Goal: Task Accomplishment & Management: Complete application form

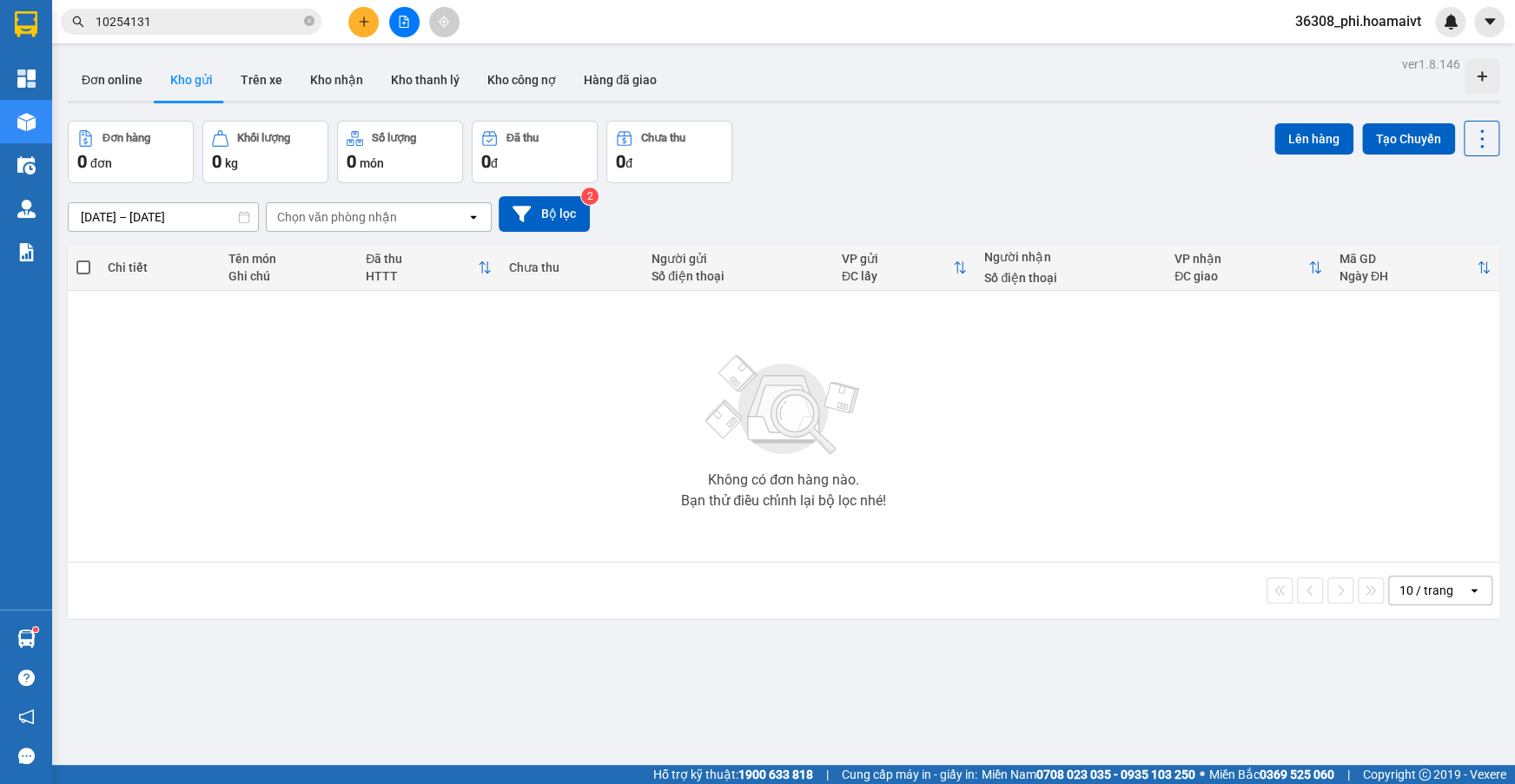
click at [1385, 137] on button "Tạo Chuyến" at bounding box center [1409, 139] width 93 height 31
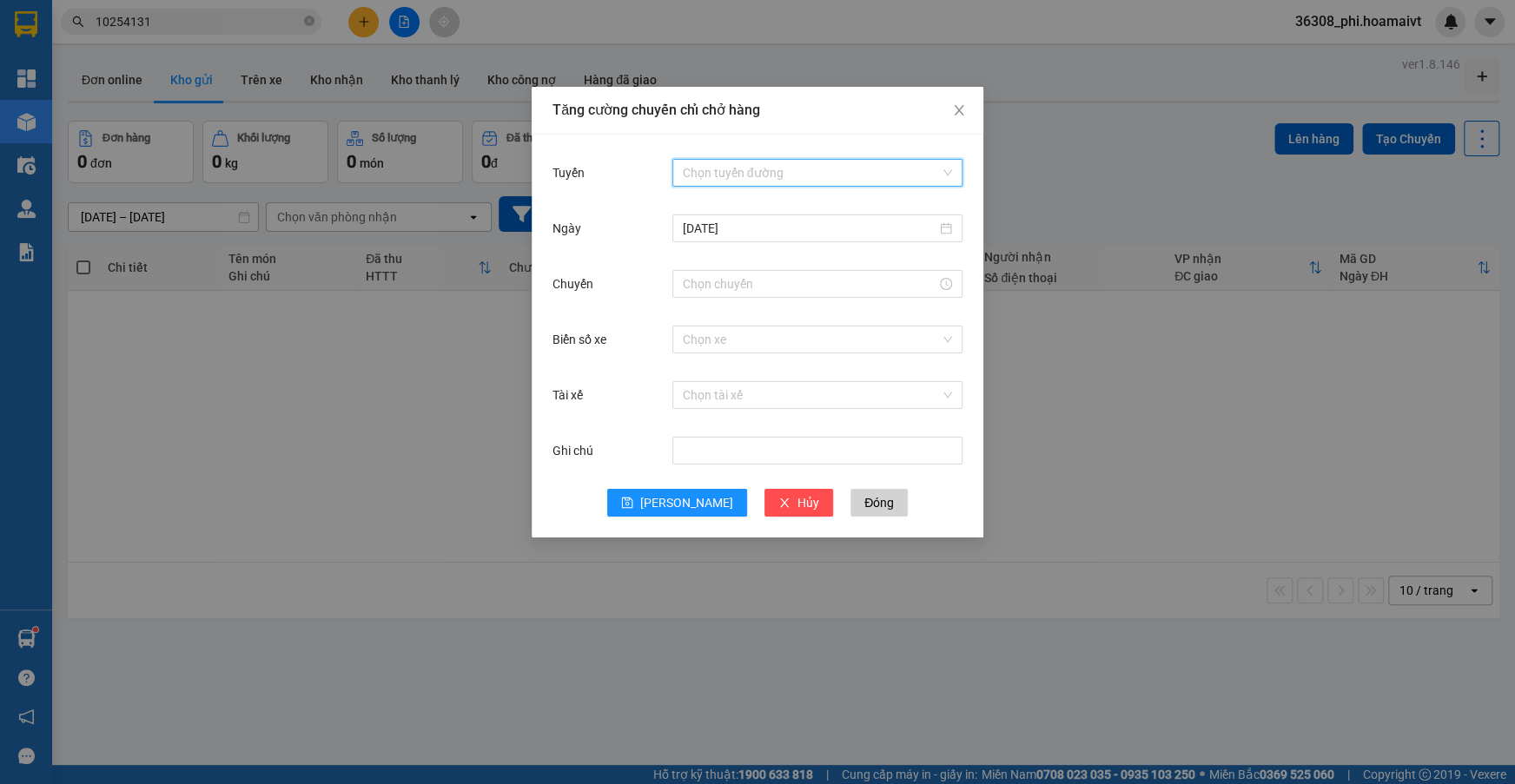
click at [776, 173] on input "Tuyến" at bounding box center [811, 173] width 257 height 26
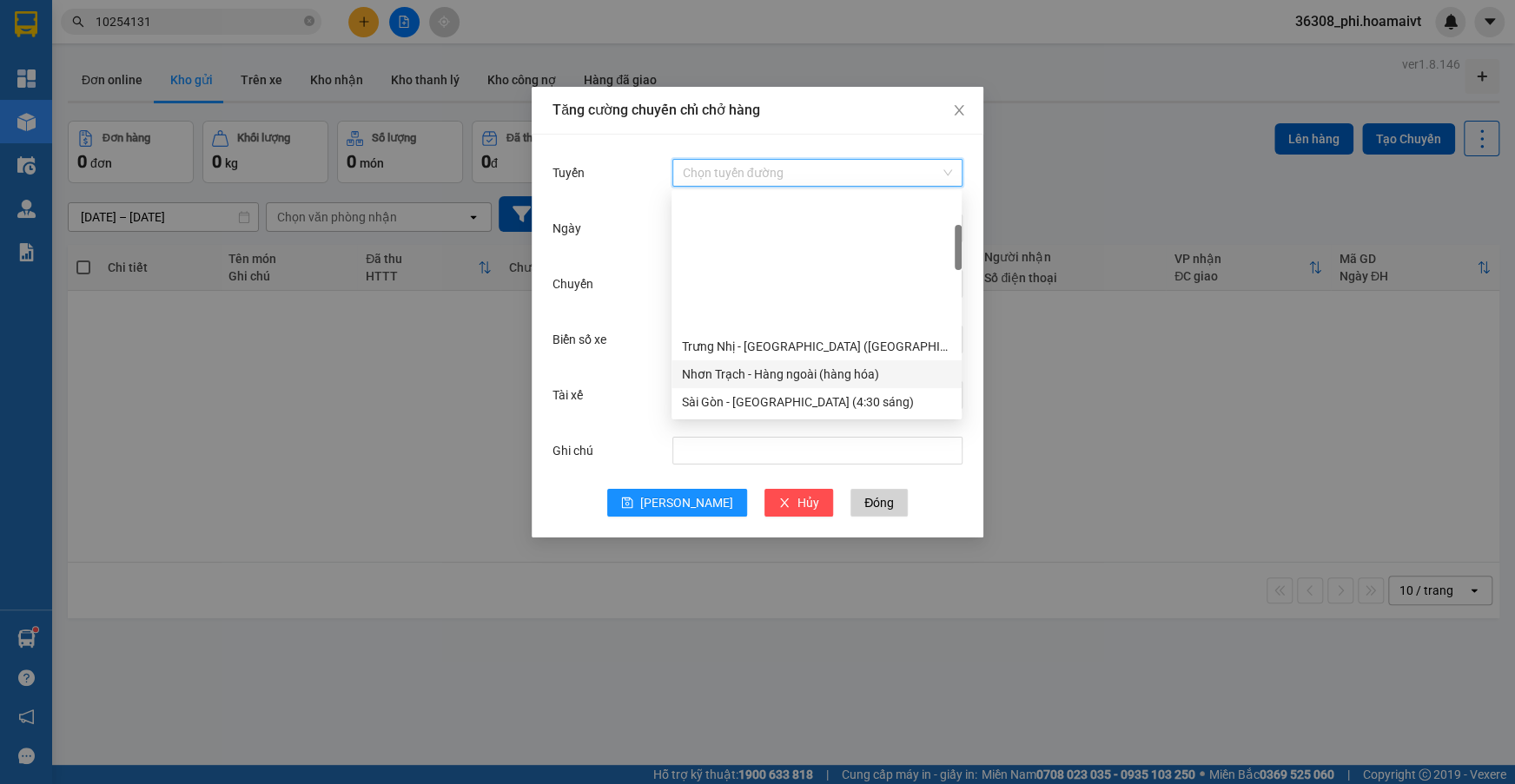
scroll to position [315, 0]
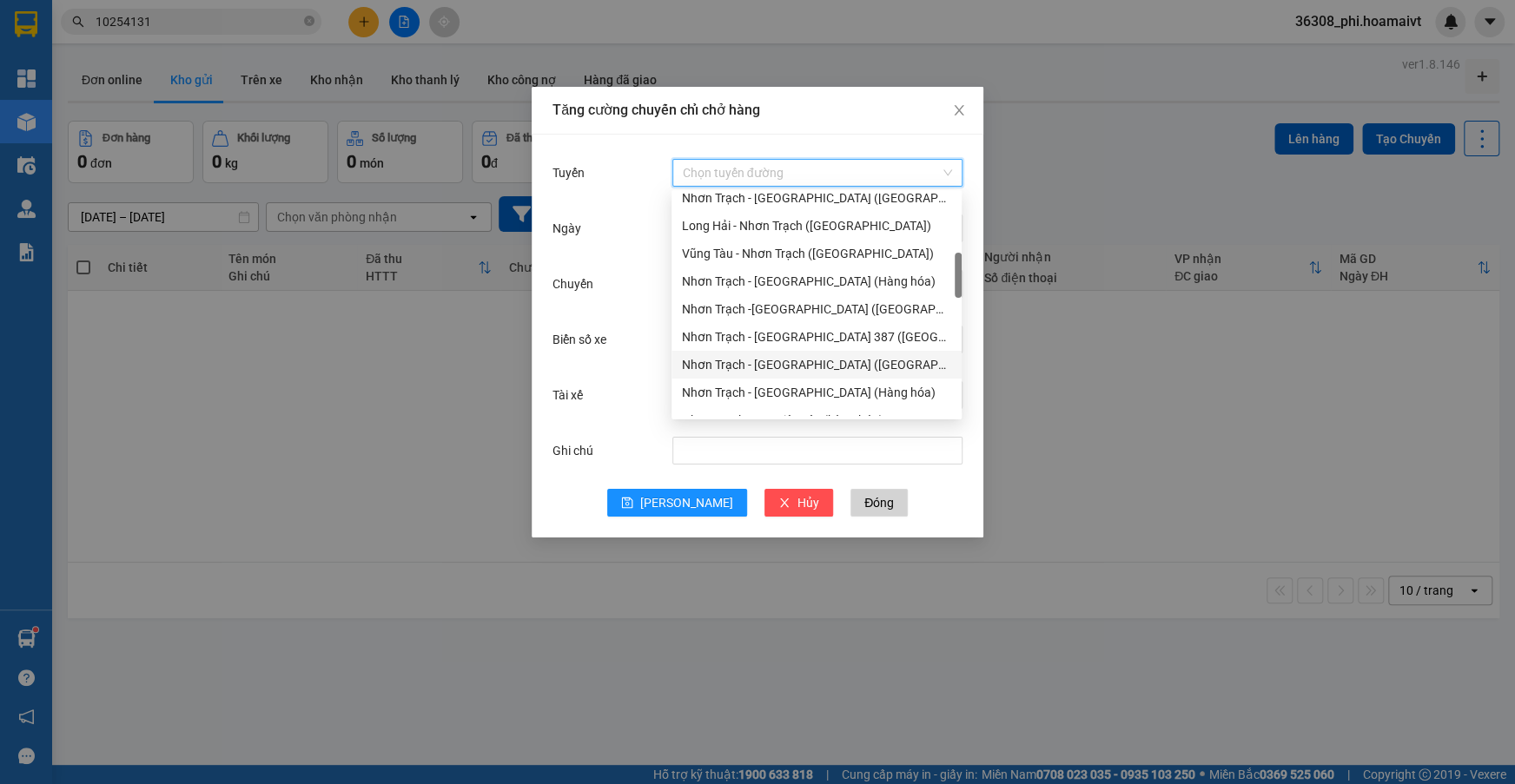
click at [803, 362] on div "Nhơn Trạch - [GEOGRAPHIC_DATA] ([GEOGRAPHIC_DATA])" at bounding box center [816, 365] width 270 height 19
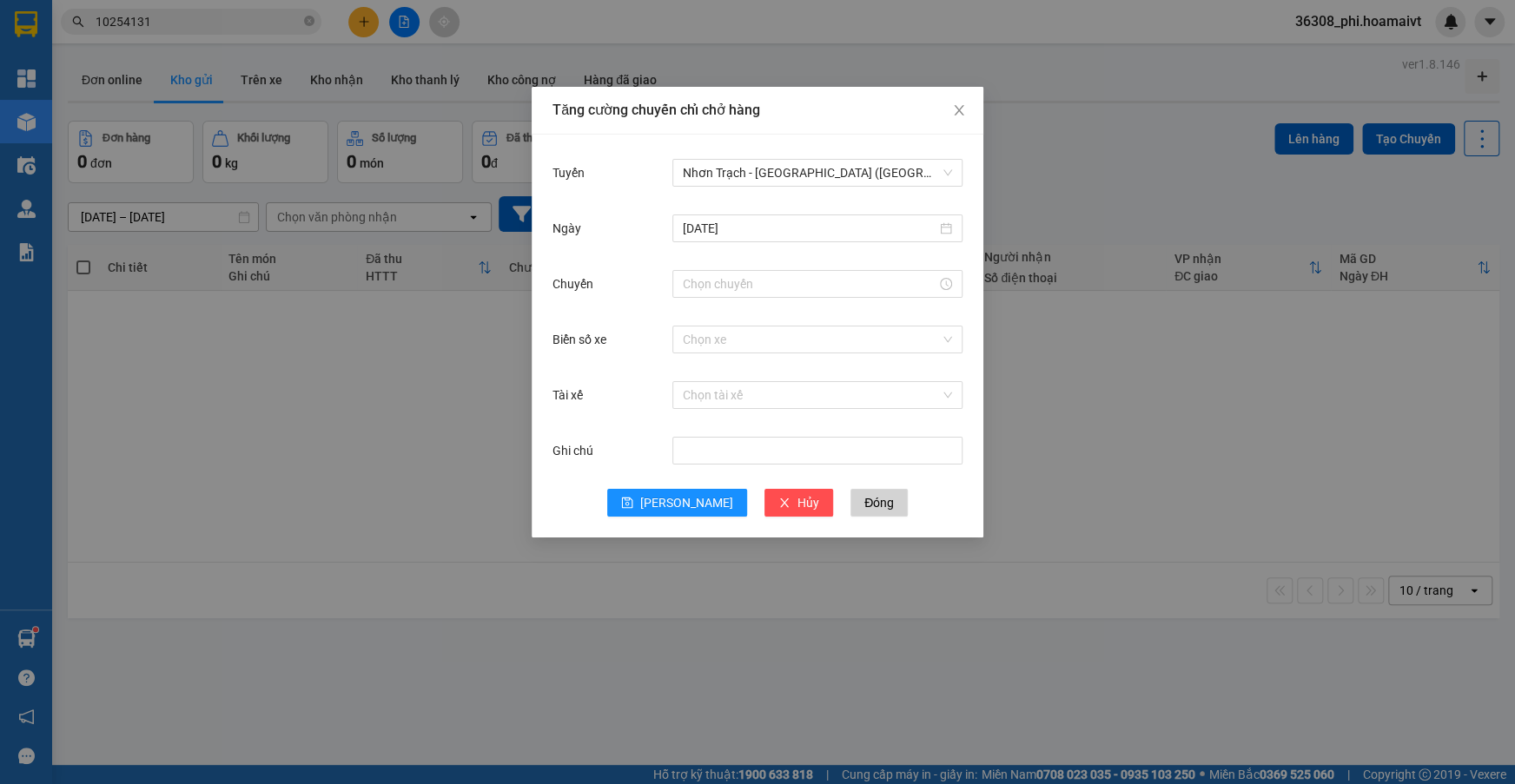
click at [721, 301] on div at bounding box center [816, 284] width 290 height 35
click at [721, 293] on div at bounding box center [816, 283] width 290 height 27
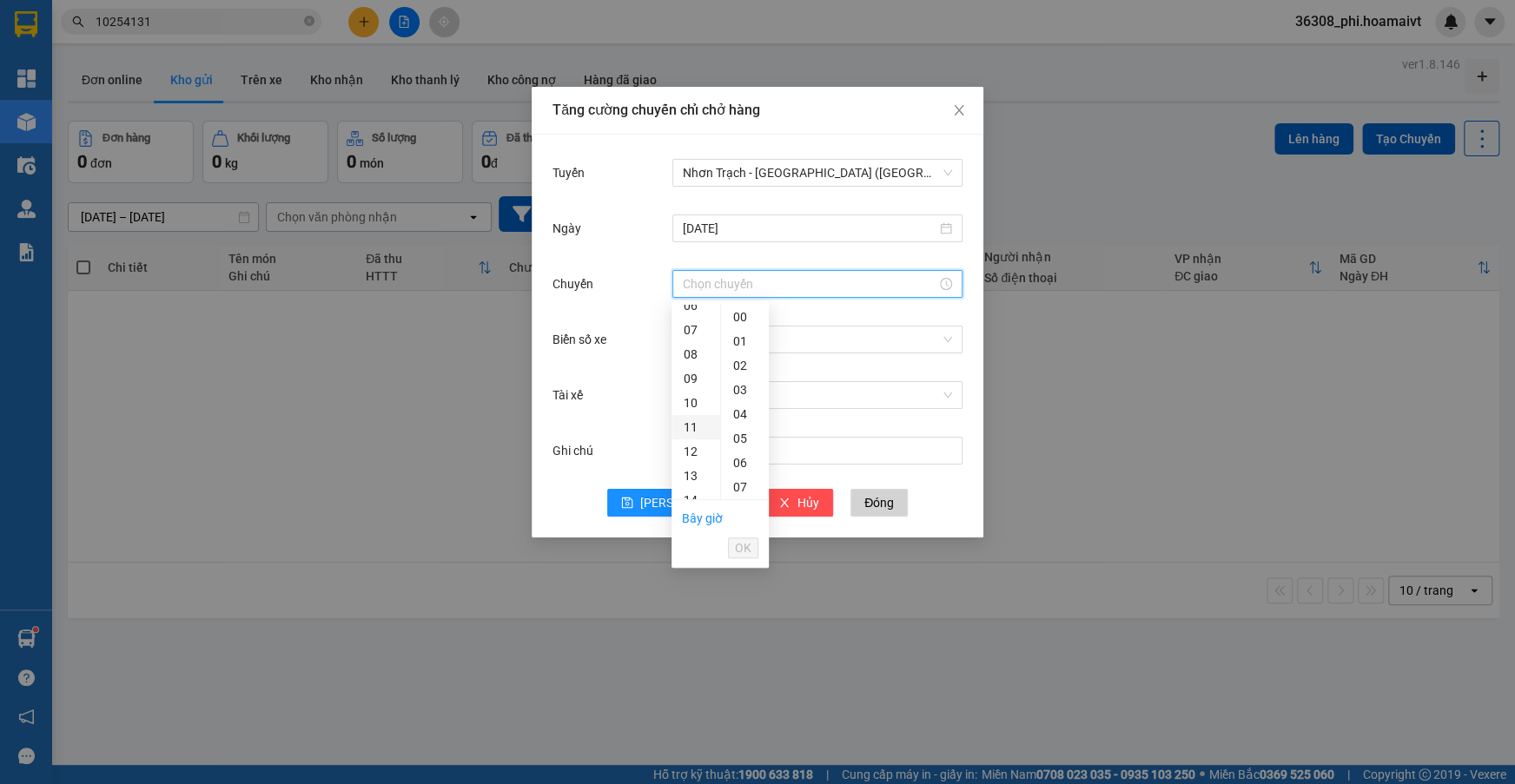
click at [695, 429] on div "11" at bounding box center [695, 427] width 48 height 25
type input "11:00"
click at [734, 314] on div "00" at bounding box center [745, 316] width 48 height 25
click at [730, 552] on button "OK" at bounding box center [742, 547] width 30 height 21
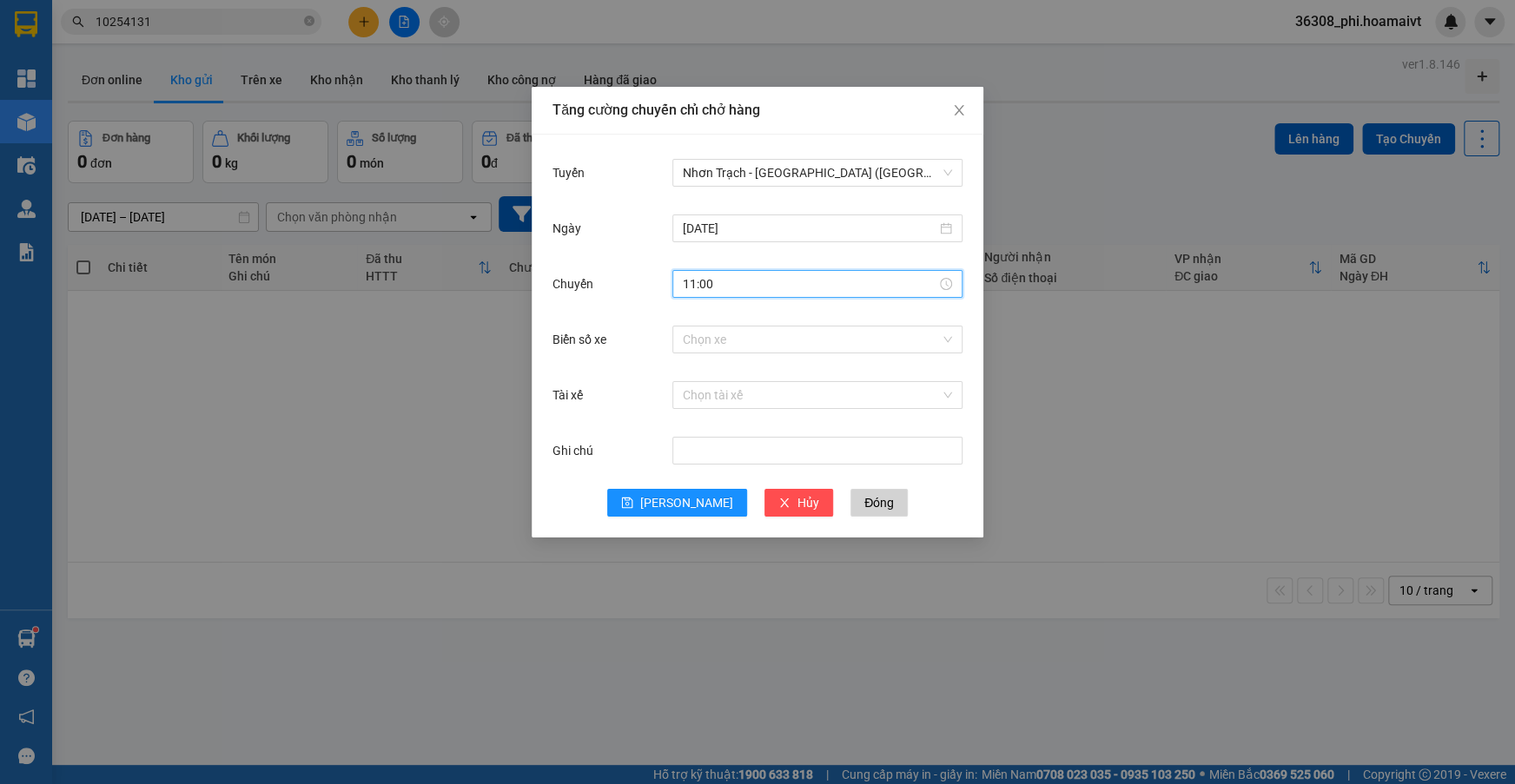
click at [704, 322] on div "Chọn xe" at bounding box center [816, 339] width 290 height 35
click at [705, 339] on input "Biển số xe" at bounding box center [811, 339] width 257 height 26
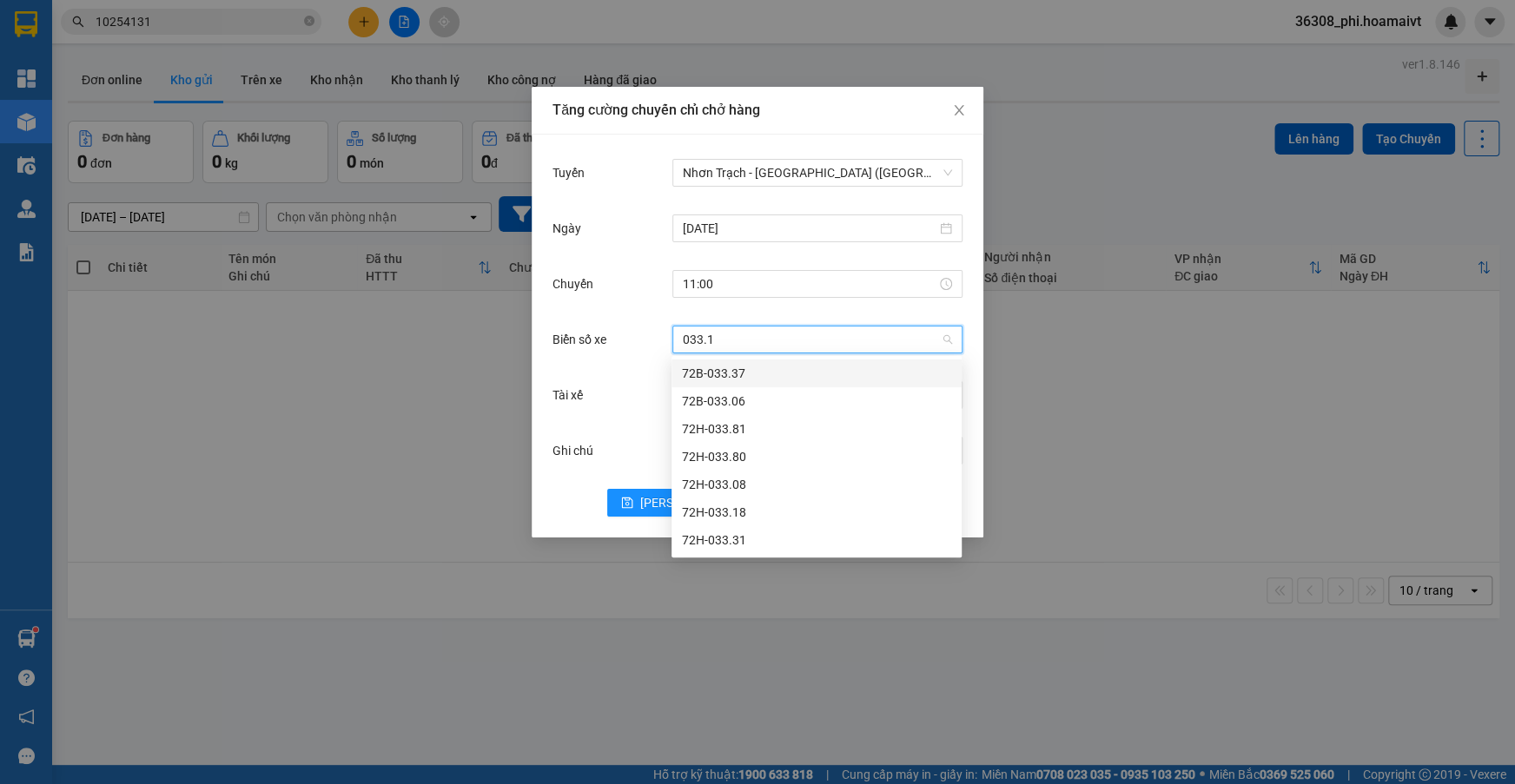
type input "033.18"
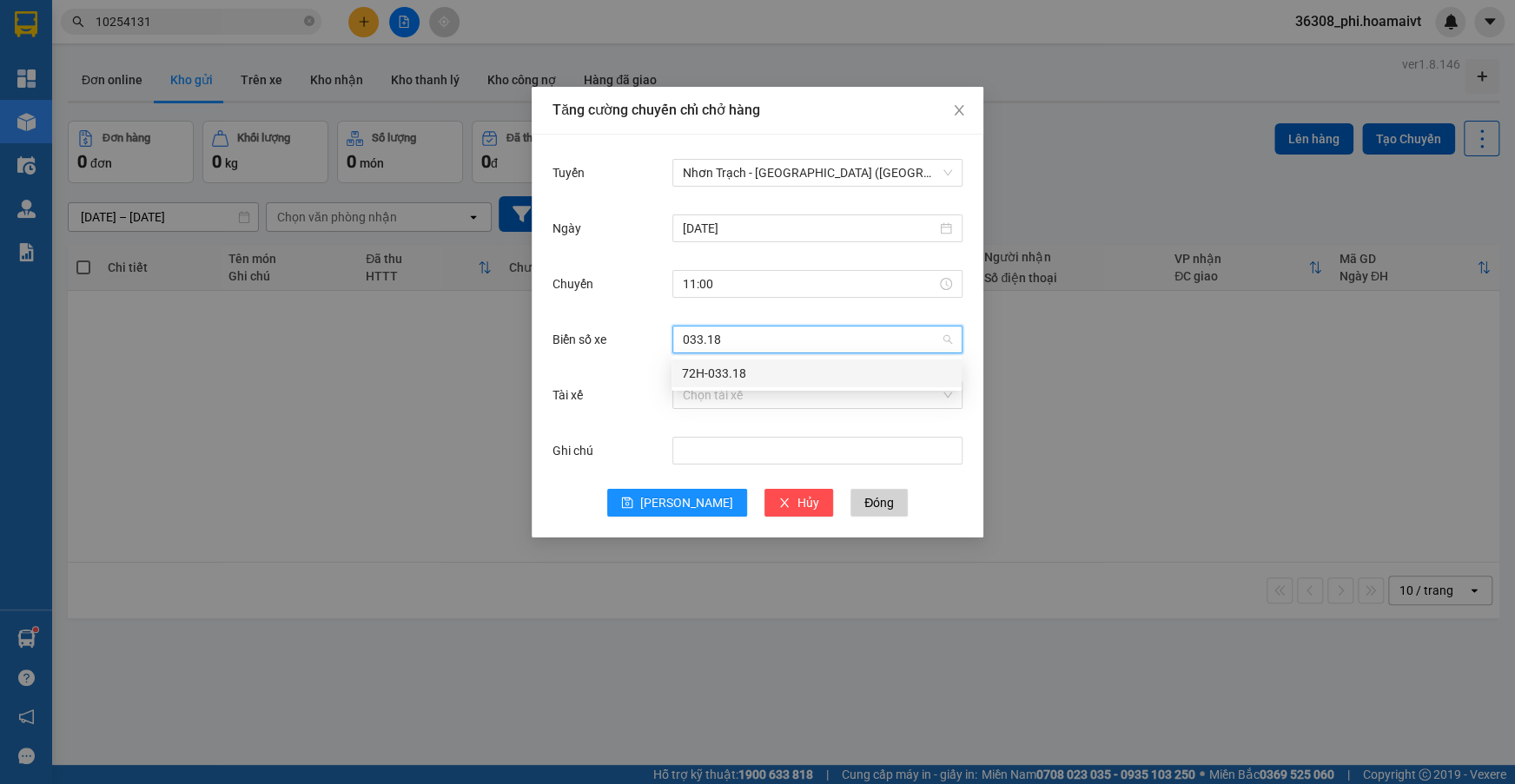
click at [746, 375] on div "72H-033.18" at bounding box center [816, 373] width 270 height 19
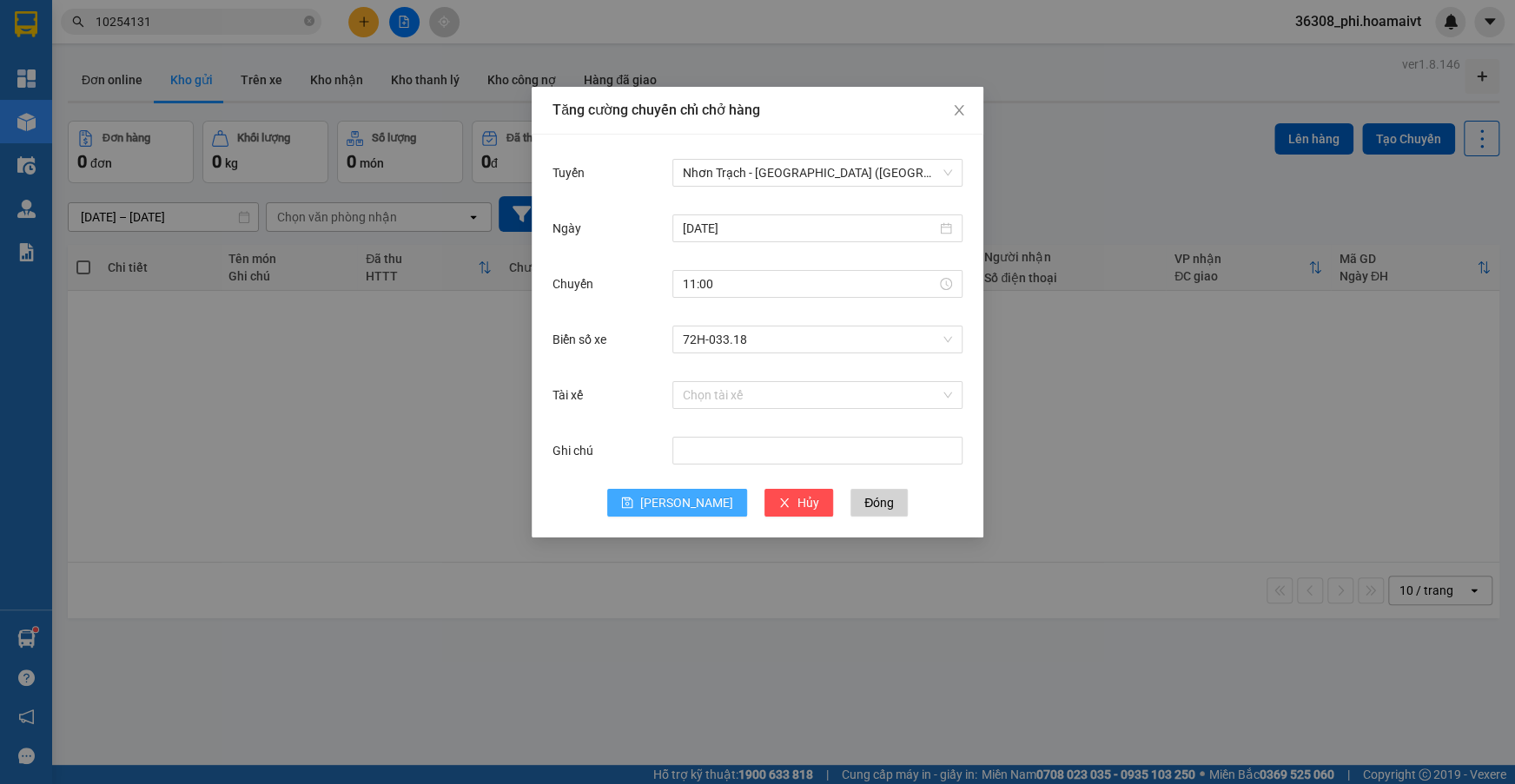
click at [648, 514] on button "[PERSON_NAME]" at bounding box center [677, 503] width 140 height 27
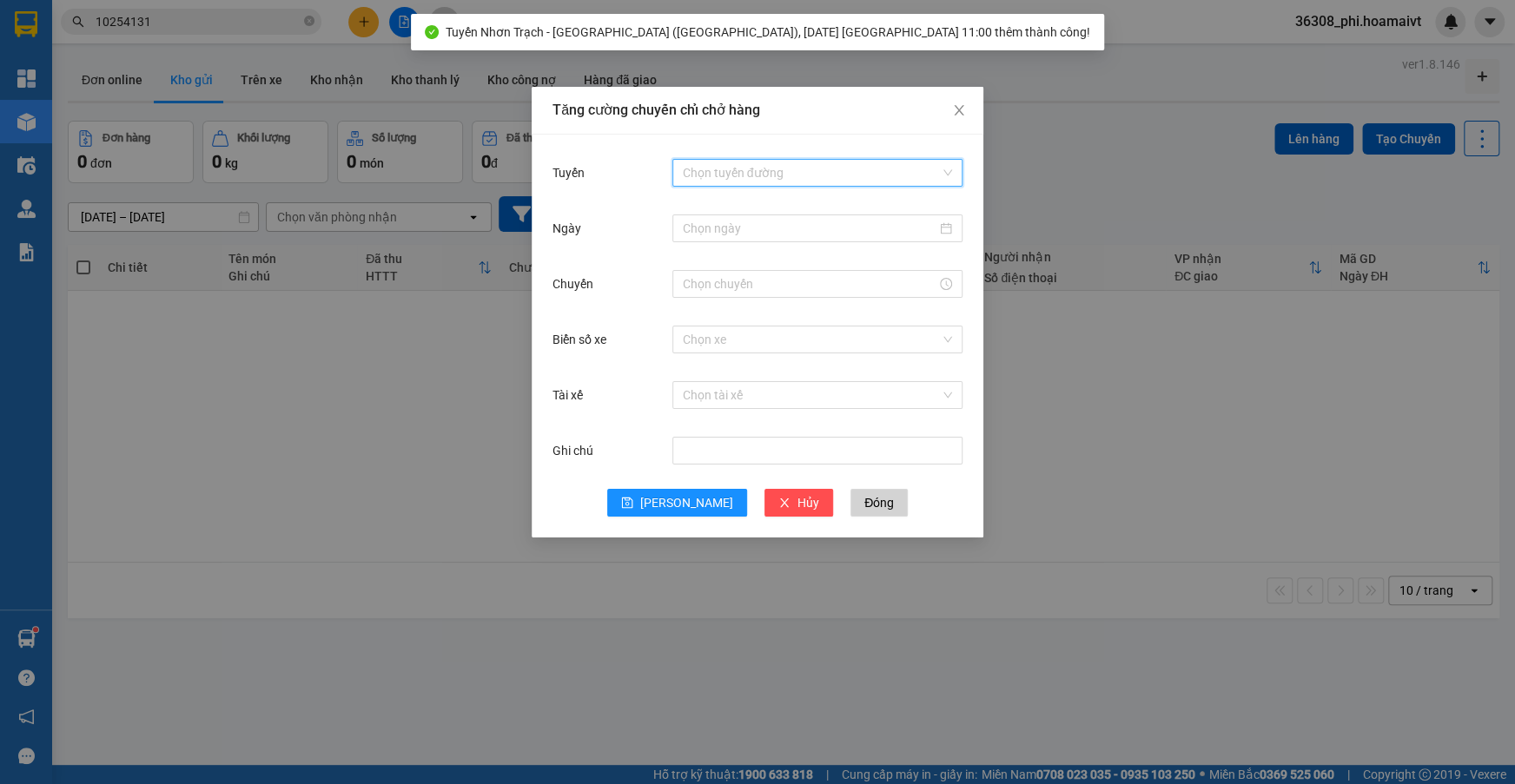
click at [731, 177] on input "Tuyến" at bounding box center [811, 173] width 257 height 26
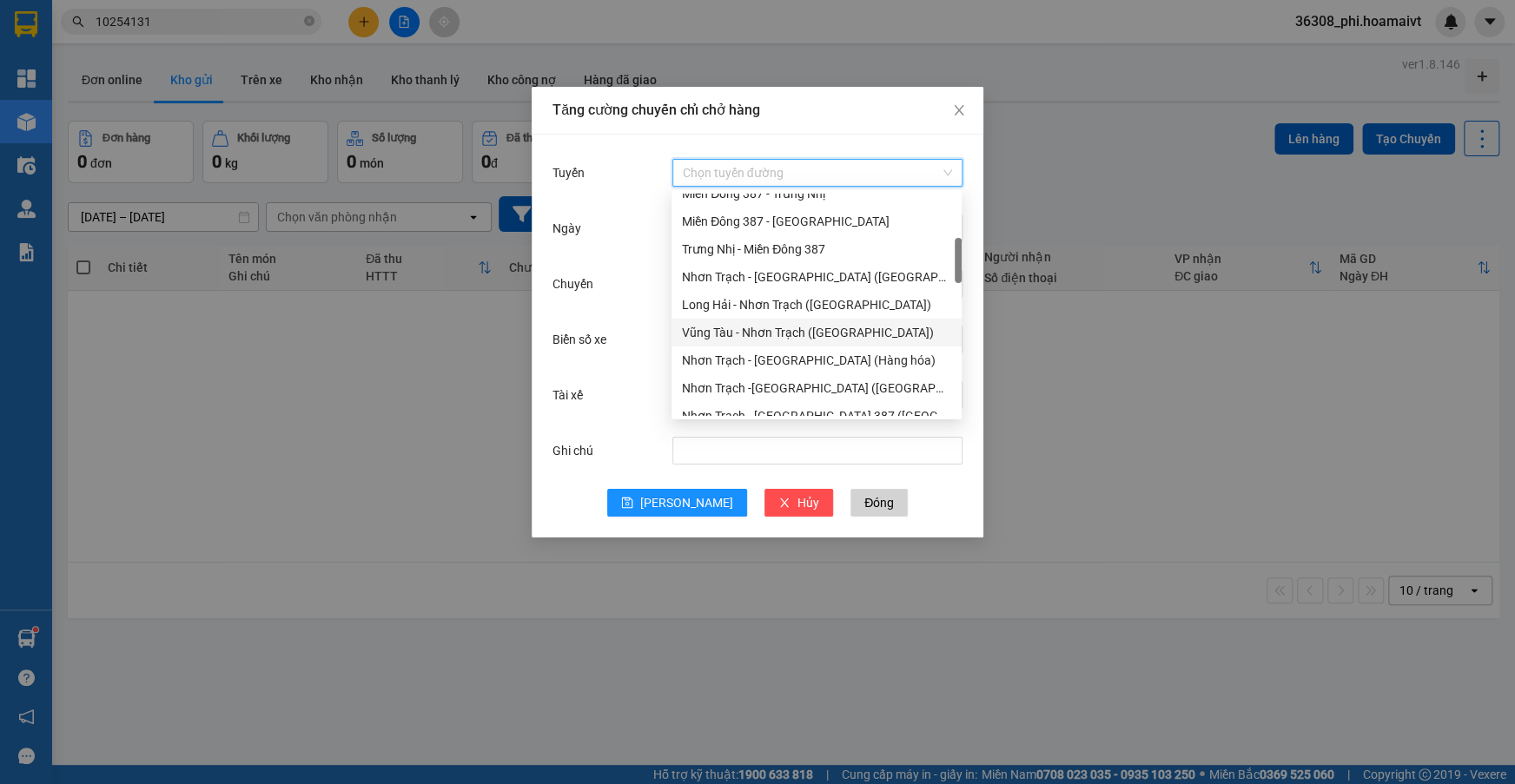
scroll to position [315, 0]
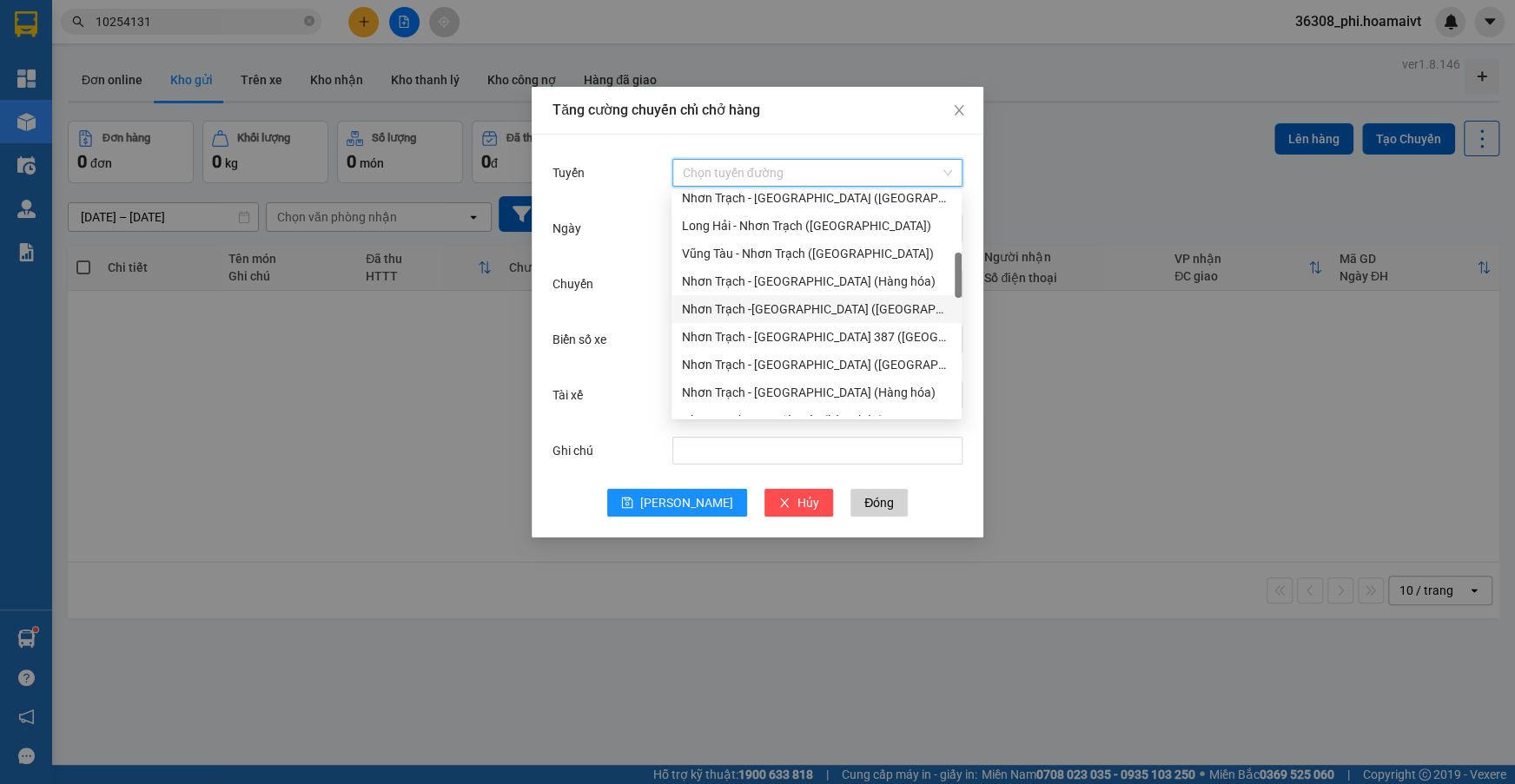
click at [807, 307] on div "Nhơn Trạch -[GEOGRAPHIC_DATA] ([GEOGRAPHIC_DATA])" at bounding box center [816, 309] width 270 height 19
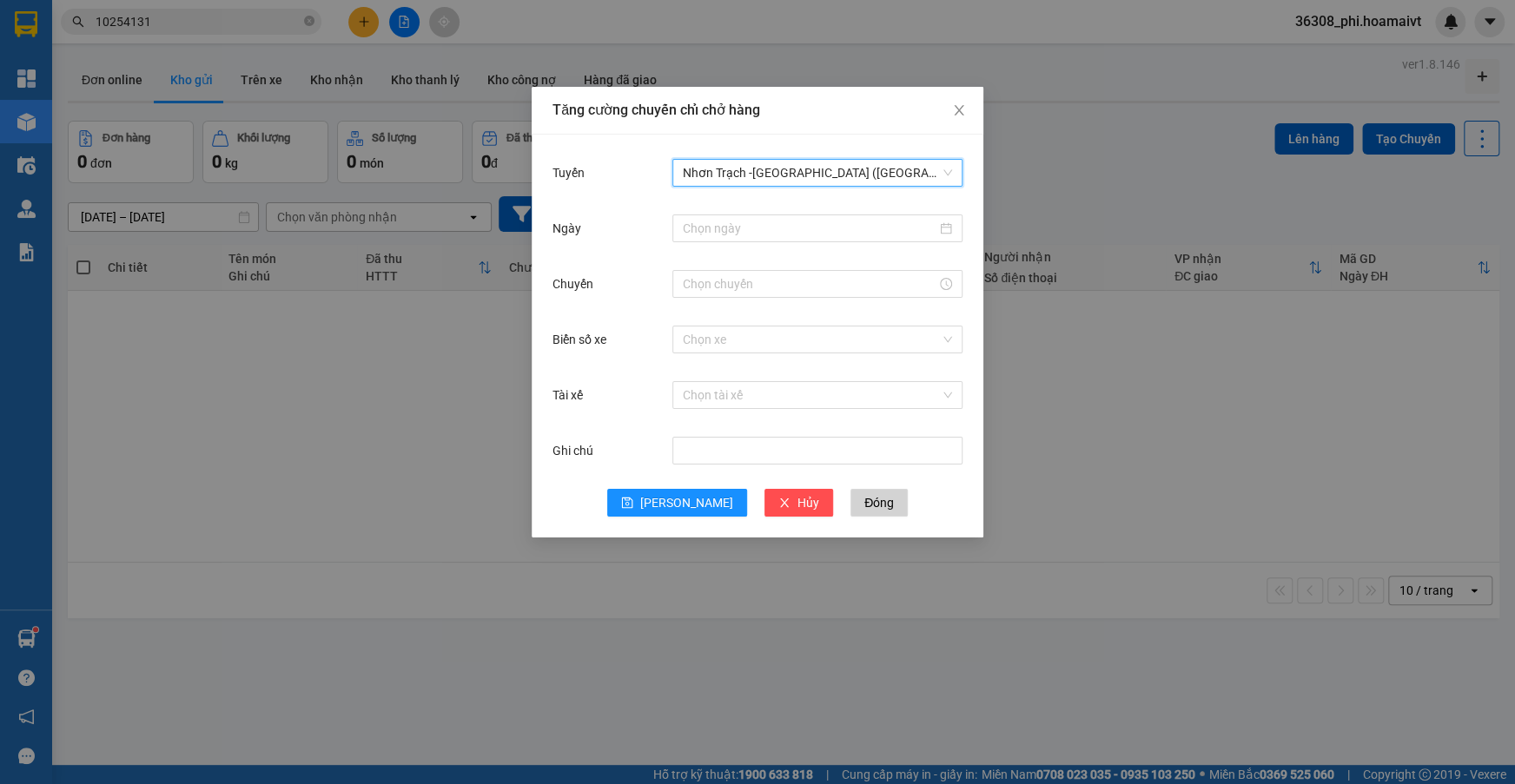
click at [708, 246] on div "Ngày" at bounding box center [757, 238] width 410 height 56
click at [708, 238] on div at bounding box center [816, 228] width 290 height 27
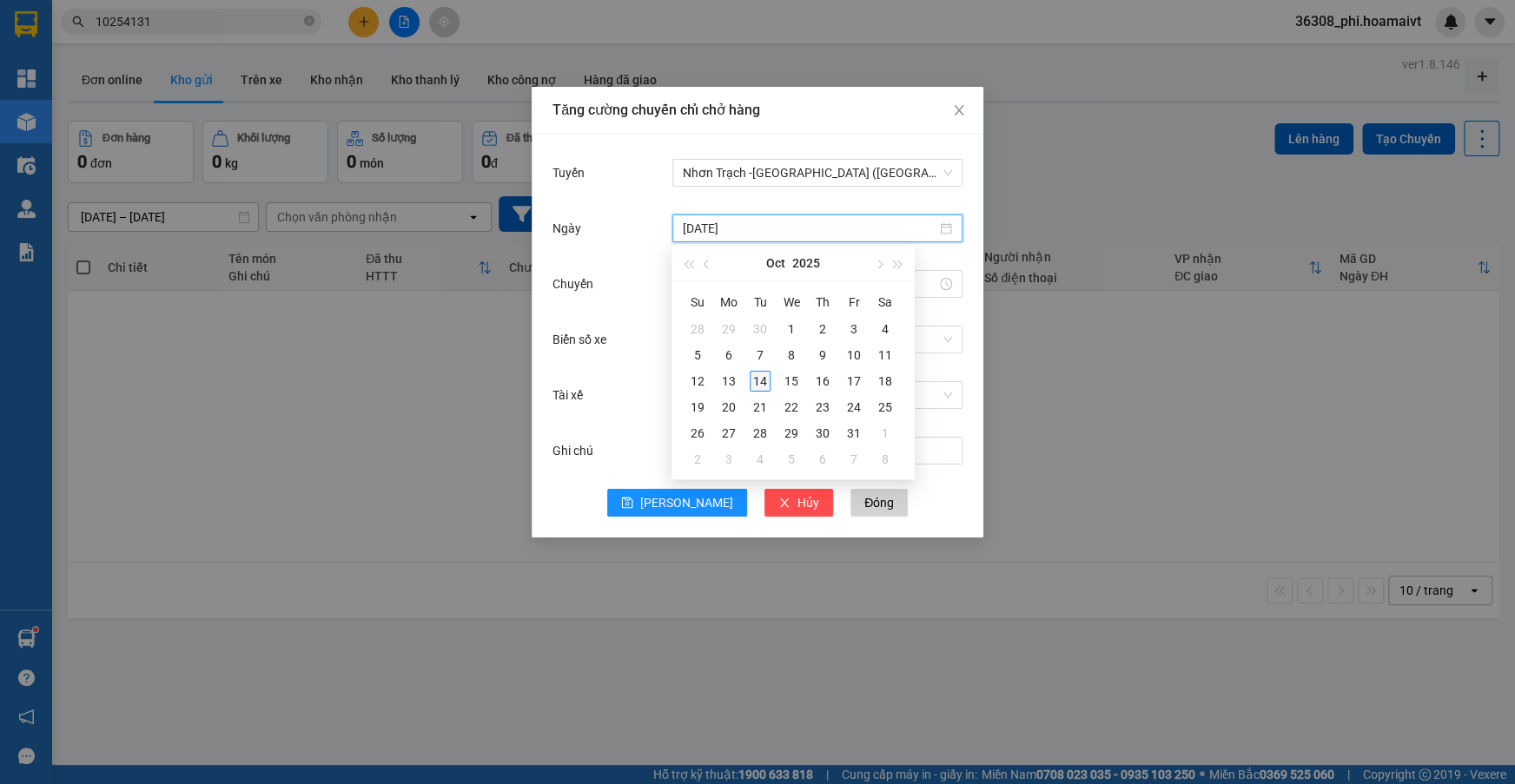
type input "[DATE]"
click at [761, 378] on div "14" at bounding box center [760, 381] width 21 height 21
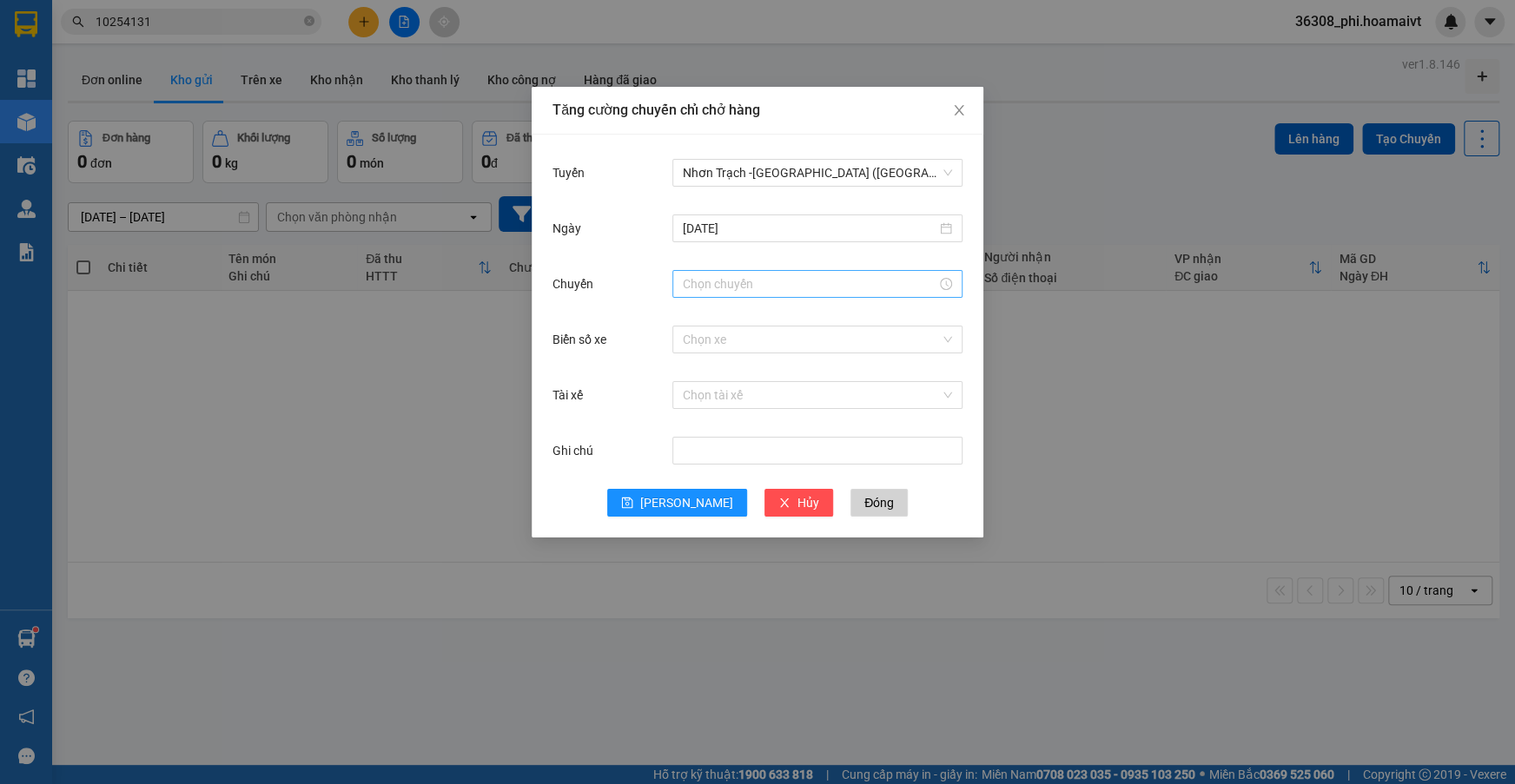
click at [677, 272] on div at bounding box center [816, 283] width 290 height 27
click at [691, 278] on input "Chuyến" at bounding box center [809, 283] width 253 height 19
click at [690, 317] on div "11" at bounding box center [695, 316] width 48 height 25
type input "11:00"
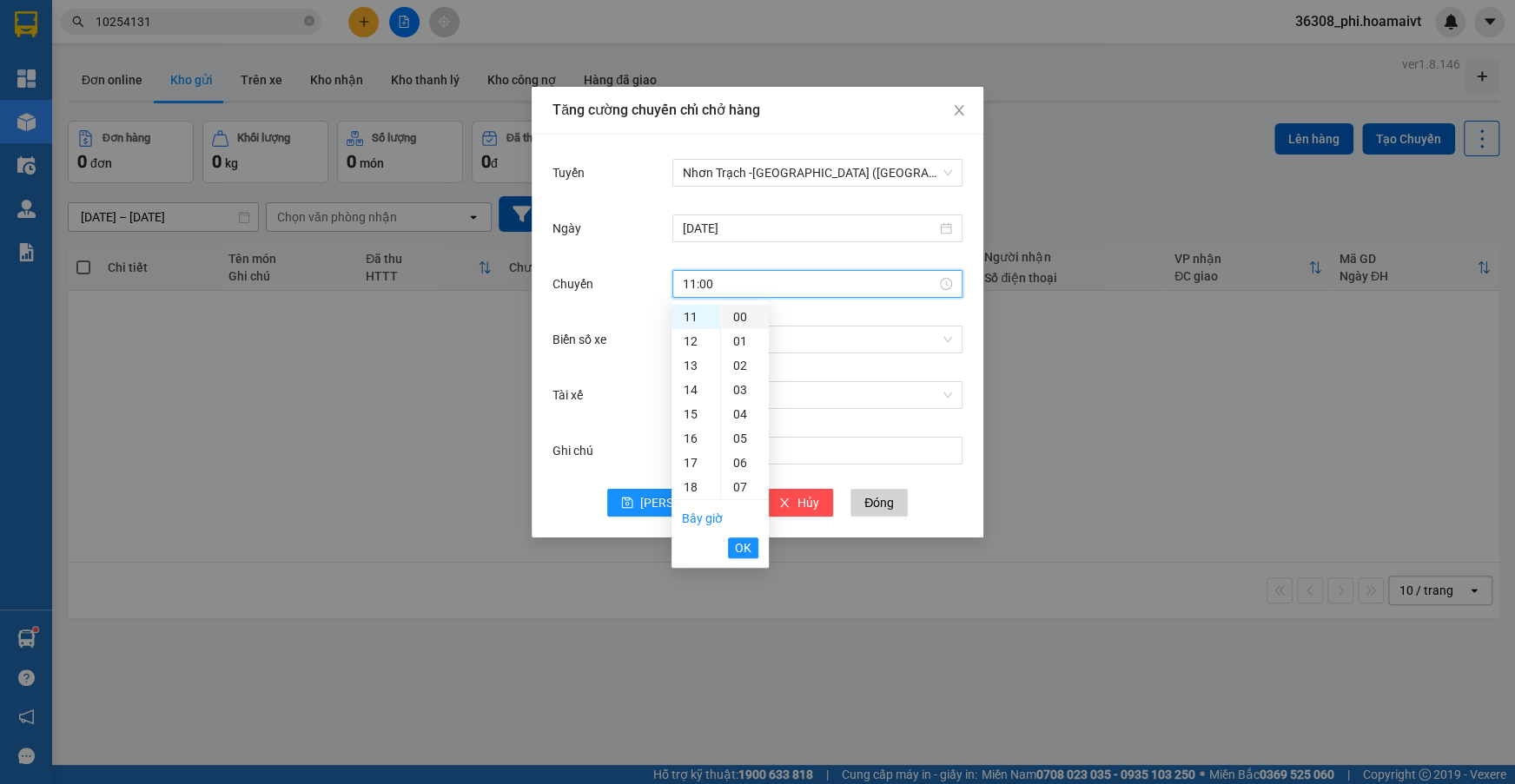
click at [738, 317] on div "00" at bounding box center [745, 316] width 48 height 25
click at [752, 554] on button "OK" at bounding box center [742, 547] width 30 height 21
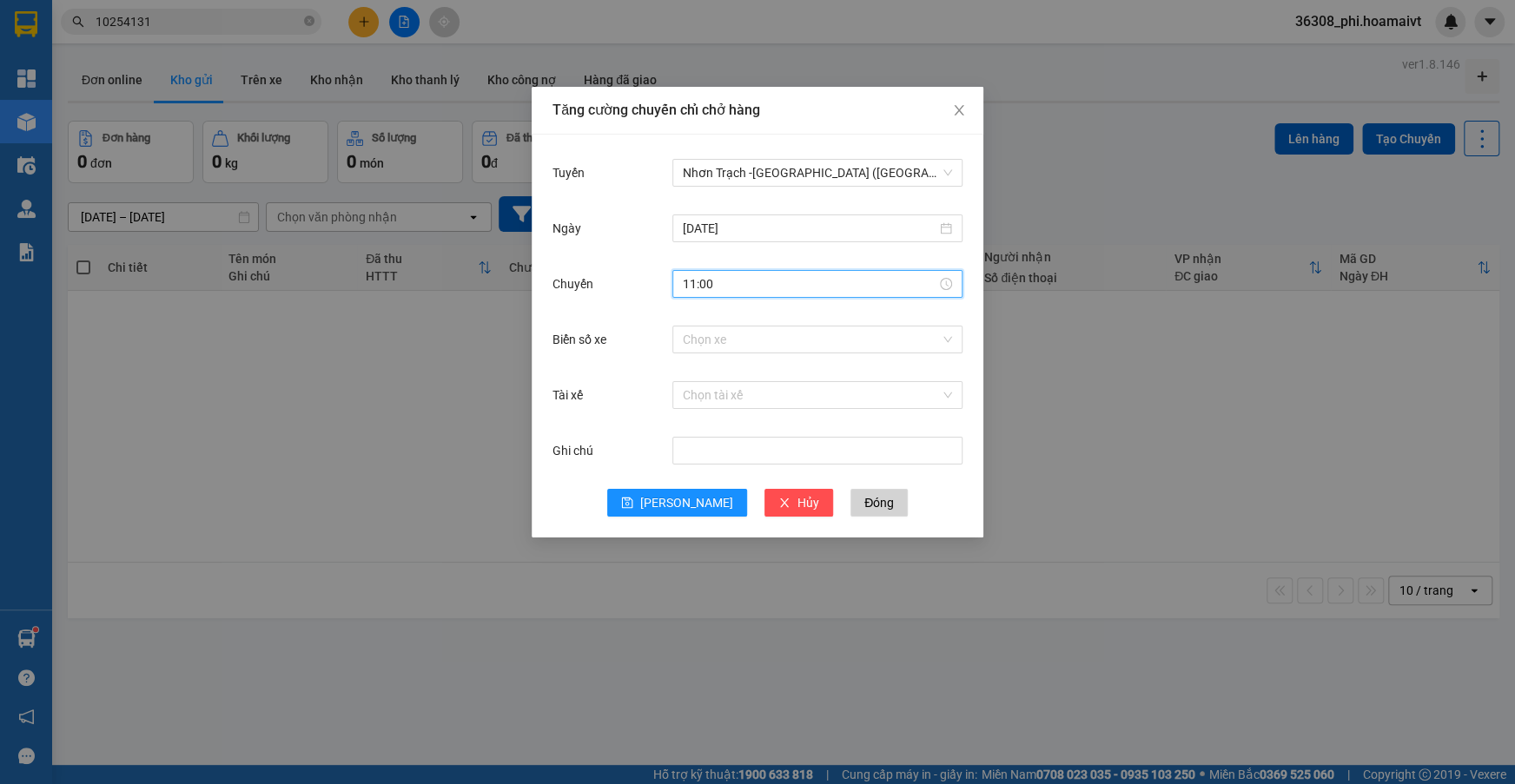
drag, startPoint x: 696, startPoint y: 358, endPoint x: 699, endPoint y: 339, distance: 19.2
click at [696, 356] on div "Biển số xe Chọn xe" at bounding box center [757, 349] width 410 height 56
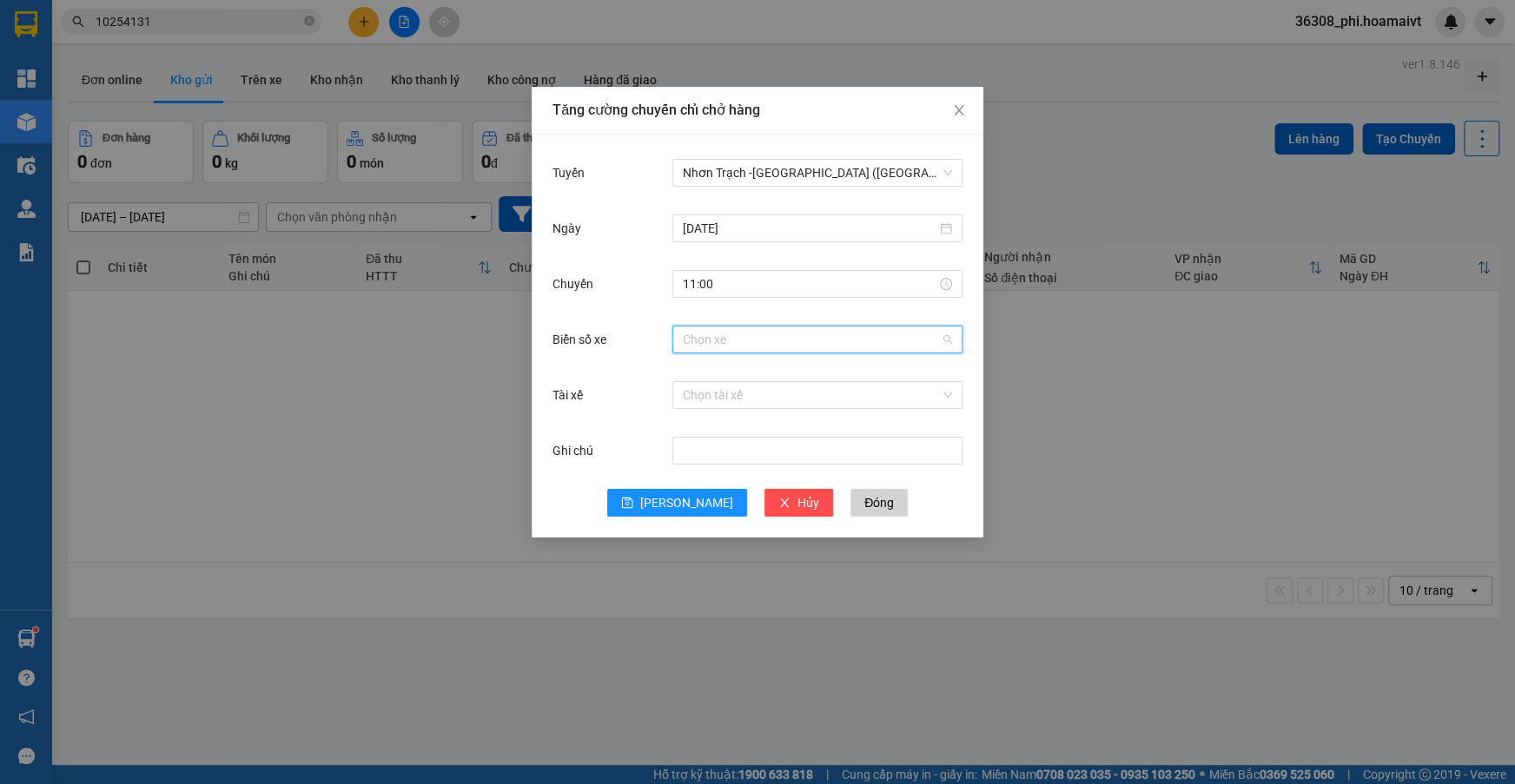
click at [699, 339] on input "Biển số xe" at bounding box center [811, 339] width 257 height 26
type input "047.47"
click at [717, 368] on div "72H-047.47" at bounding box center [816, 373] width 270 height 19
click at [687, 491] on button "[PERSON_NAME]" at bounding box center [677, 503] width 140 height 27
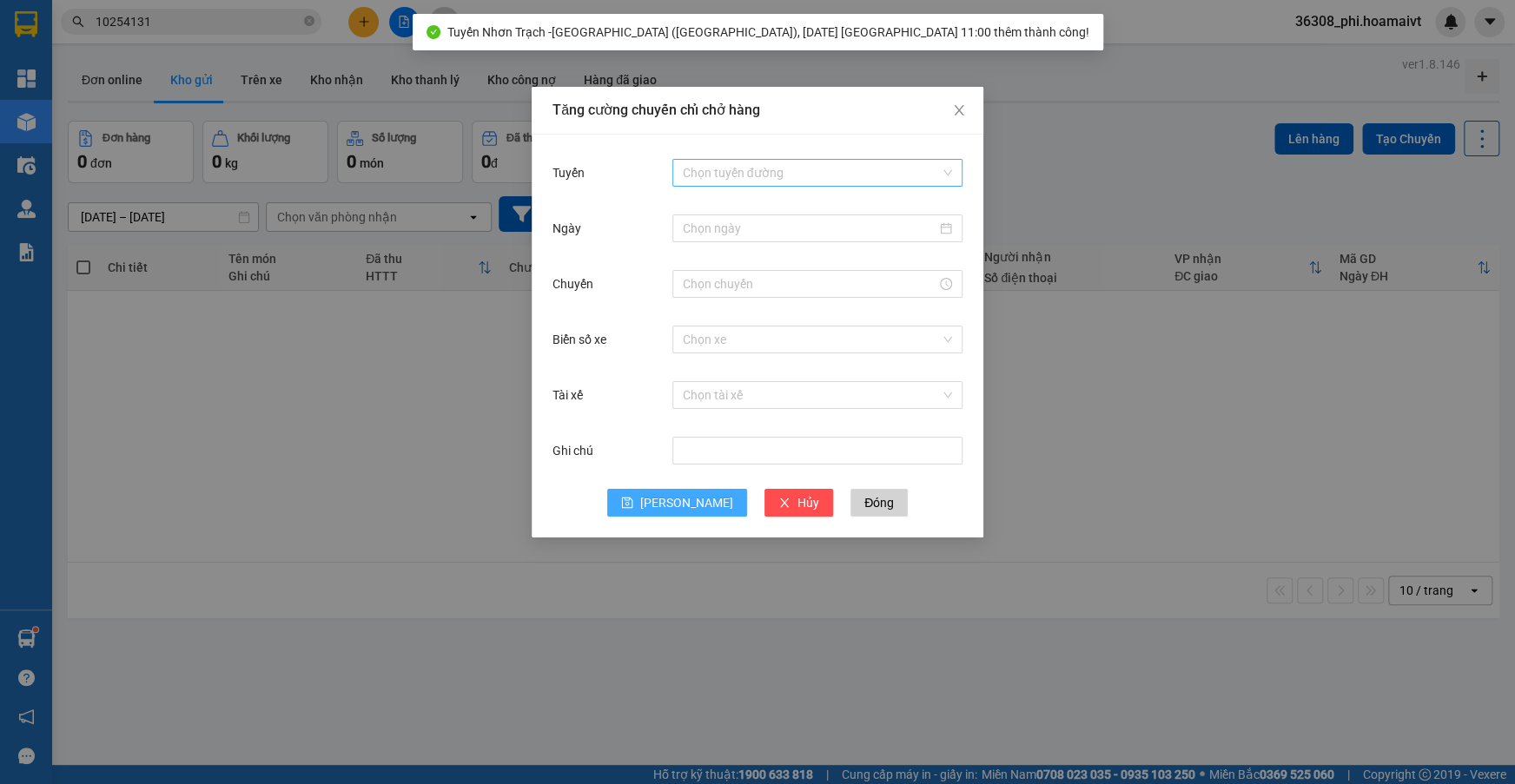
click at [685, 159] on div "Chọn tuyến đường" at bounding box center [816, 173] width 290 height 27
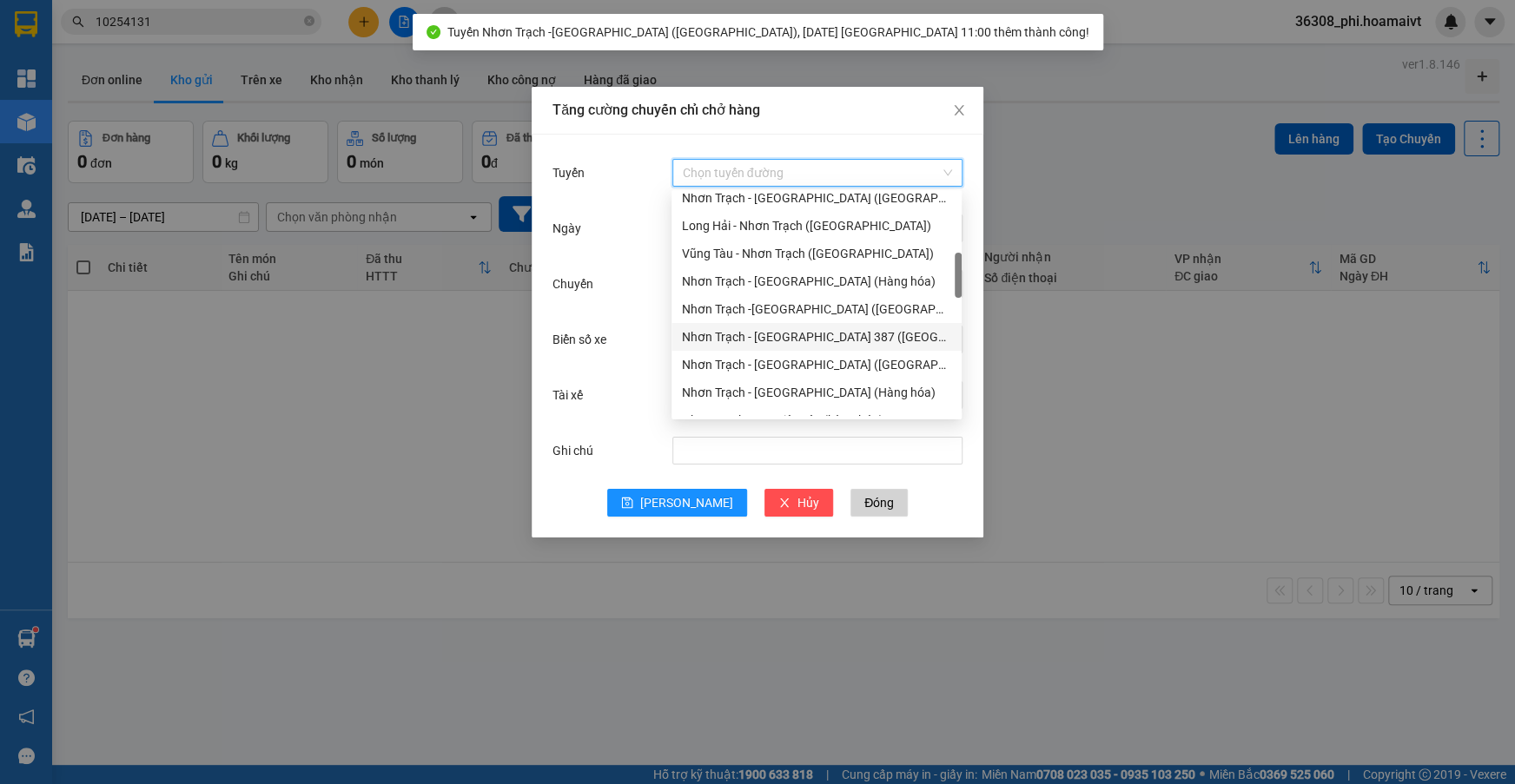
scroll to position [394, 0]
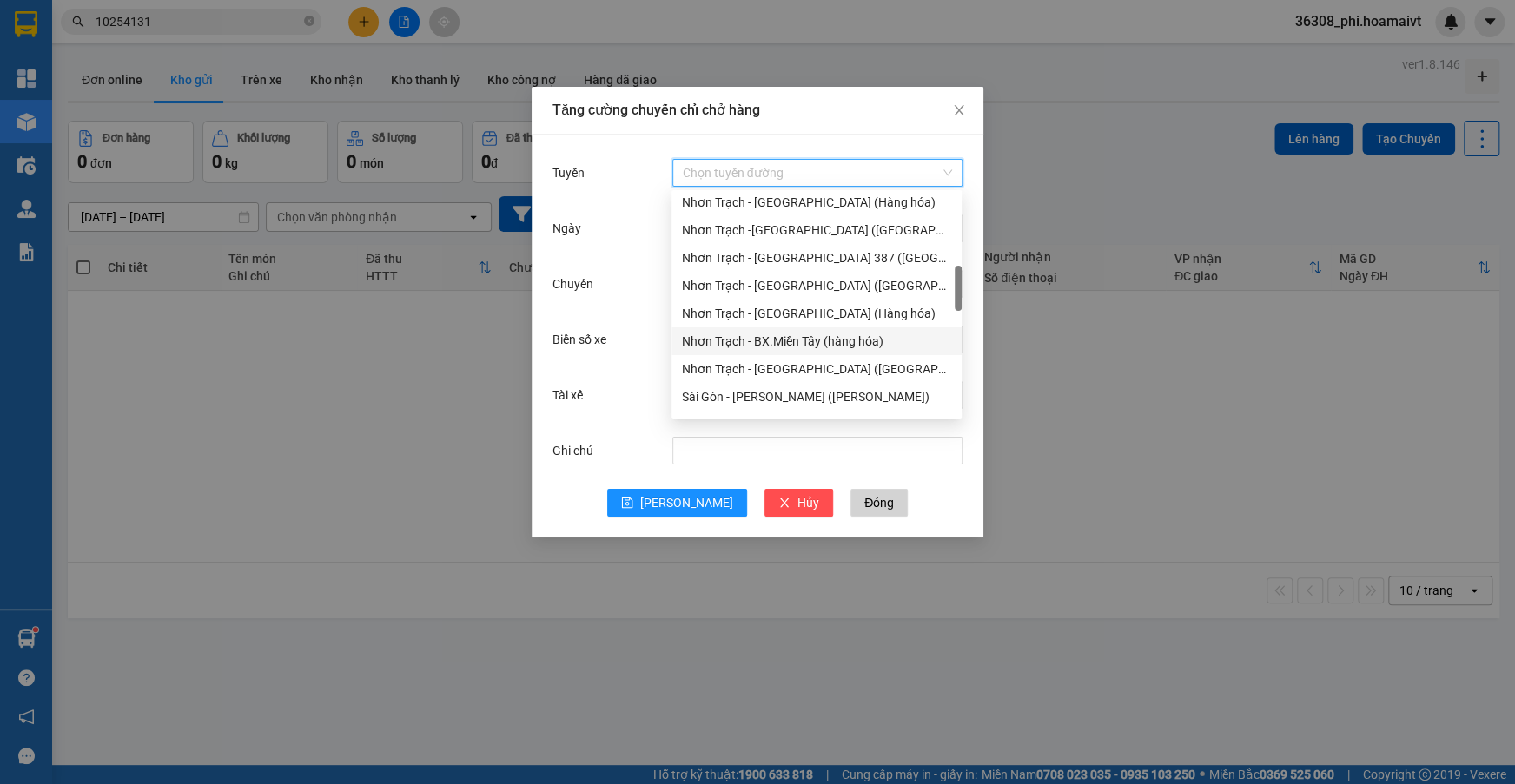
click at [808, 347] on div "Nhơn Trạch - BX.Miền Tây (hàng hóa)" at bounding box center [816, 341] width 270 height 19
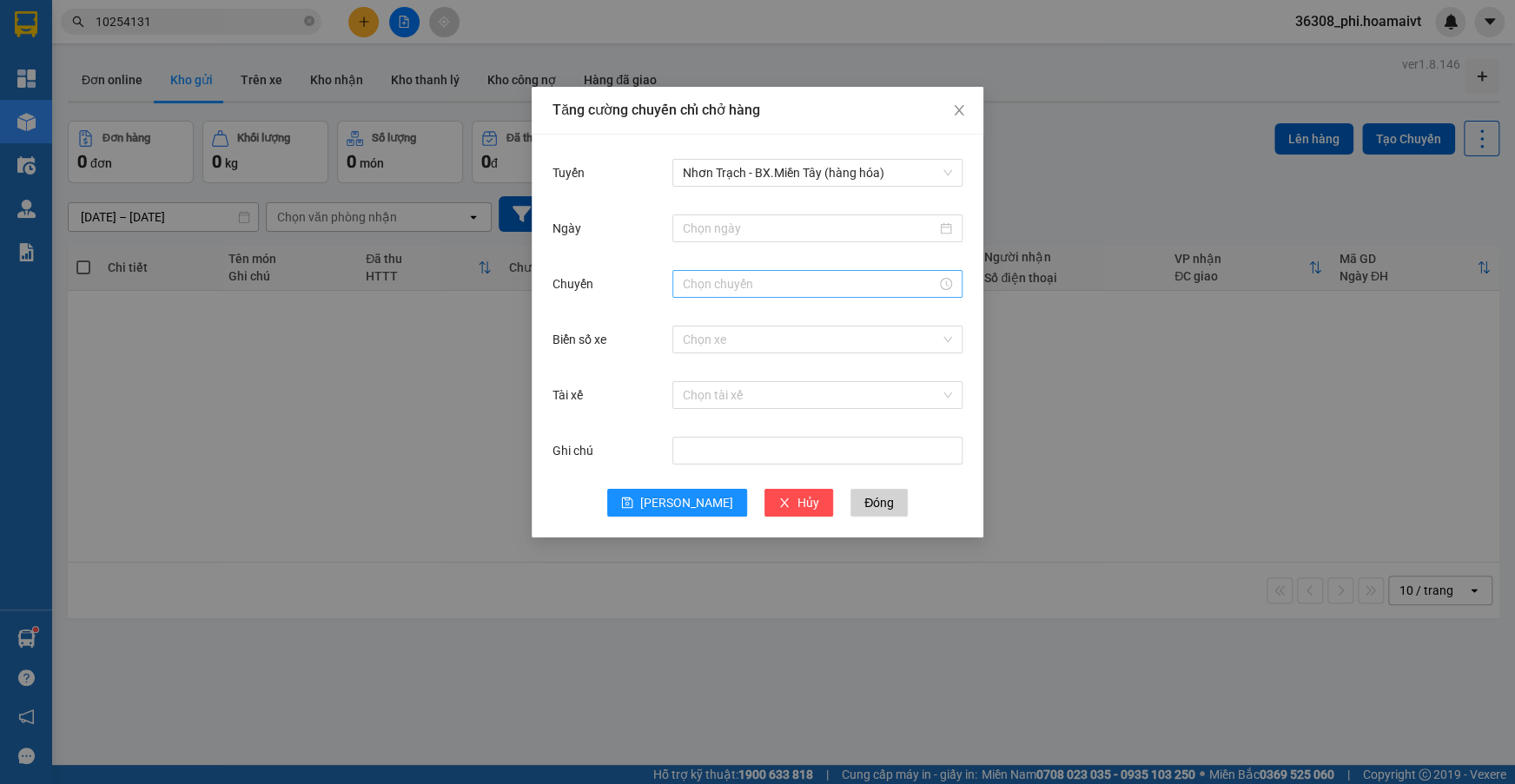
click at [730, 270] on div at bounding box center [816, 283] width 290 height 27
click at [724, 242] on div at bounding box center [816, 228] width 290 height 35
click at [726, 235] on input "Ngày" at bounding box center [809, 228] width 253 height 19
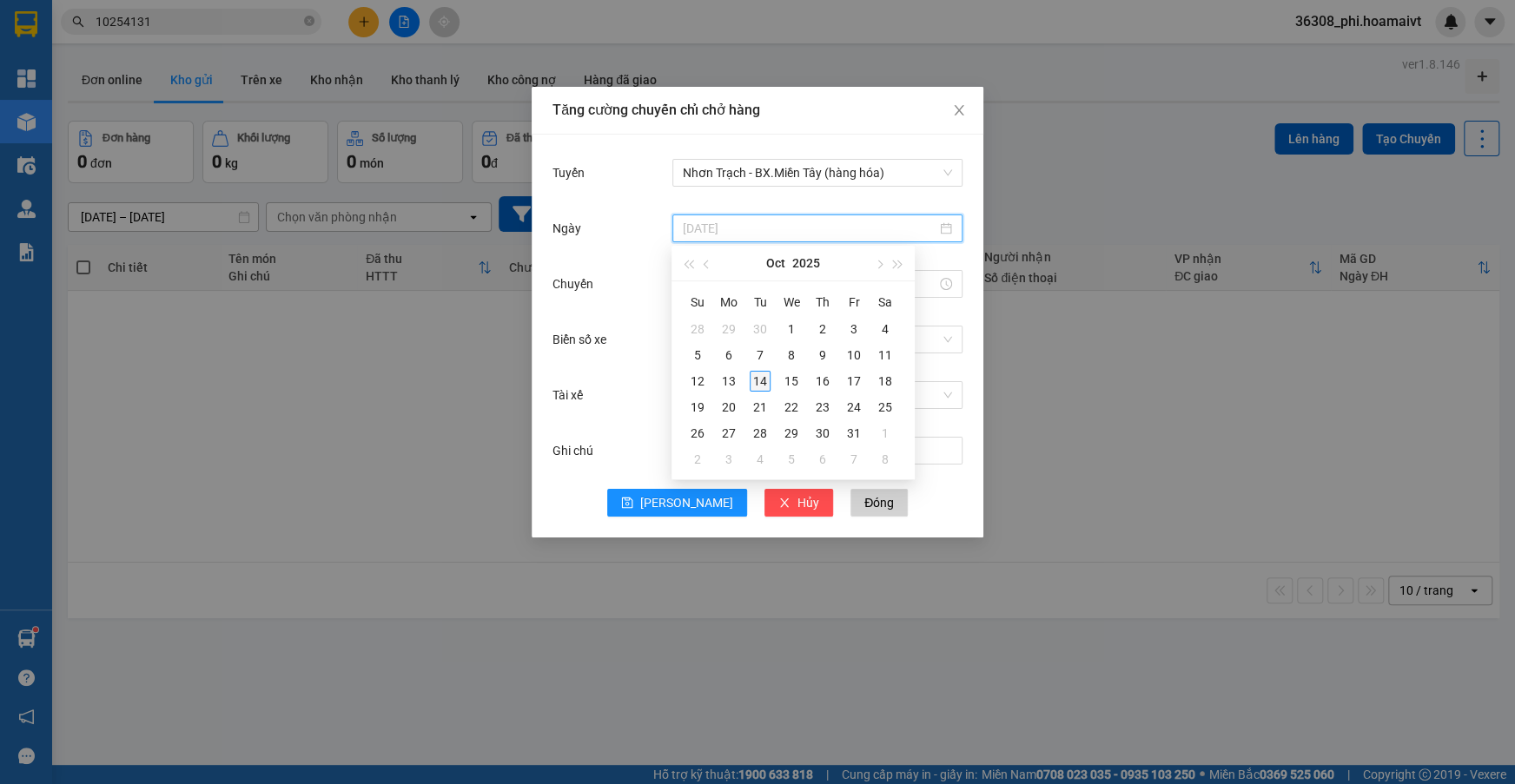
type input "[DATE]"
click at [762, 381] on div "14" at bounding box center [760, 381] width 21 height 21
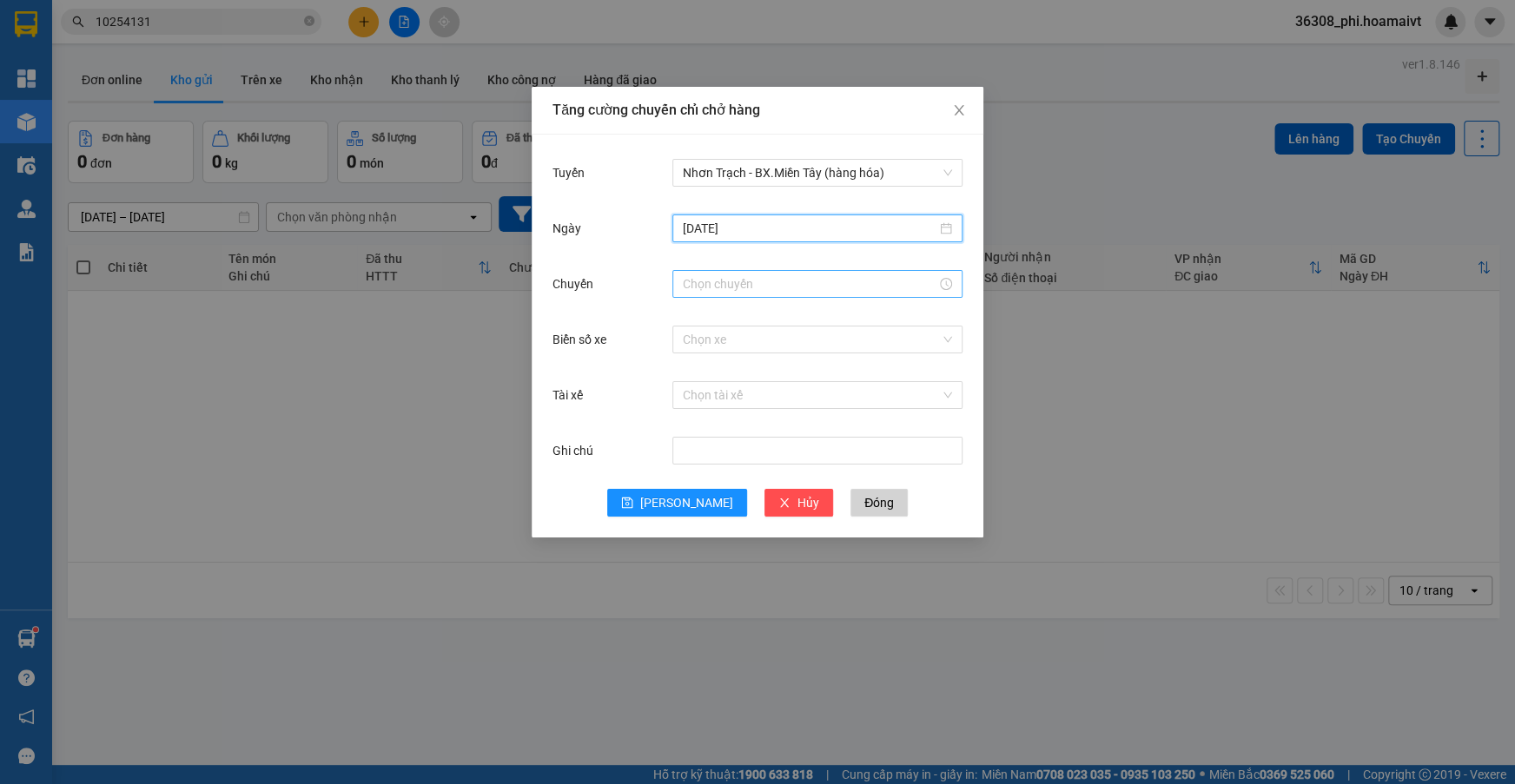
click at [696, 286] on input "Chuyến" at bounding box center [809, 283] width 253 height 19
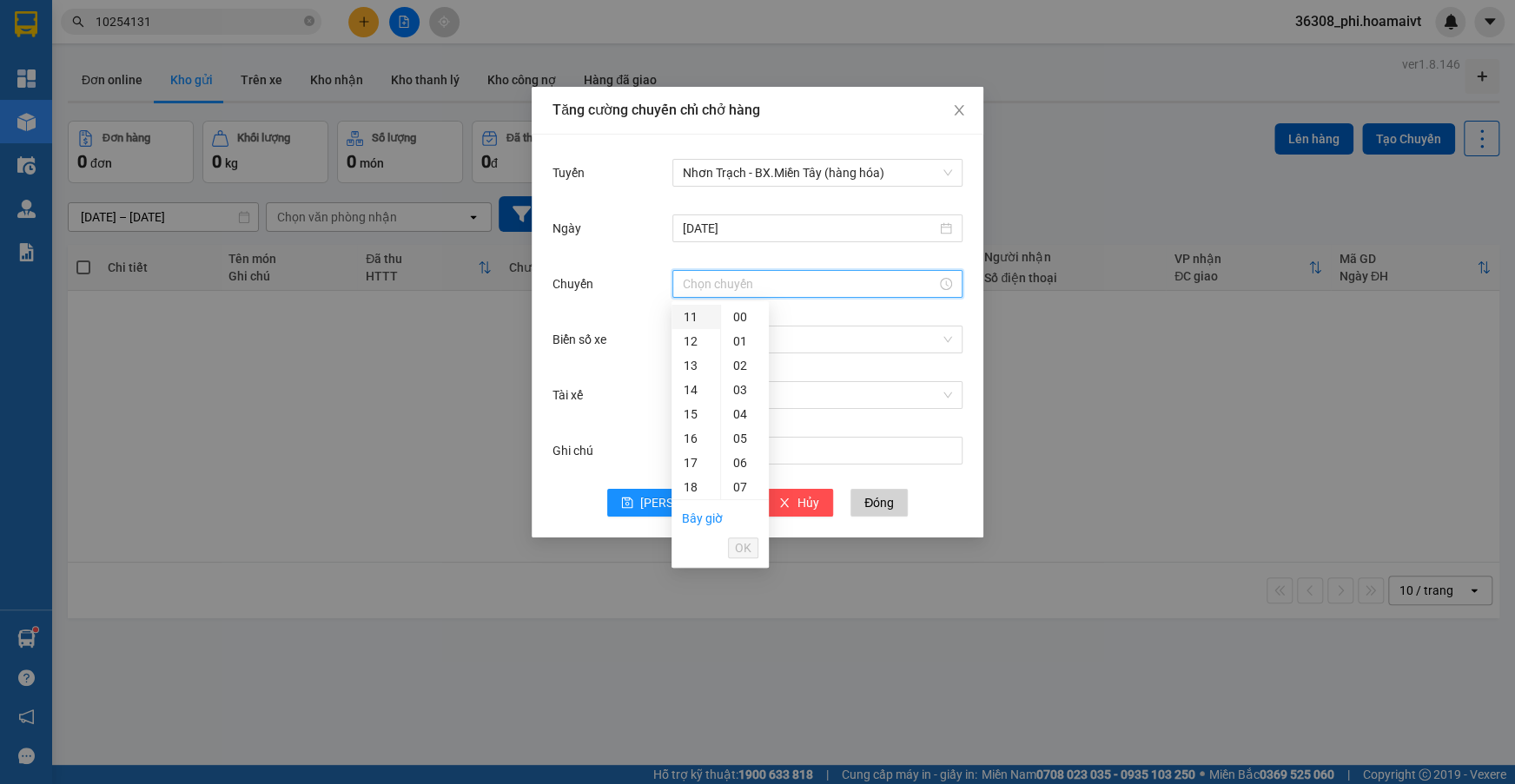
click at [691, 321] on div "11" at bounding box center [695, 316] width 48 height 25
type input "11:00"
click at [738, 314] on div "00" at bounding box center [745, 316] width 48 height 25
click at [749, 549] on span "OK" at bounding box center [743, 547] width 16 height 19
click at [729, 341] on input "Biển số xe" at bounding box center [811, 339] width 257 height 26
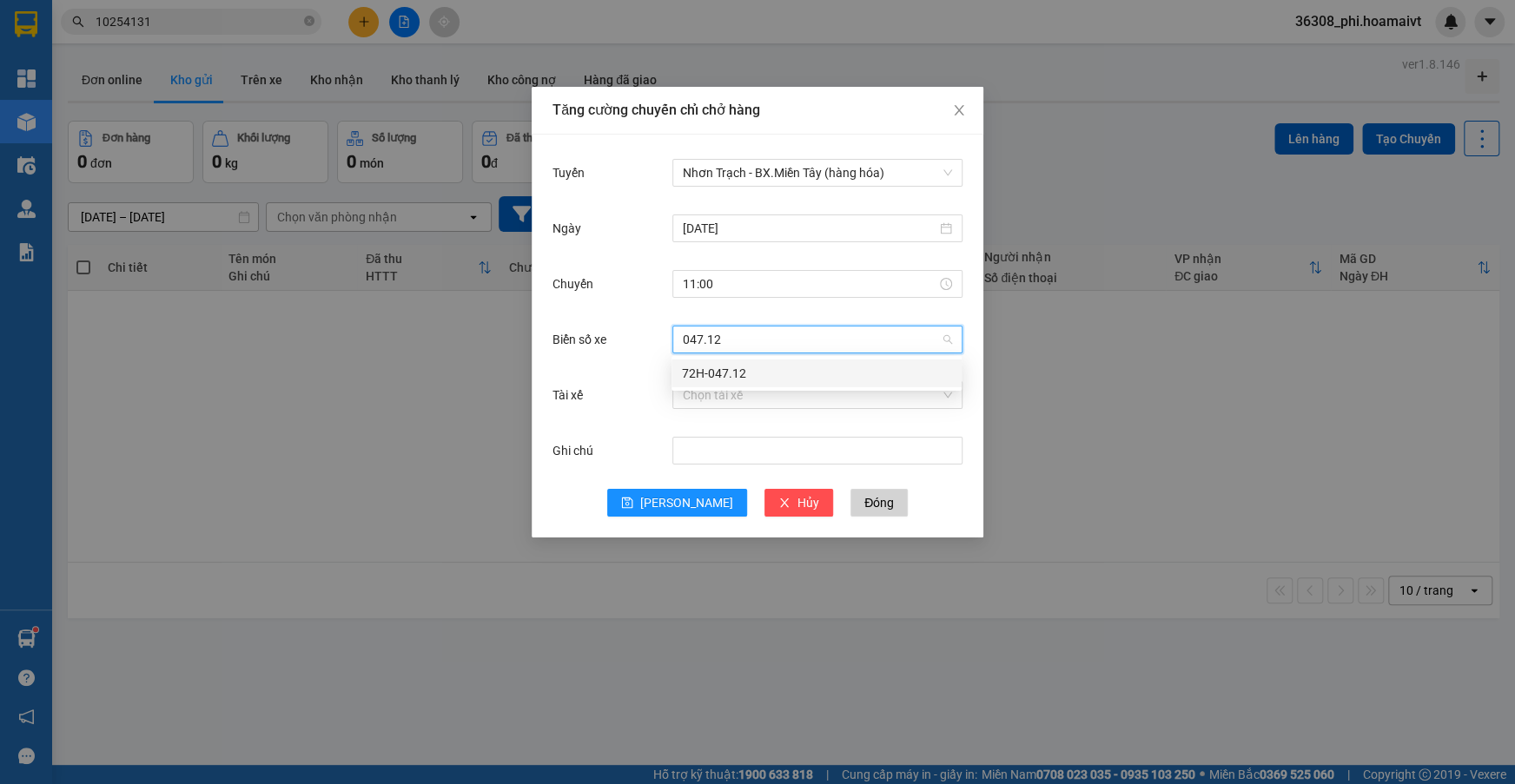
type input "047.12"
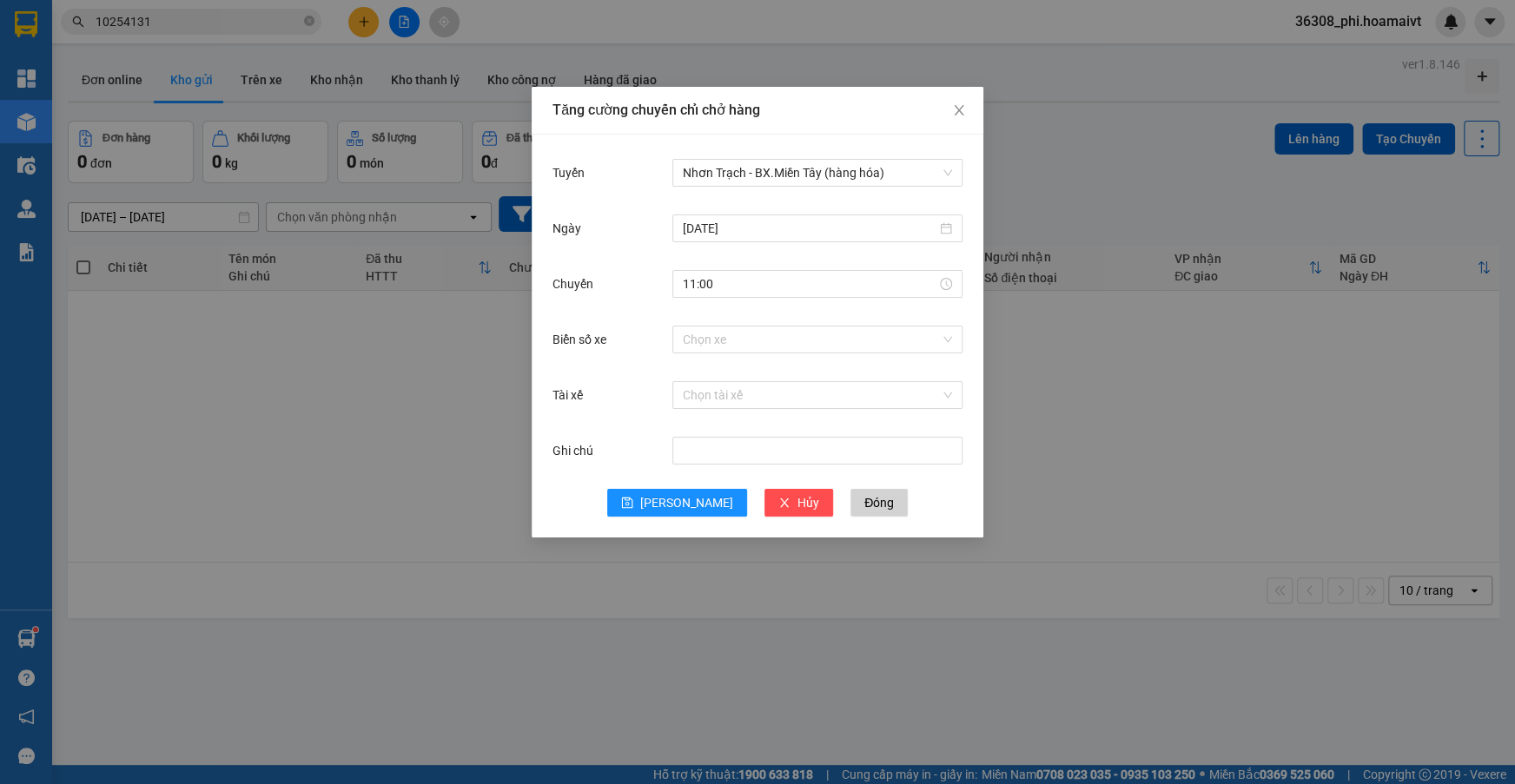
drag, startPoint x: 735, startPoint y: 356, endPoint x: 735, endPoint y: 377, distance: 21.0
click at [735, 371] on body "Kết quả tìm kiếm ( 1 ) Bộ lọc Ngày tạo đơn gần nhất Mã ĐH Trạng thái Món hàng T…" at bounding box center [757, 392] width 1515 height 784
click at [715, 332] on input "Biển số xe" at bounding box center [811, 339] width 257 height 26
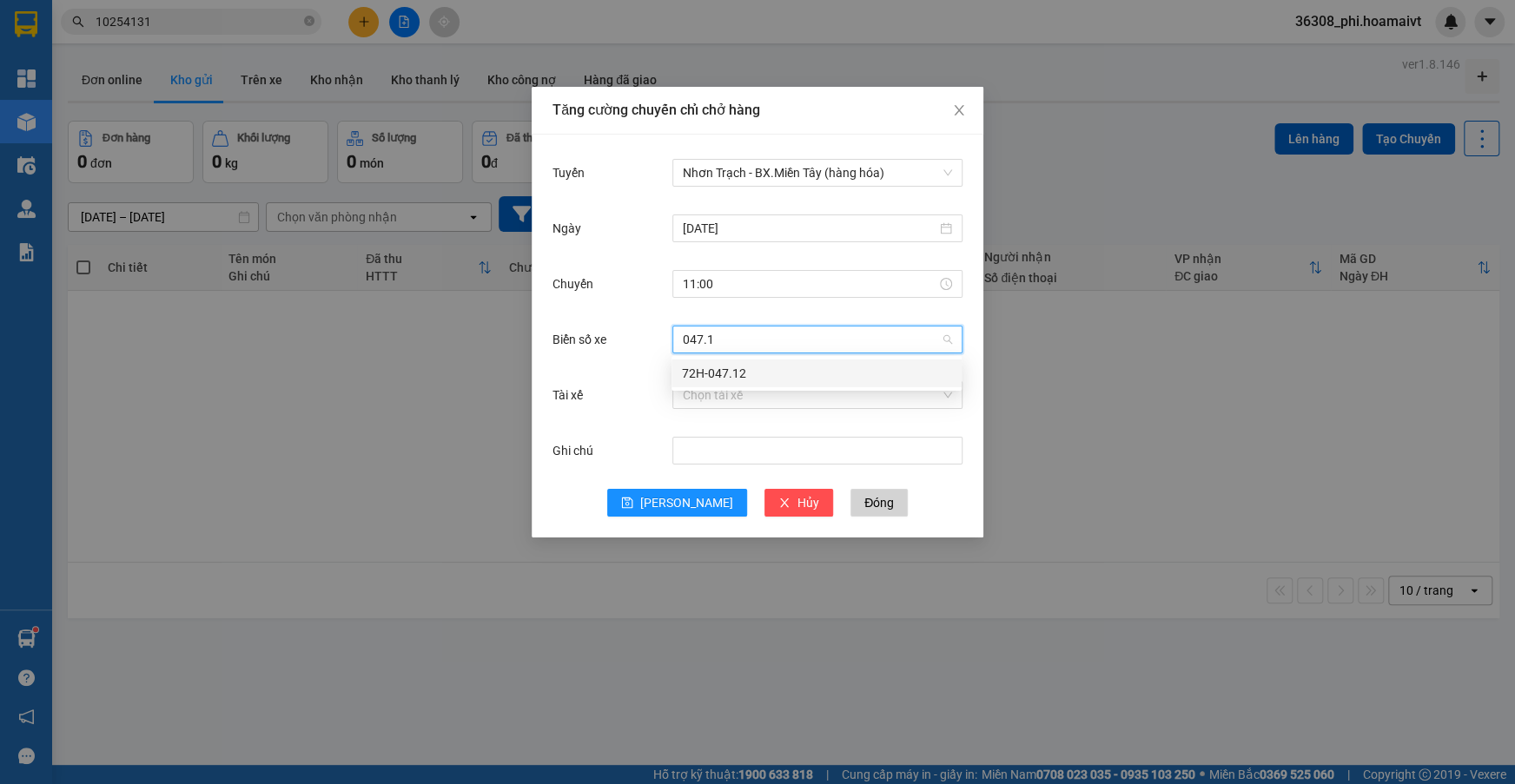
type input "047.12"
click at [715, 371] on div "72H-047.12" at bounding box center [816, 373] width 270 height 19
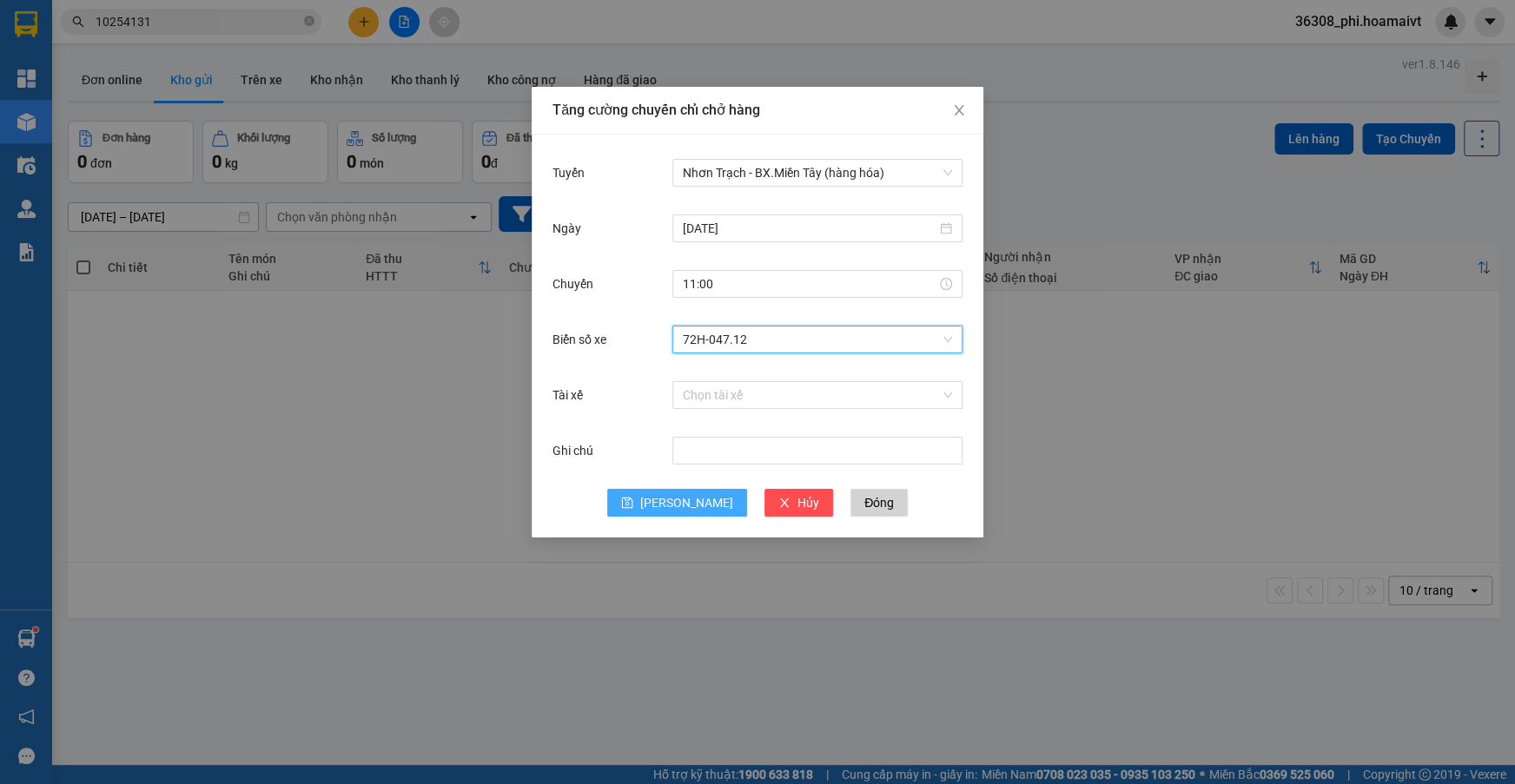
click at [671, 498] on button "[PERSON_NAME]" at bounding box center [677, 503] width 140 height 27
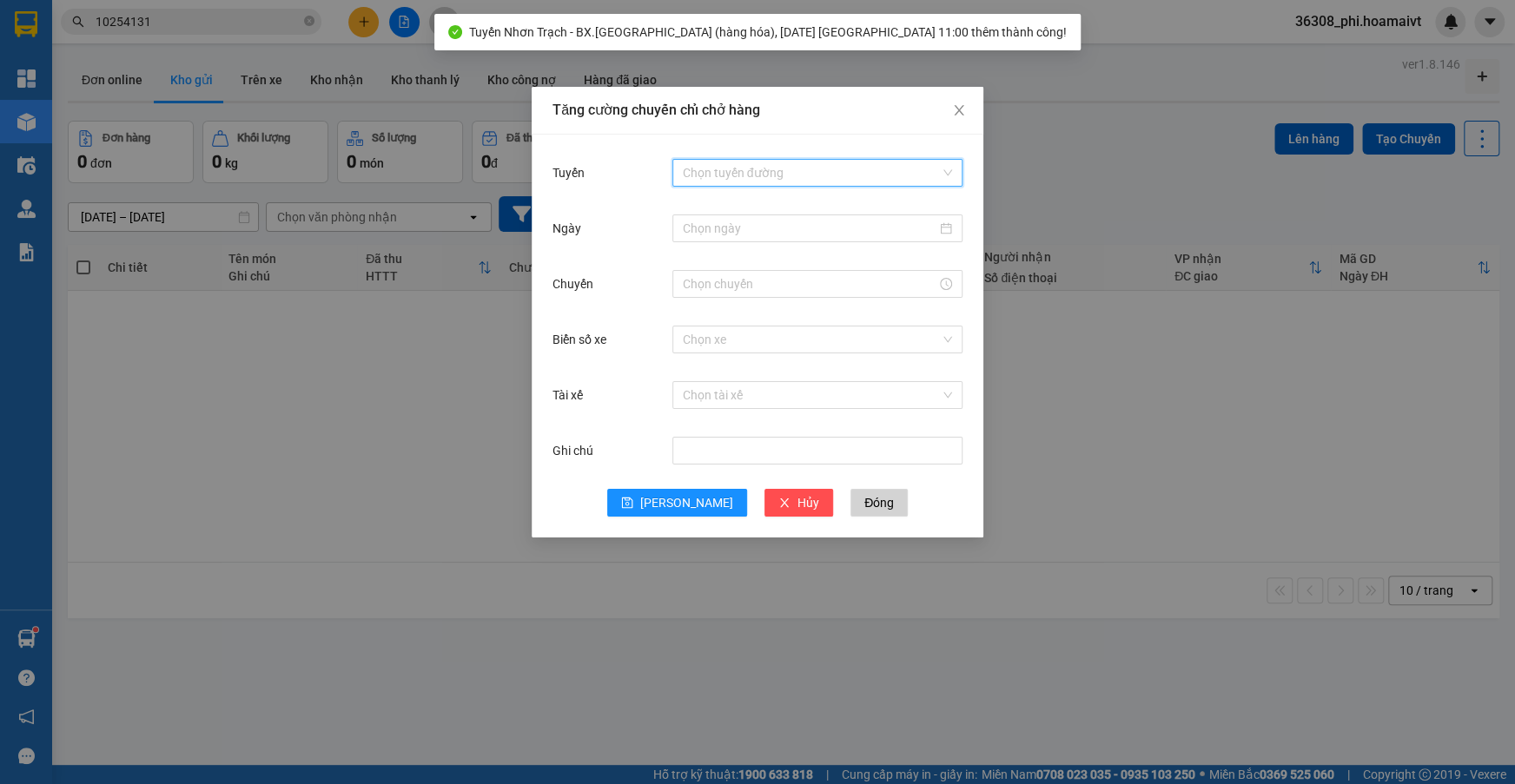
click at [773, 181] on input "Tuyến" at bounding box center [811, 173] width 257 height 26
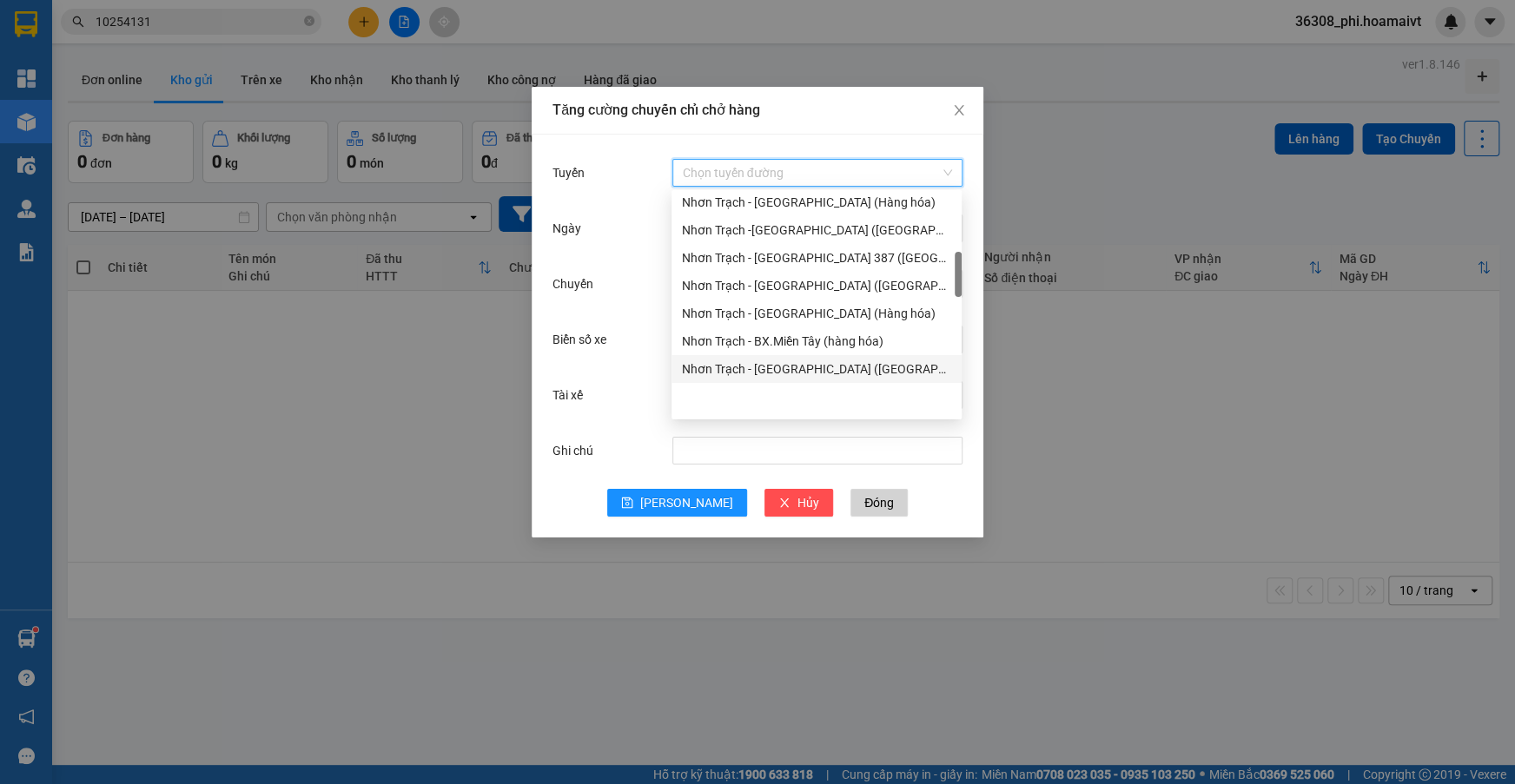
scroll to position [315, 0]
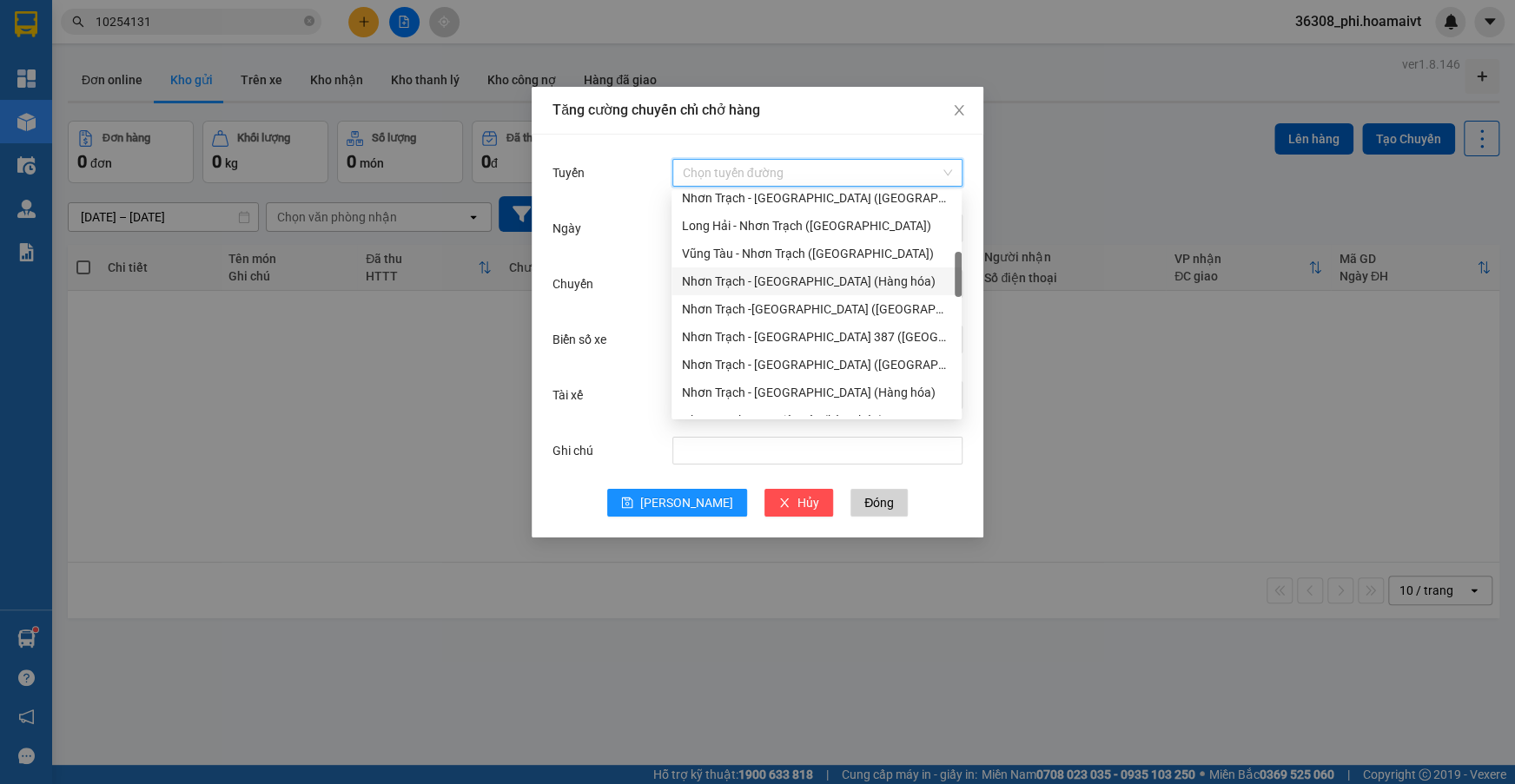
click at [755, 279] on div "Nhơn Trạch - [GEOGRAPHIC_DATA] (Hàng hóa)" at bounding box center [816, 281] width 270 height 19
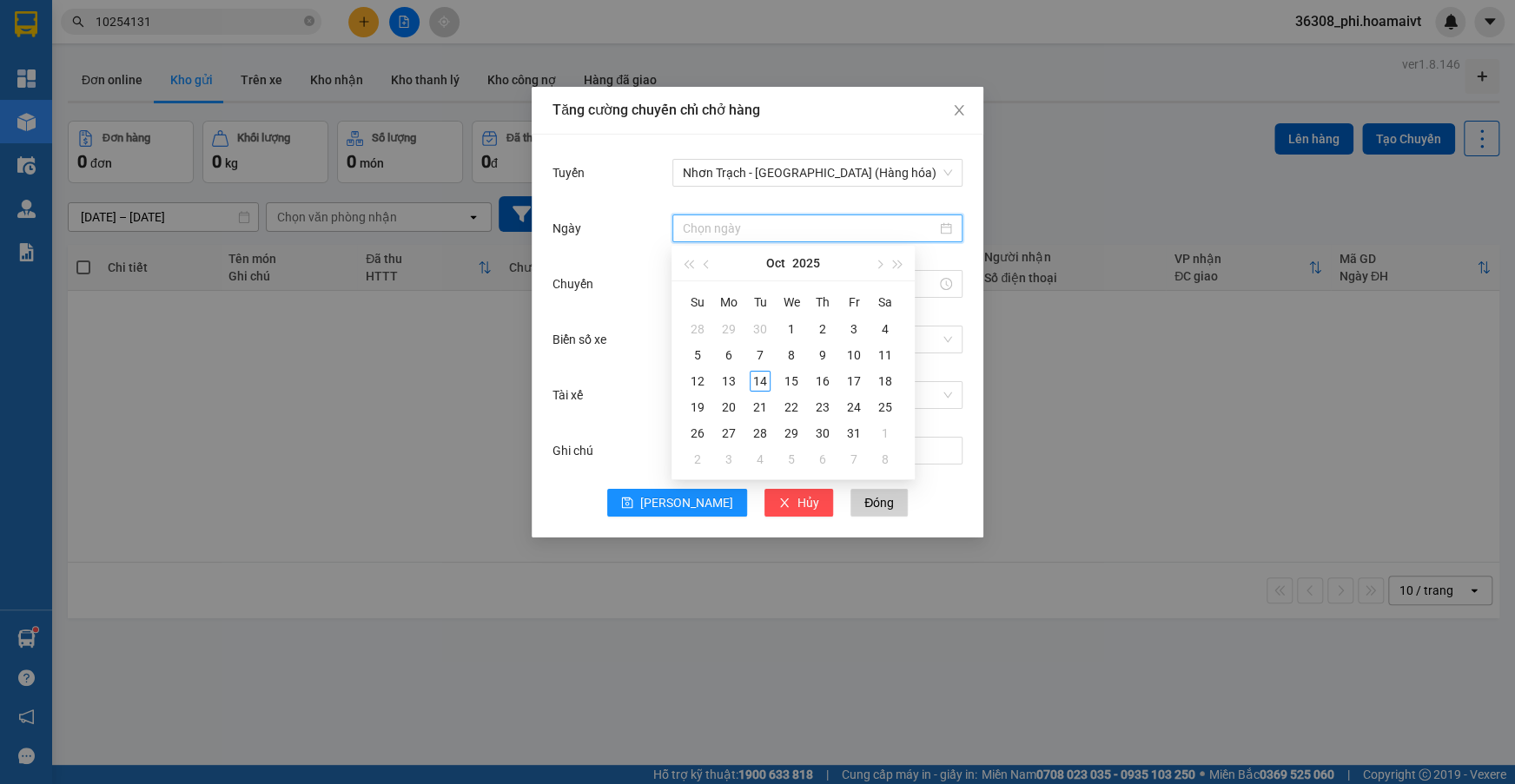
click at [720, 228] on input "Ngày" at bounding box center [809, 228] width 253 height 19
type input "[DATE]"
click at [760, 387] on div "14" at bounding box center [760, 381] width 21 height 21
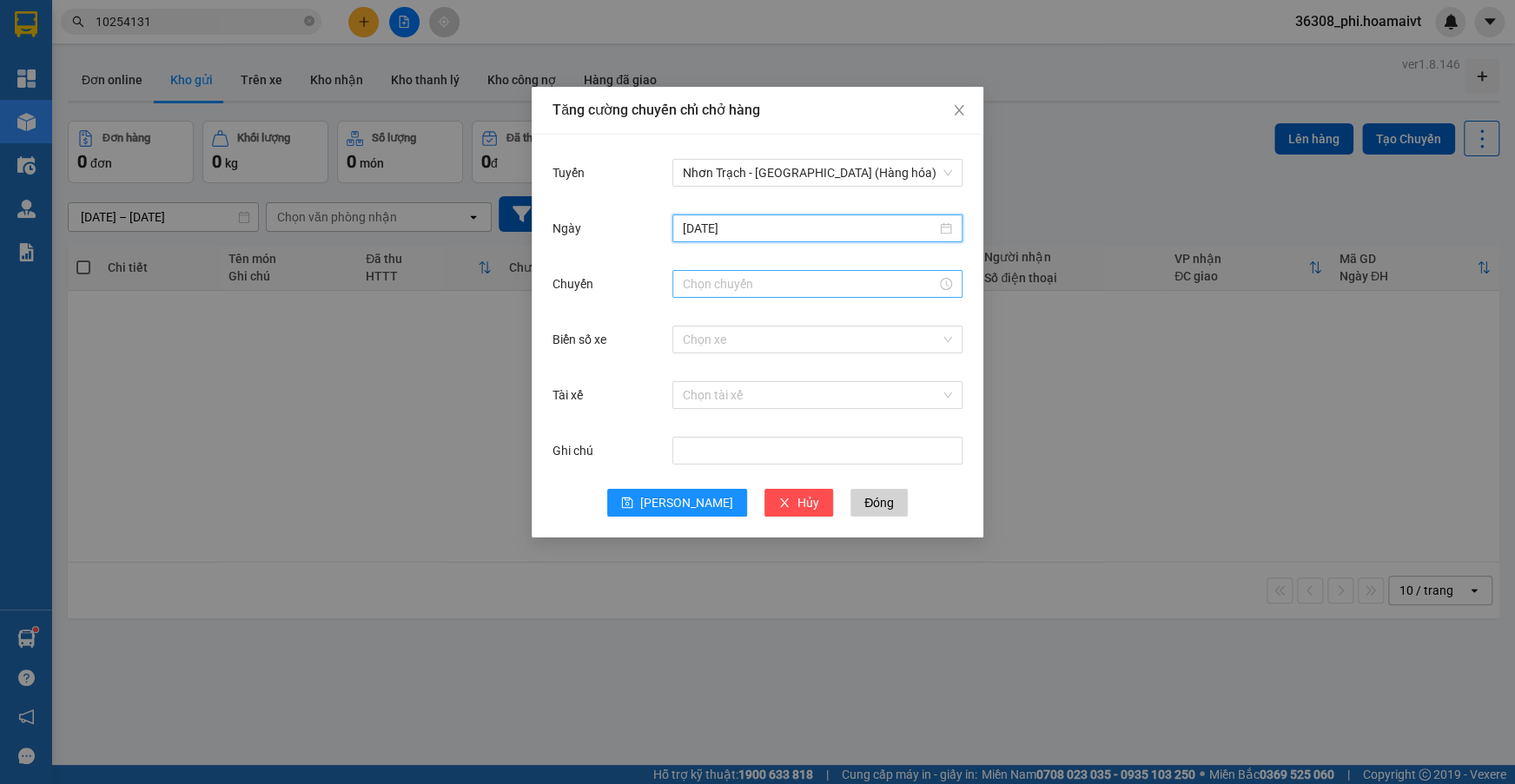
click at [710, 287] on input "Chuyến" at bounding box center [809, 283] width 253 height 19
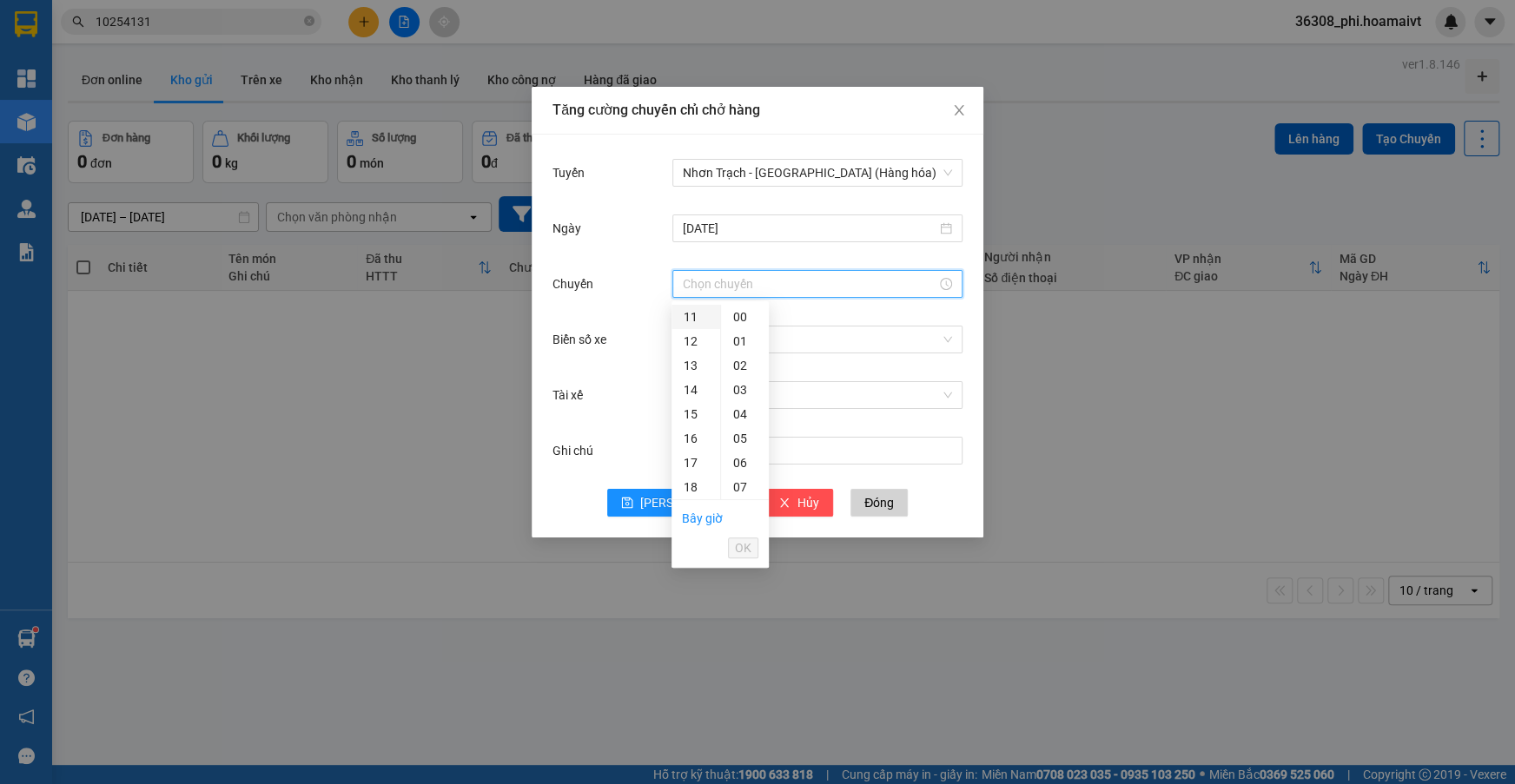
click at [690, 313] on div "11" at bounding box center [695, 316] width 48 height 25
type input "11:00"
click at [726, 313] on div "00" at bounding box center [745, 316] width 48 height 25
click at [732, 314] on div "00" at bounding box center [745, 316] width 48 height 25
click at [746, 538] on li "OK" at bounding box center [742, 547] width 30 height 29
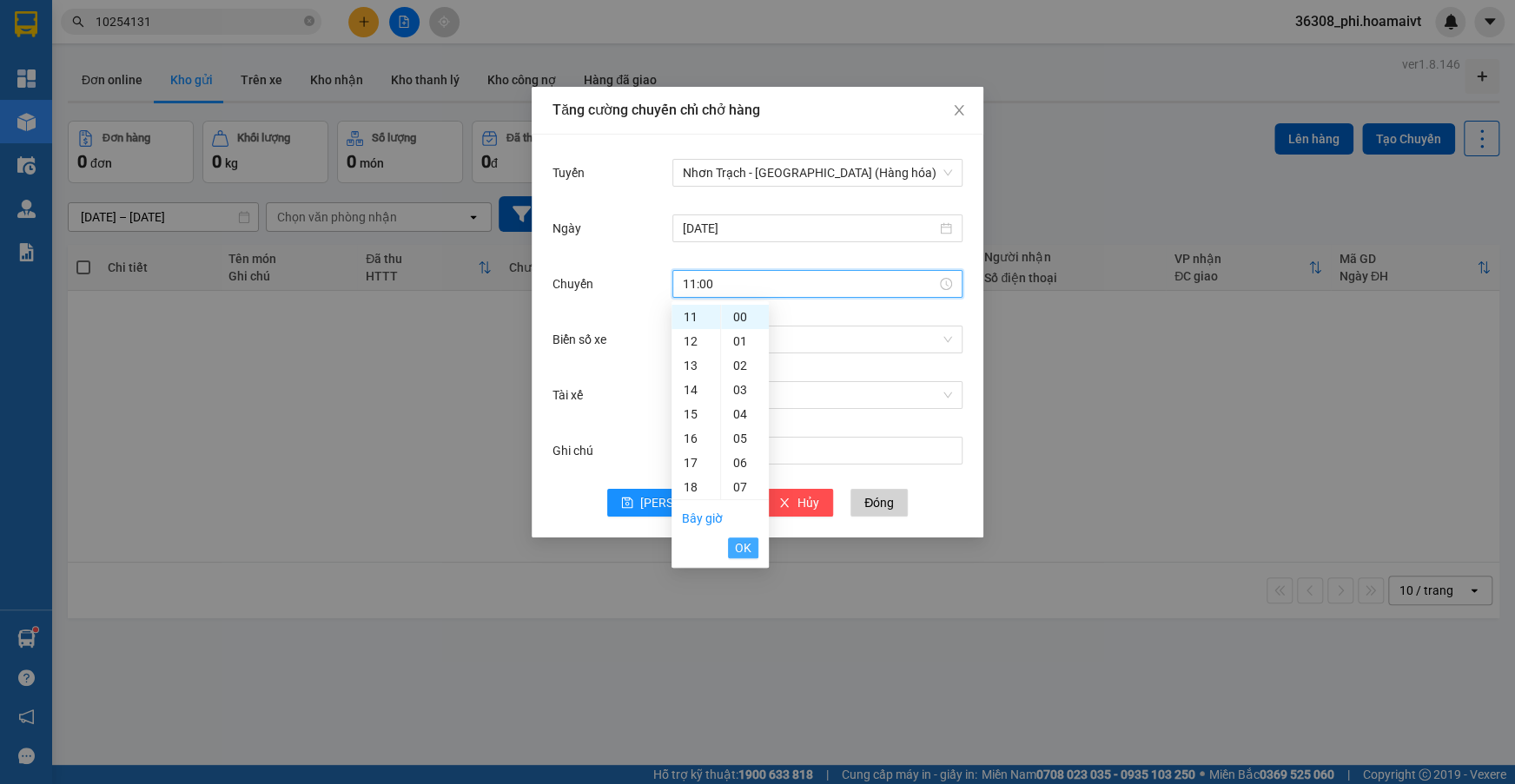
click at [746, 548] on span "OK" at bounding box center [743, 547] width 16 height 19
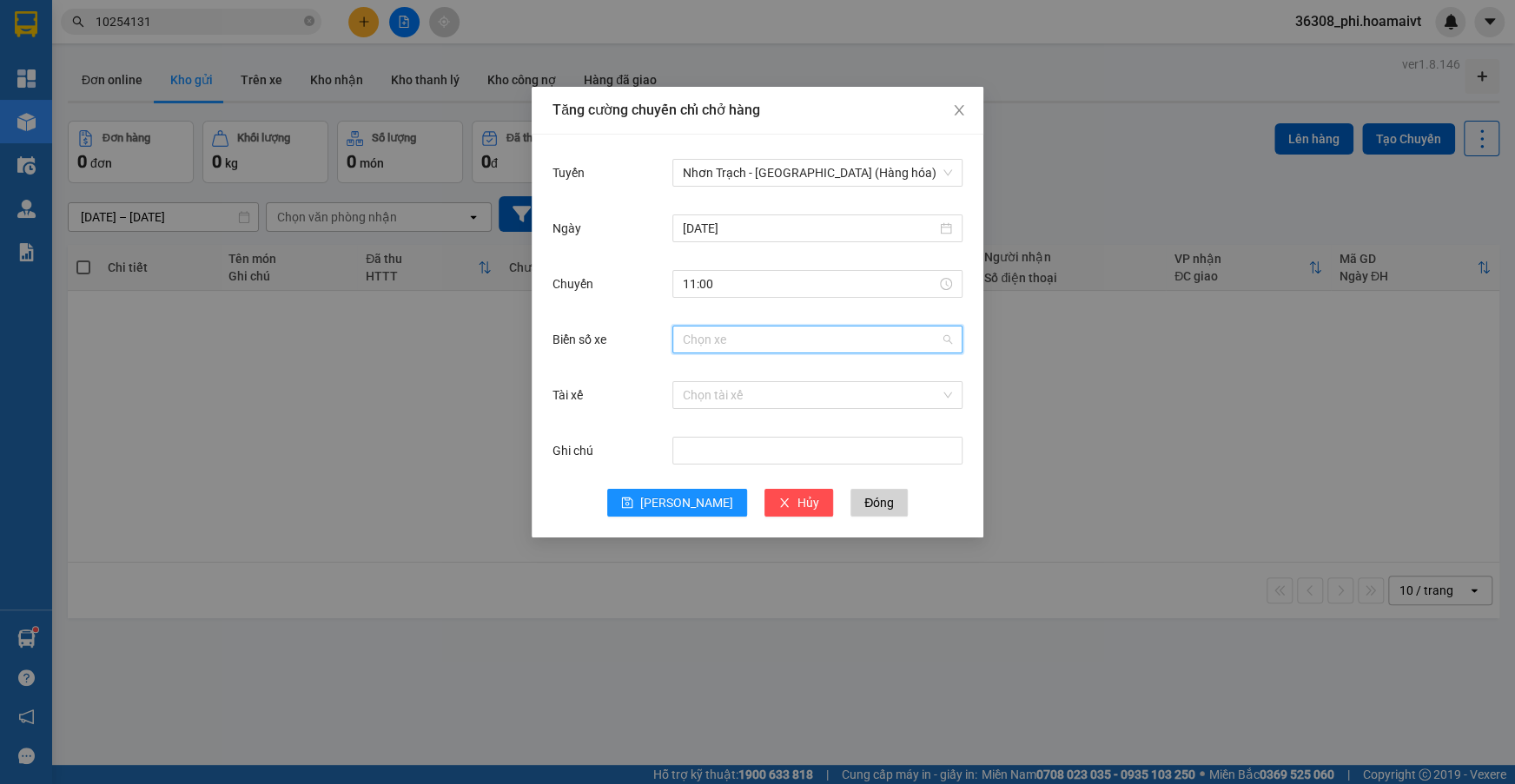
click at [715, 338] on input "Biển số xe" at bounding box center [811, 339] width 257 height 26
type input "046.69"
click at [722, 378] on div "72H-046.69" at bounding box center [816, 373] width 270 height 19
click at [686, 505] on span "[PERSON_NAME]" at bounding box center [687, 503] width 93 height 19
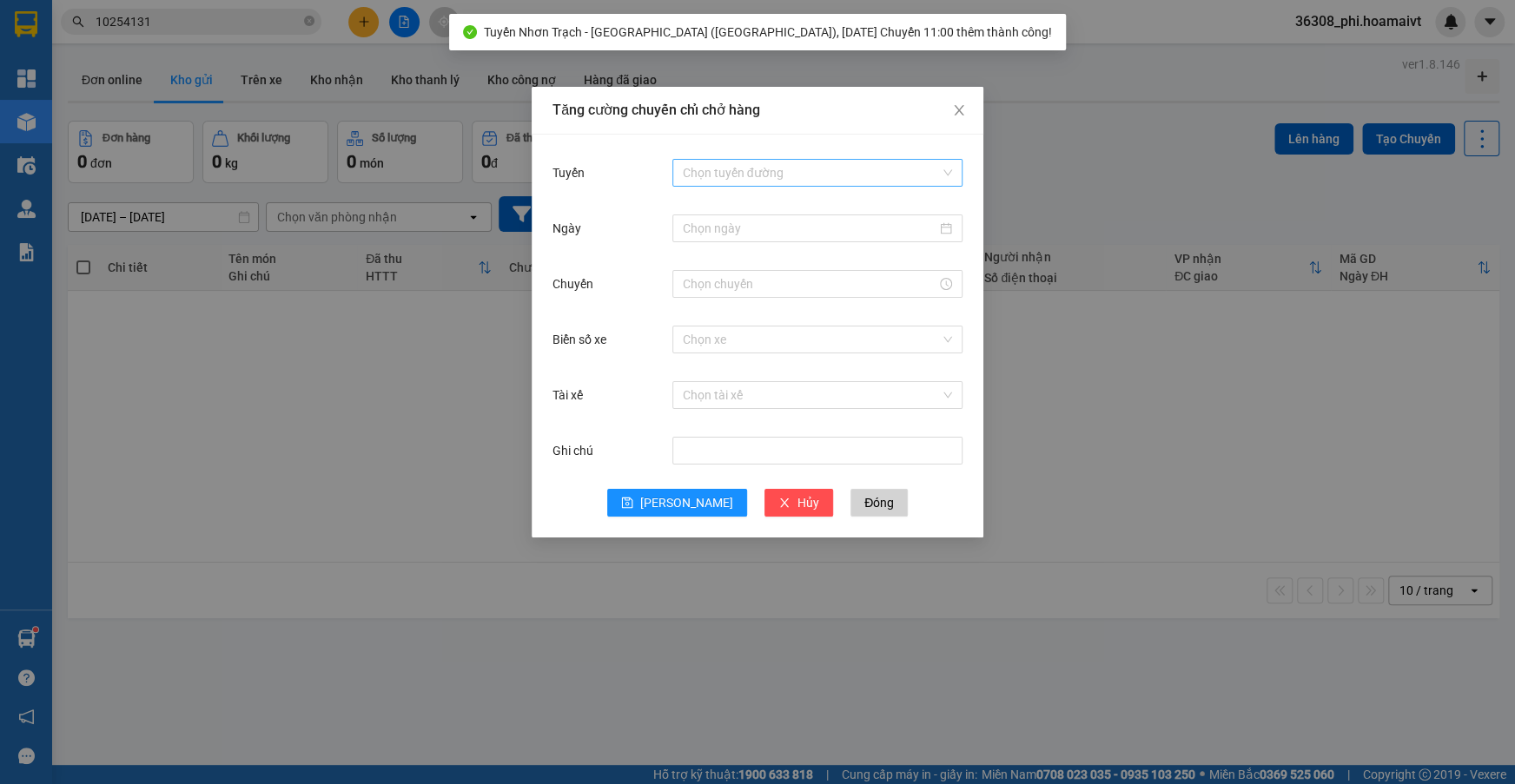
click at [728, 176] on input "Tuyến" at bounding box center [811, 173] width 257 height 26
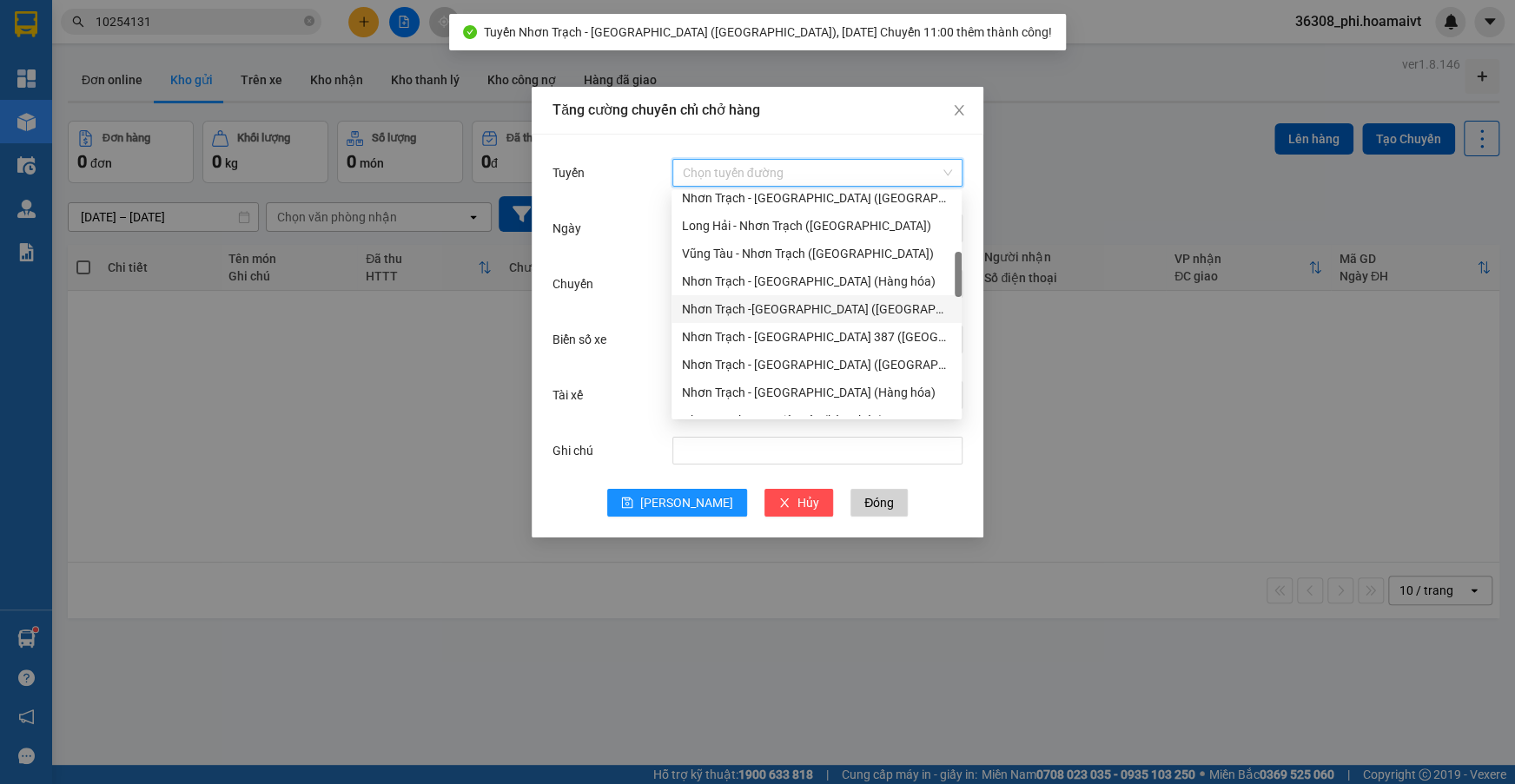
scroll to position [394, 0]
click at [790, 372] on div "Nhơn Trạch - [GEOGRAPHIC_DATA] ([GEOGRAPHIC_DATA])" at bounding box center [816, 368] width 270 height 19
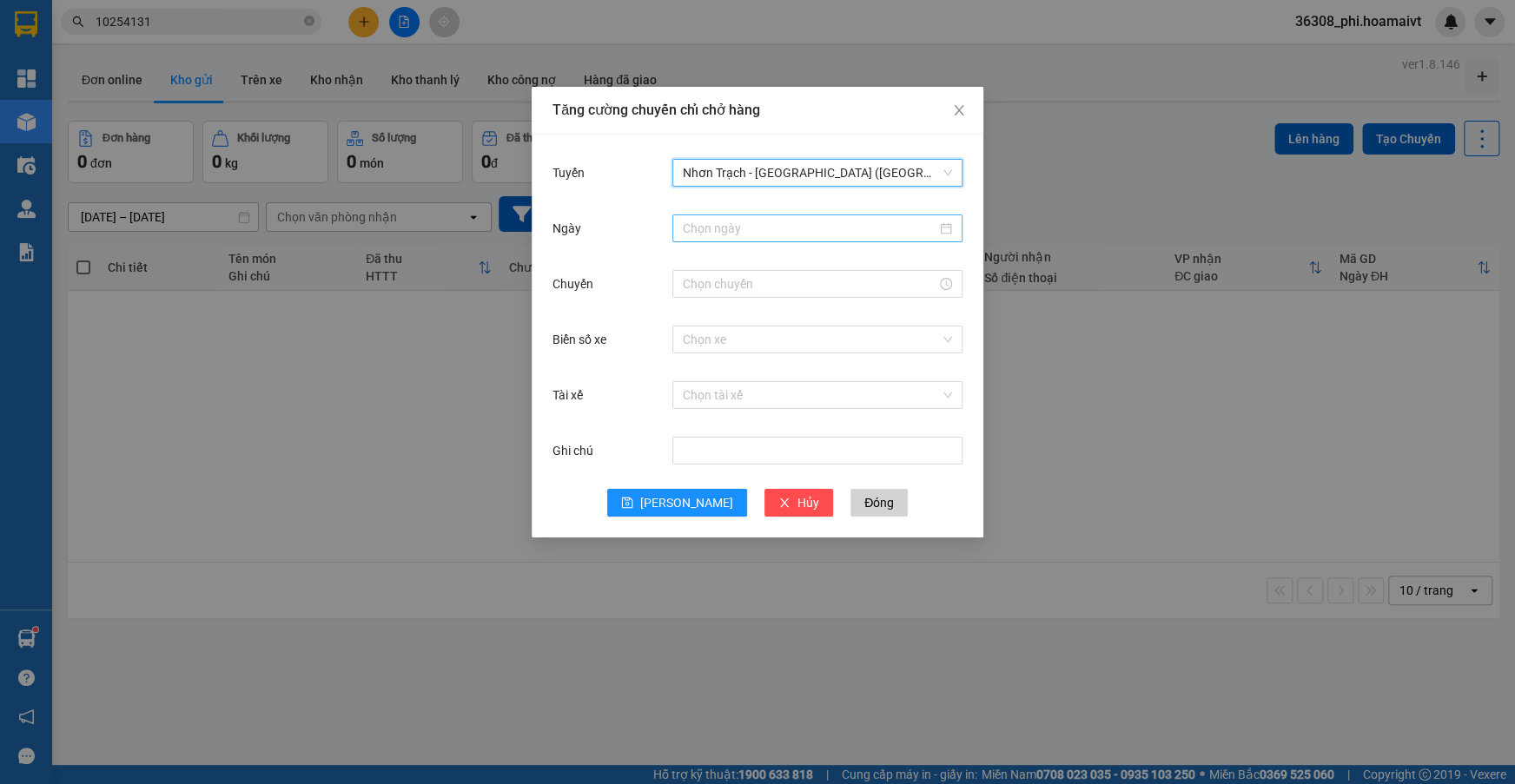
click at [704, 226] on input "Ngày" at bounding box center [809, 228] width 253 height 19
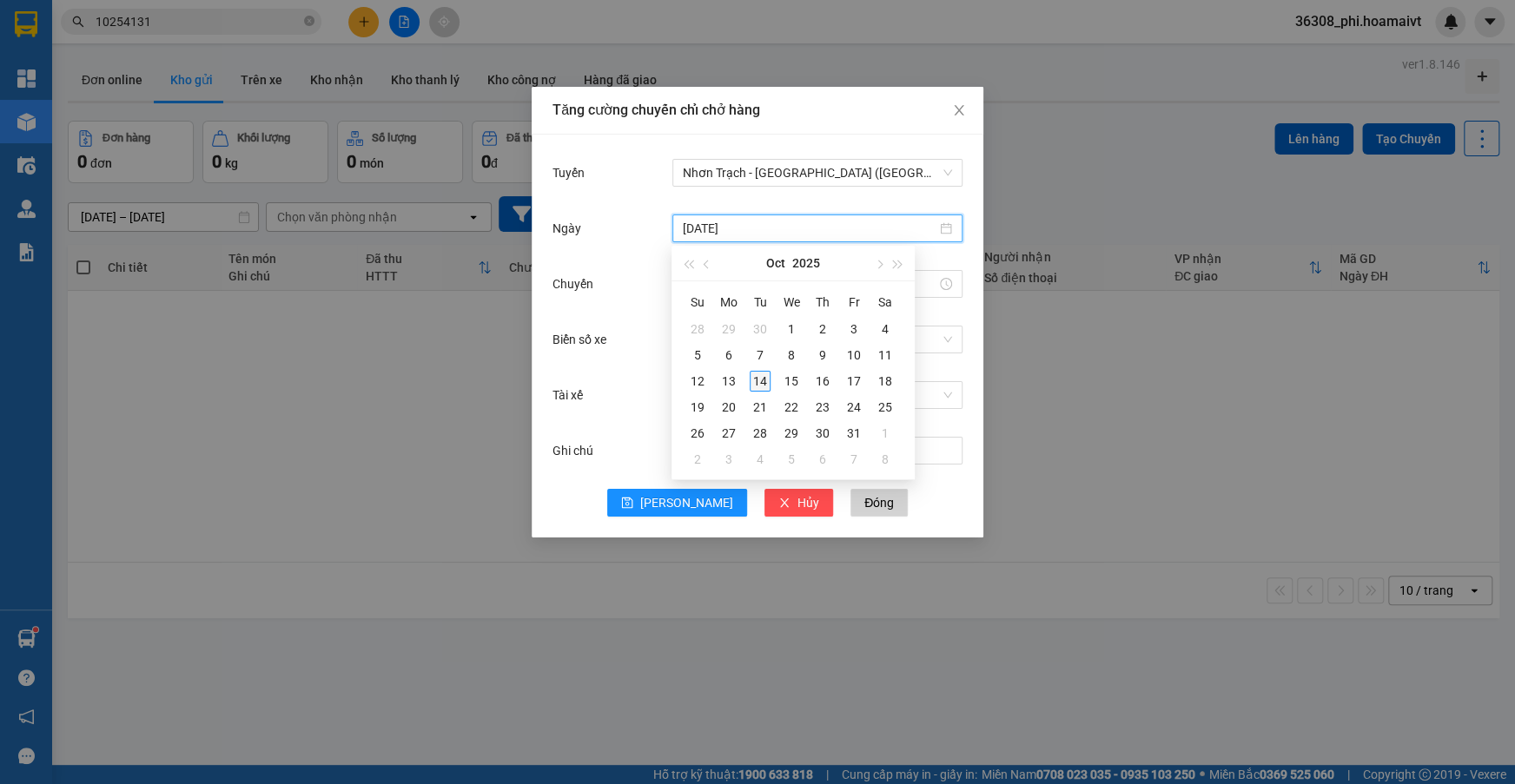
type input "[DATE]"
click at [751, 377] on div "14" at bounding box center [760, 381] width 21 height 21
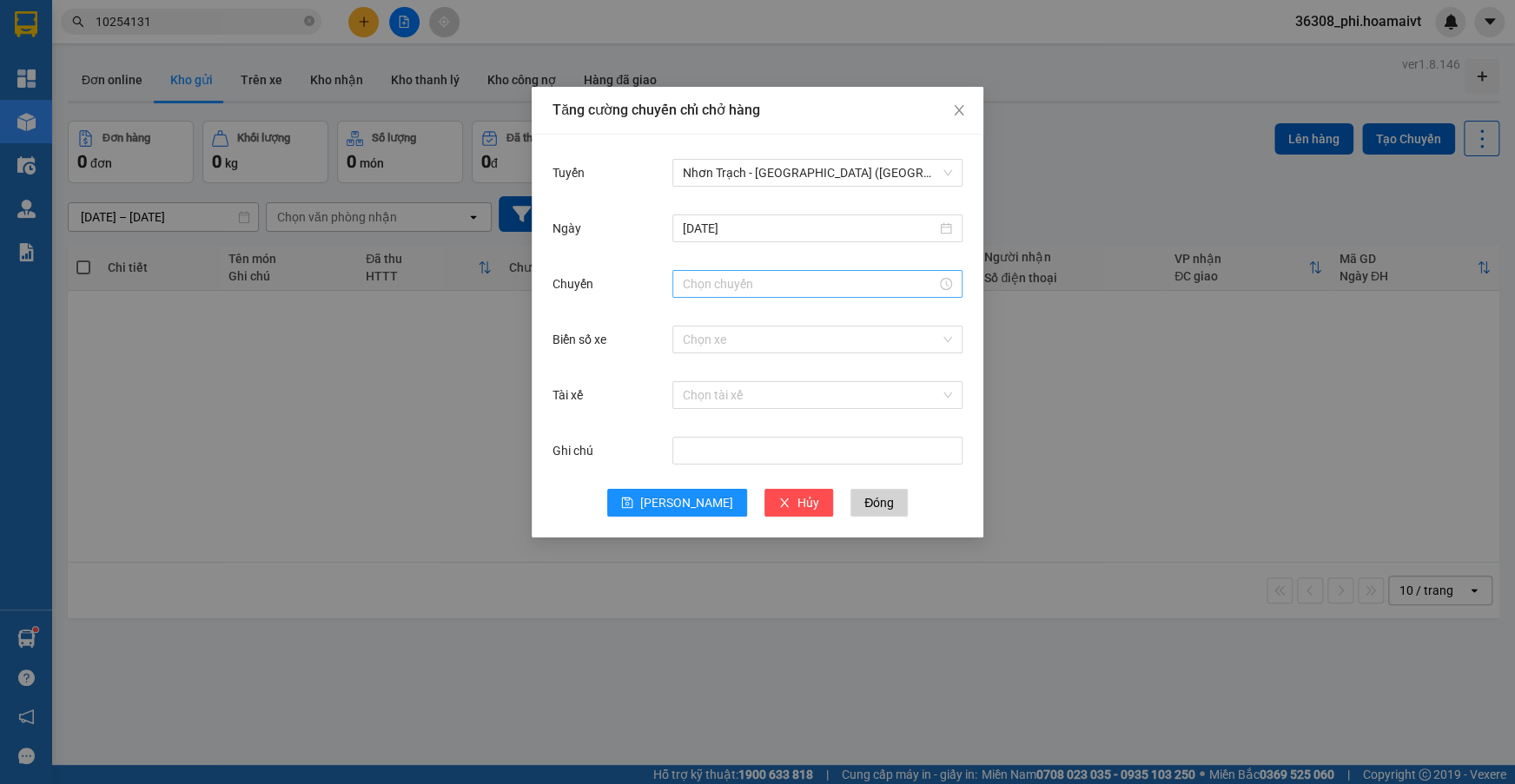
click at [714, 297] on div at bounding box center [816, 284] width 290 height 35
click at [688, 322] on div "11" at bounding box center [695, 316] width 48 height 25
type input "11:00"
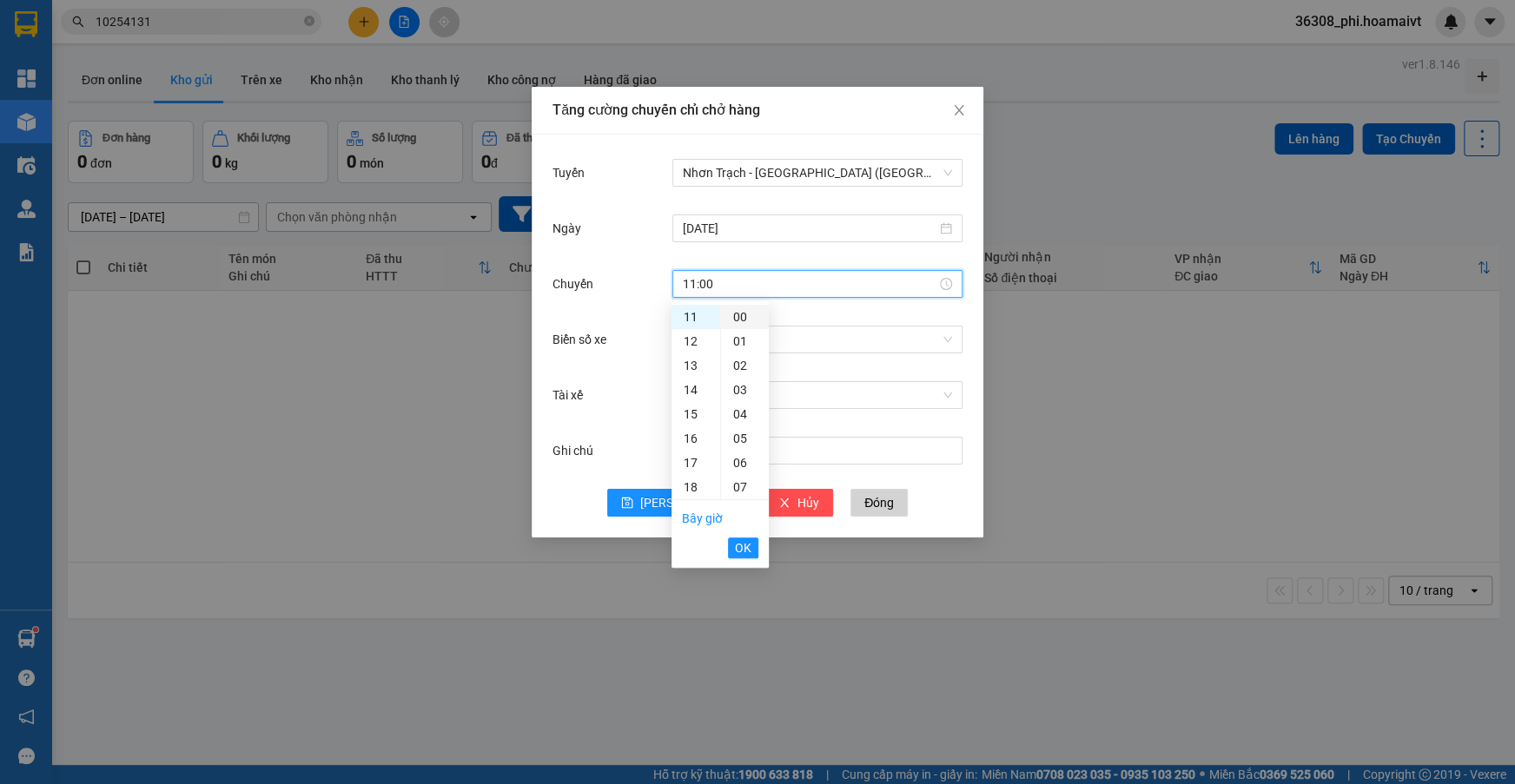
drag, startPoint x: 742, startPoint y: 322, endPoint x: 745, endPoint y: 375, distance: 53.1
click at [742, 322] on div "00" at bounding box center [745, 316] width 48 height 25
click at [746, 541] on span "OK" at bounding box center [743, 547] width 16 height 19
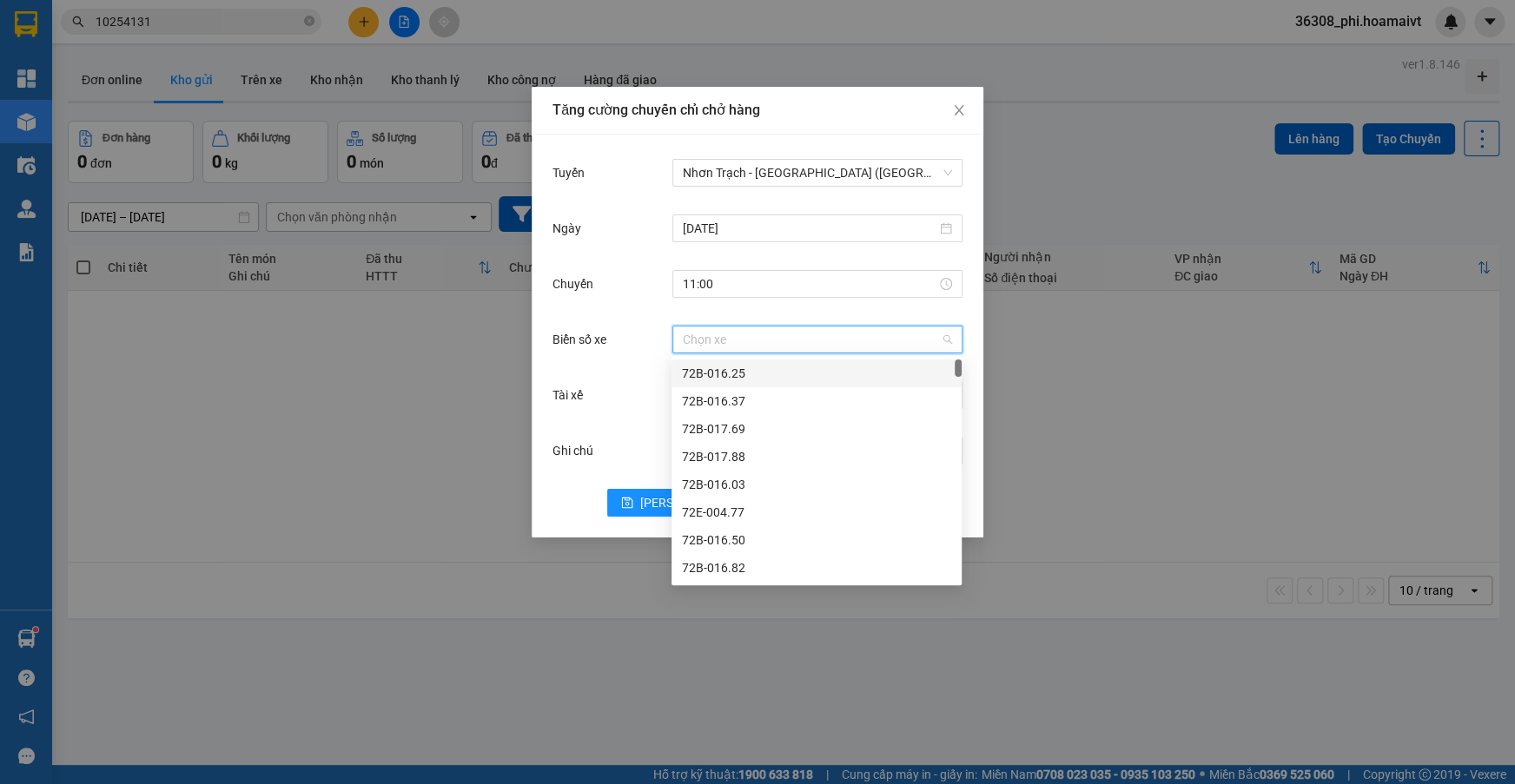
click at [706, 343] on input "Biển số xe" at bounding box center [811, 339] width 257 height 26
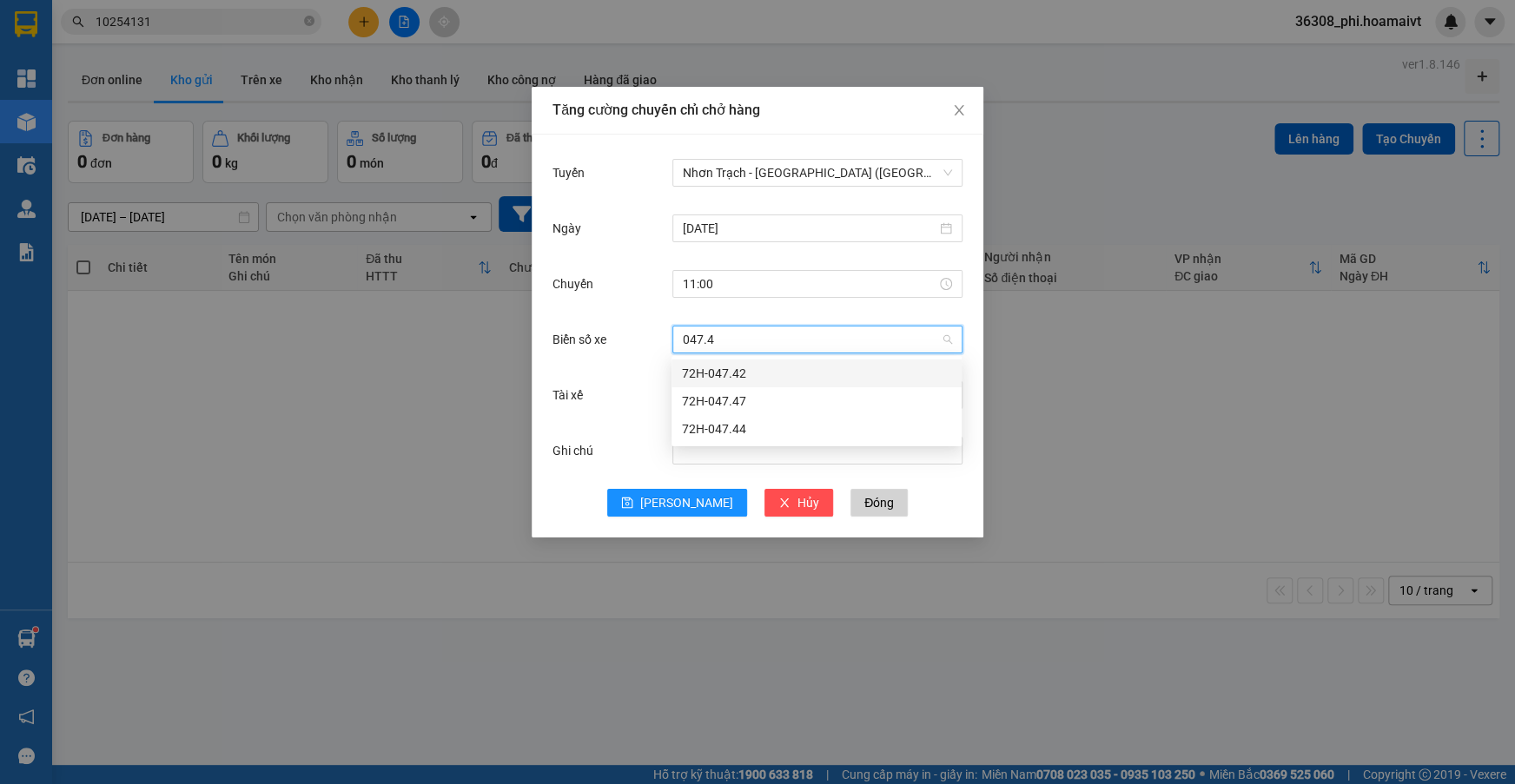
type input "047.47"
click at [709, 368] on div "72H-047.47" at bounding box center [816, 373] width 270 height 19
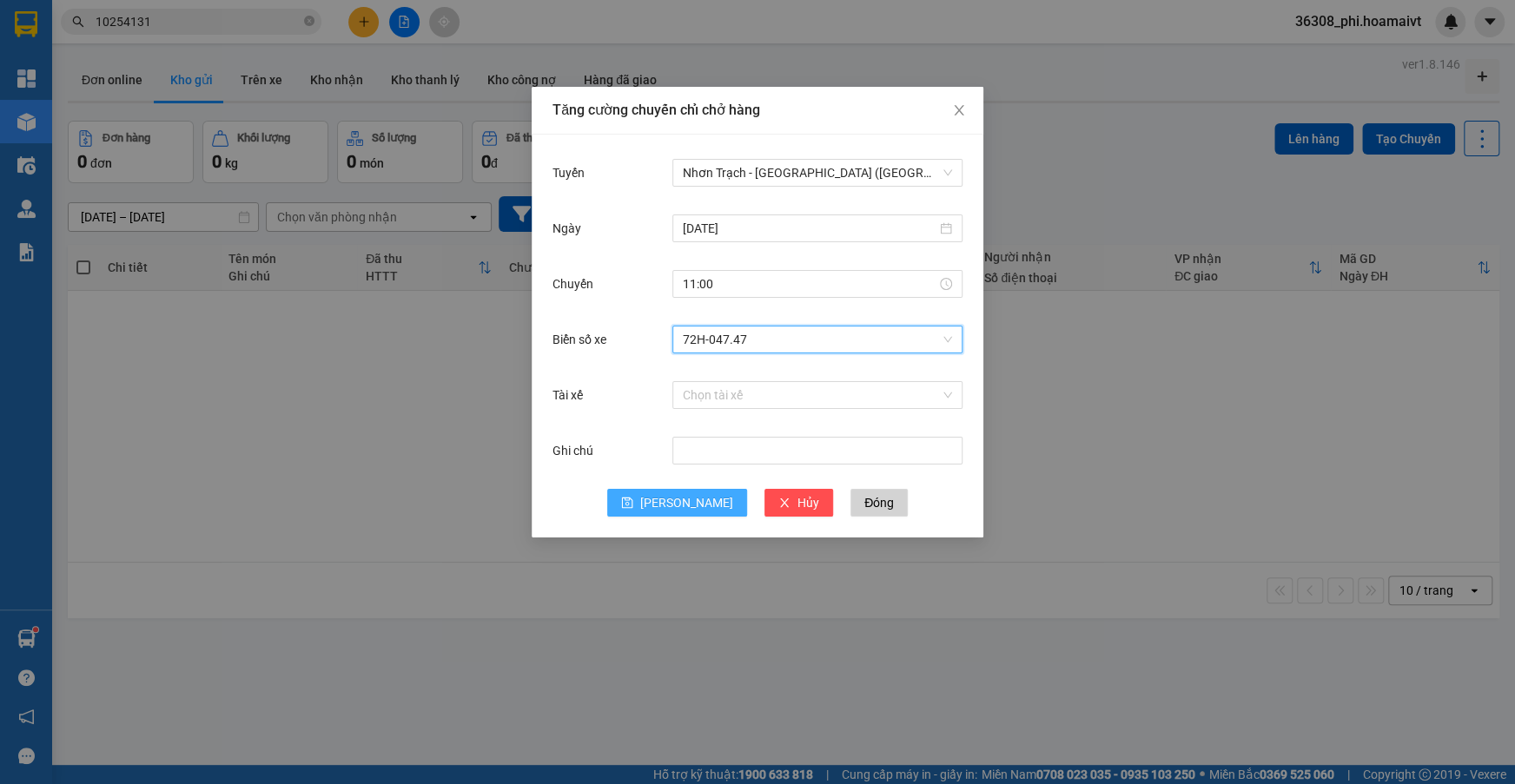
drag, startPoint x: 688, startPoint y: 482, endPoint x: 686, endPoint y: 491, distance: 9.2
click at [686, 491] on form "Tuyến Nhơn Trạch - [GEOGRAPHIC_DATA] ([GEOGRAPHIC_DATA]) [DATE] [GEOGRAPHIC_DAT…" at bounding box center [757, 335] width 410 height 361
click at [684, 496] on span "[PERSON_NAME]" at bounding box center [687, 503] width 93 height 19
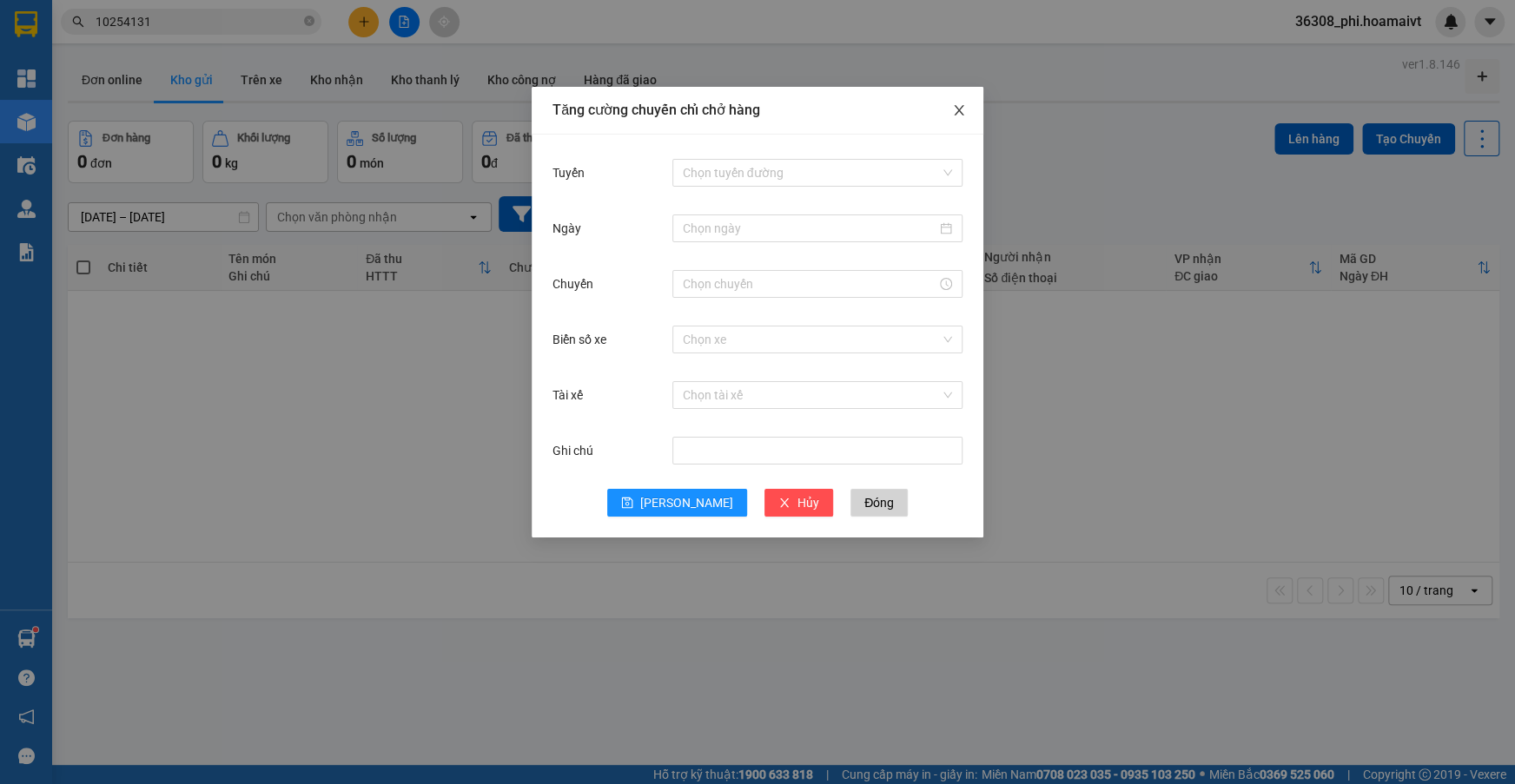
click at [958, 113] on icon "close" at bounding box center [958, 110] width 14 height 14
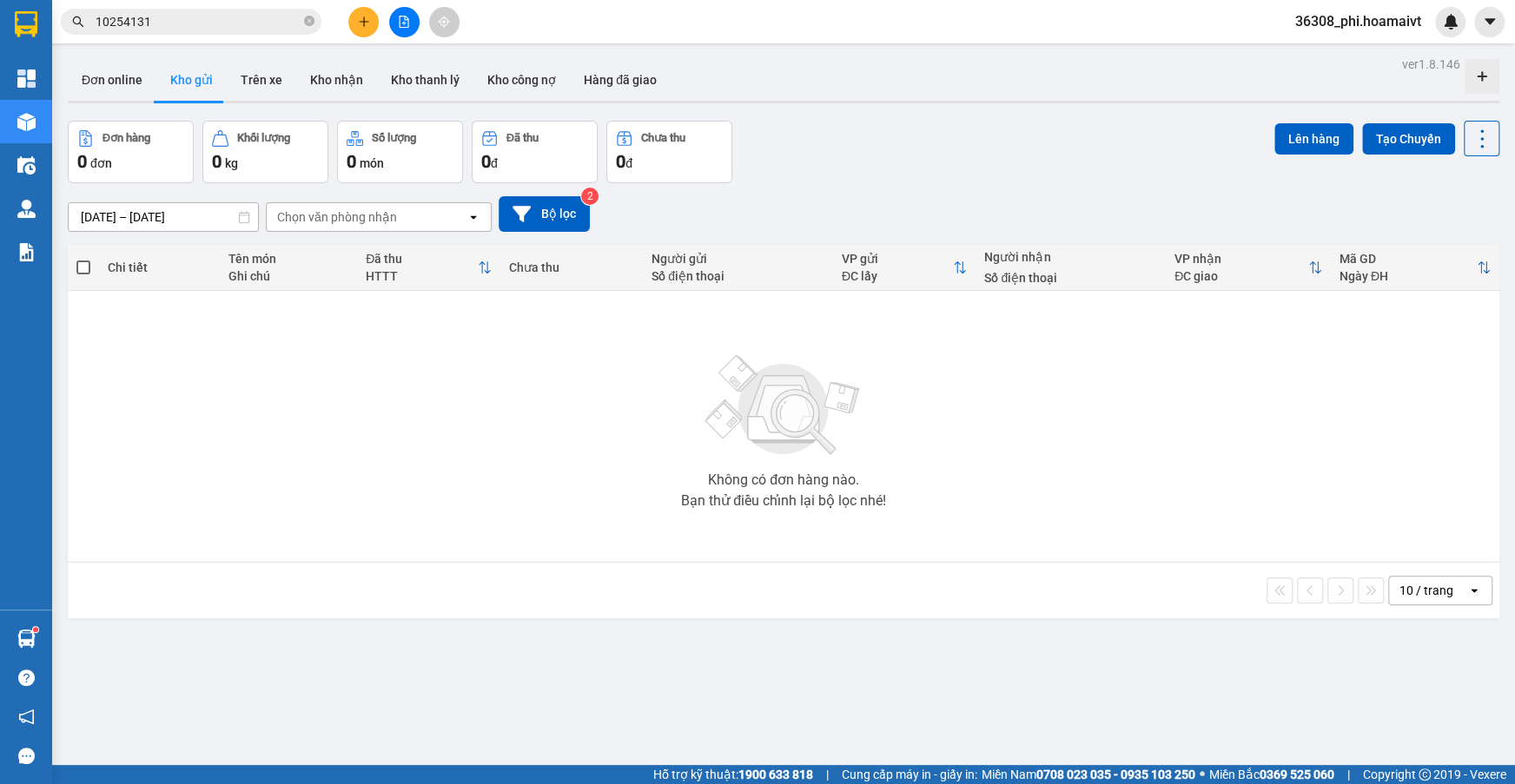
click at [387, 32] on div at bounding box center [404, 22] width 131 height 30
click at [373, 33] on button at bounding box center [363, 22] width 30 height 30
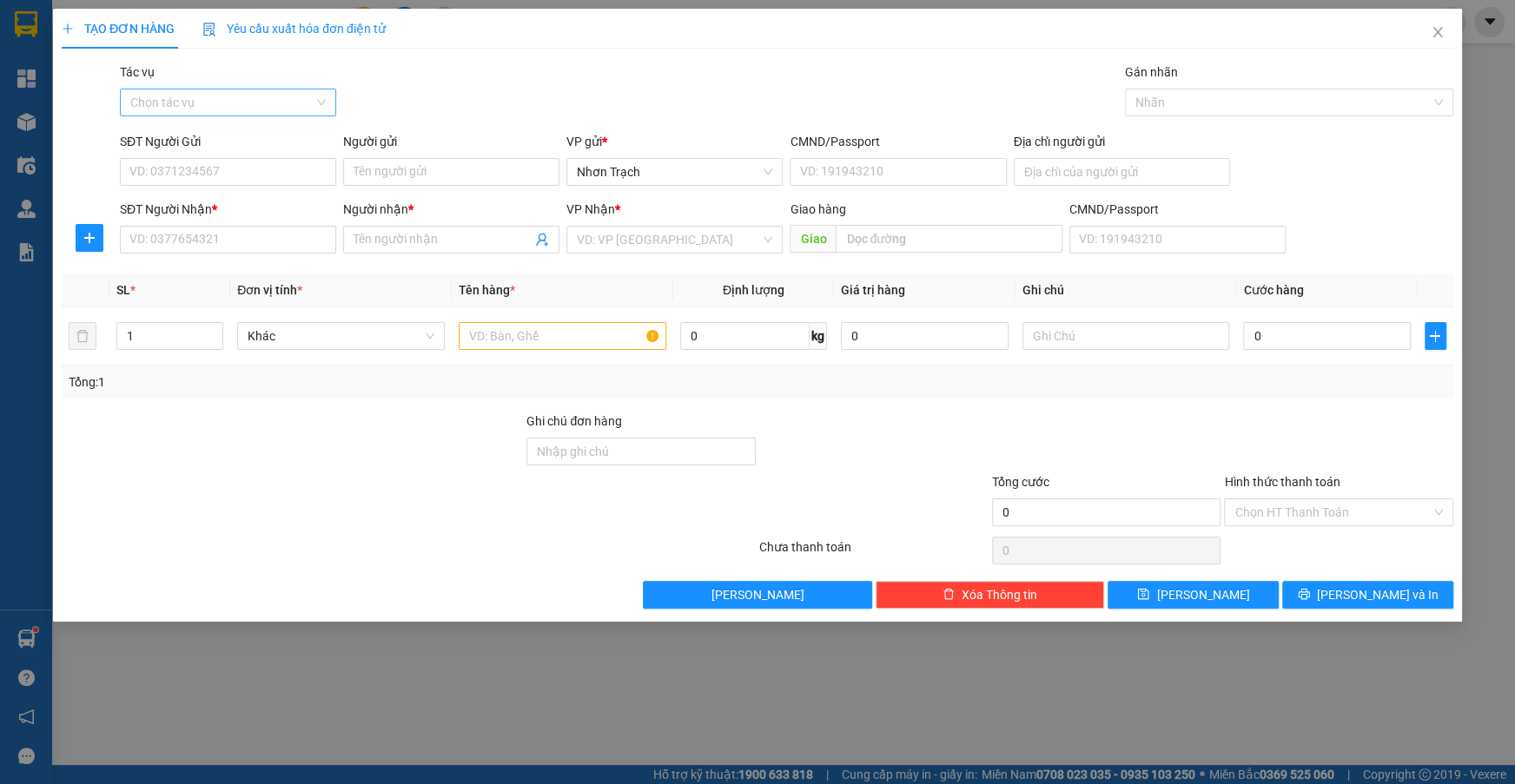
click at [253, 91] on input "Tác vụ" at bounding box center [222, 102] width 183 height 26
click at [239, 126] on div "Nhập hàng lên xe" at bounding box center [228, 137] width 217 height 27
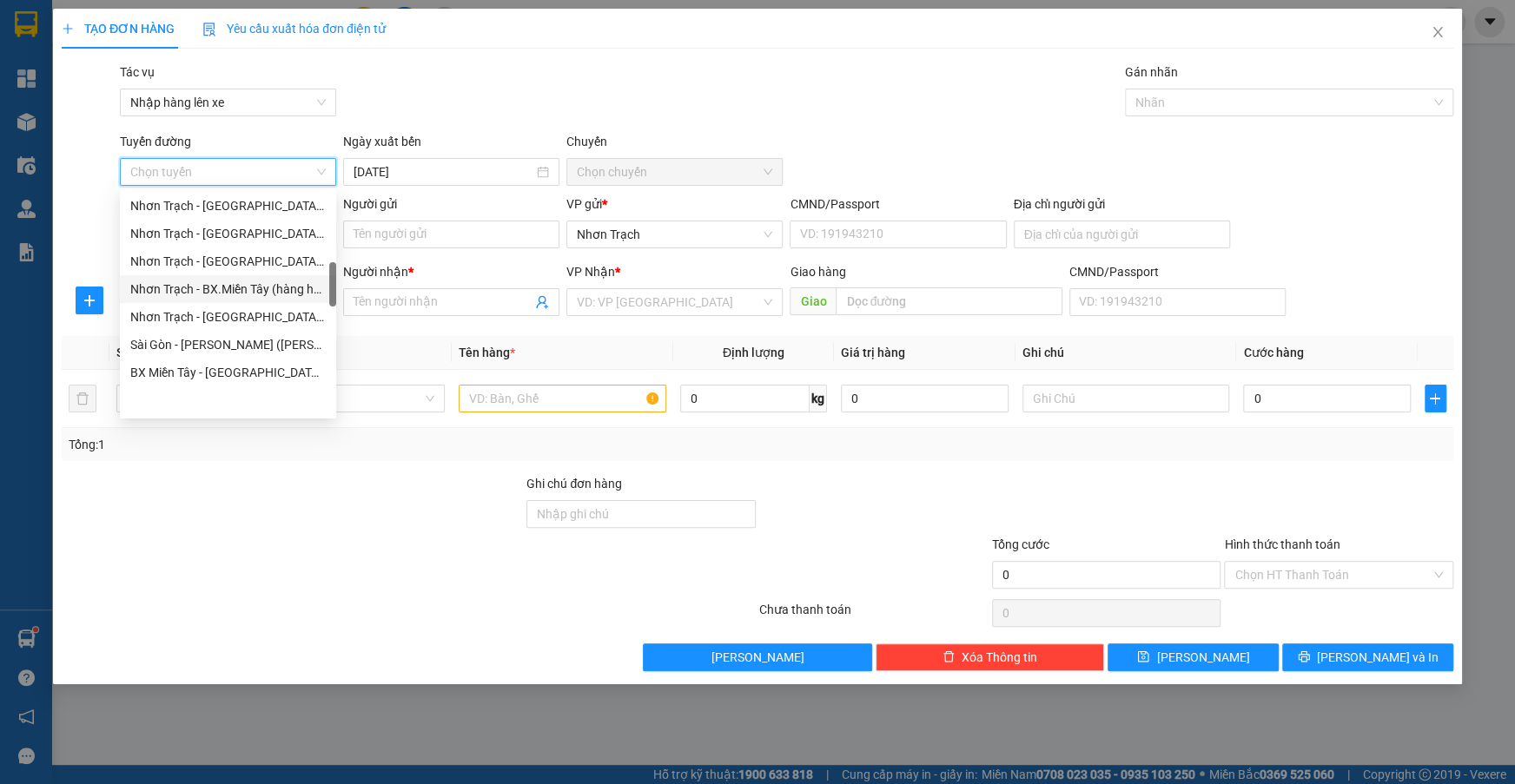
scroll to position [394, 0]
click at [234, 263] on div "Nhơn Trạch -[GEOGRAPHIC_DATA] ([GEOGRAPHIC_DATA])" at bounding box center [229, 257] width 196 height 19
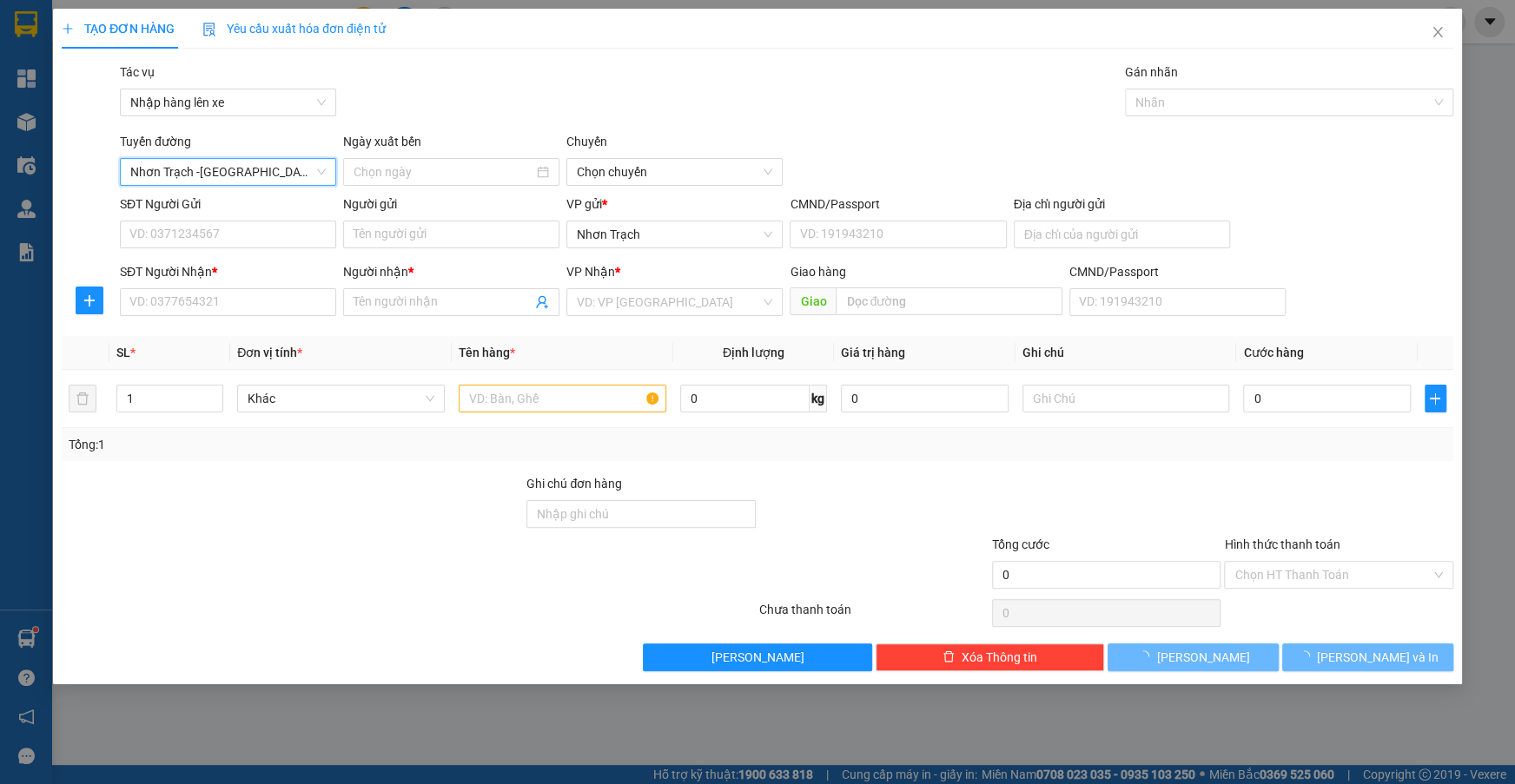
type input "[DATE]"
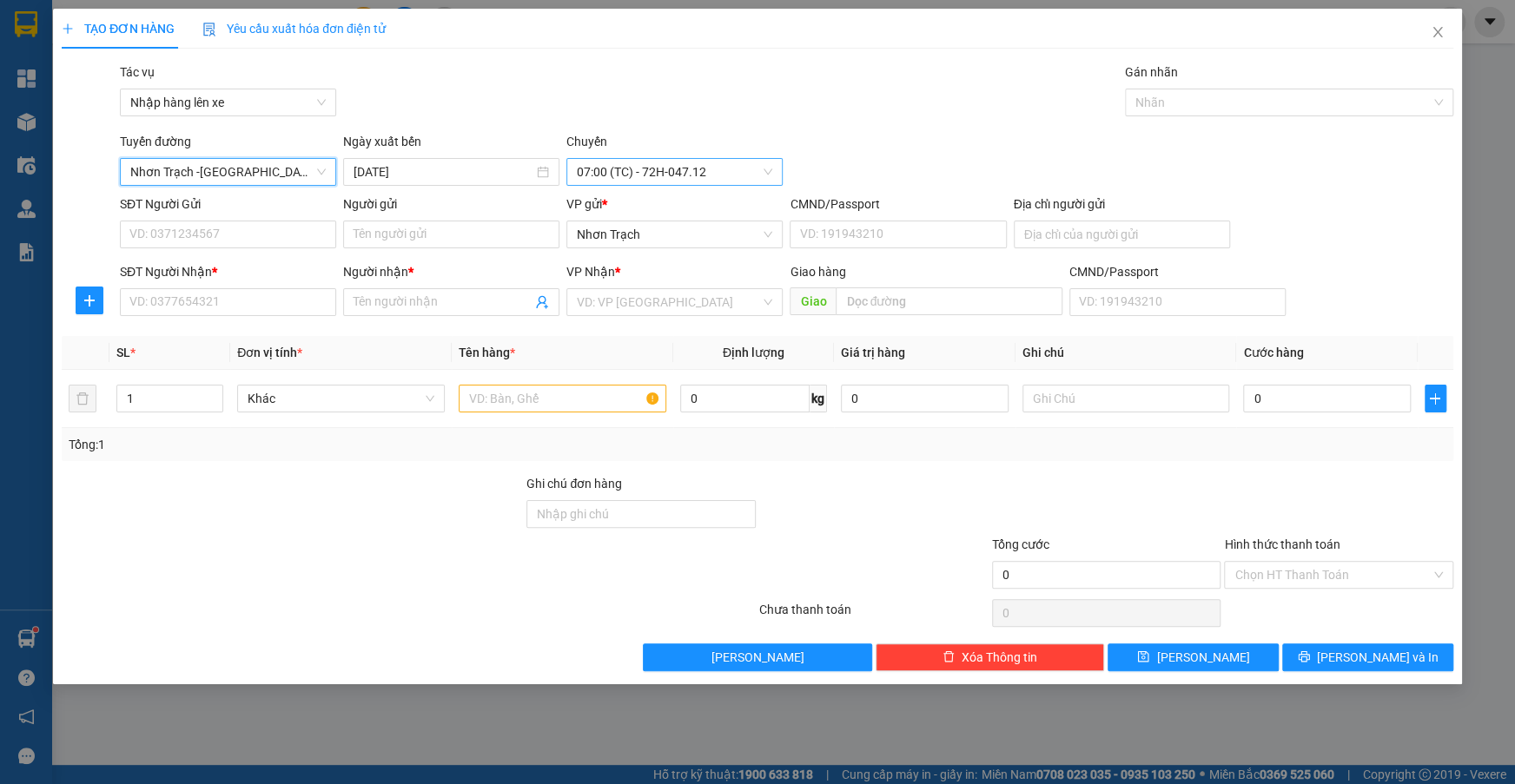
click at [643, 174] on span "07:00 (TC) - 72H-047.12" at bounding box center [675, 172] width 196 height 26
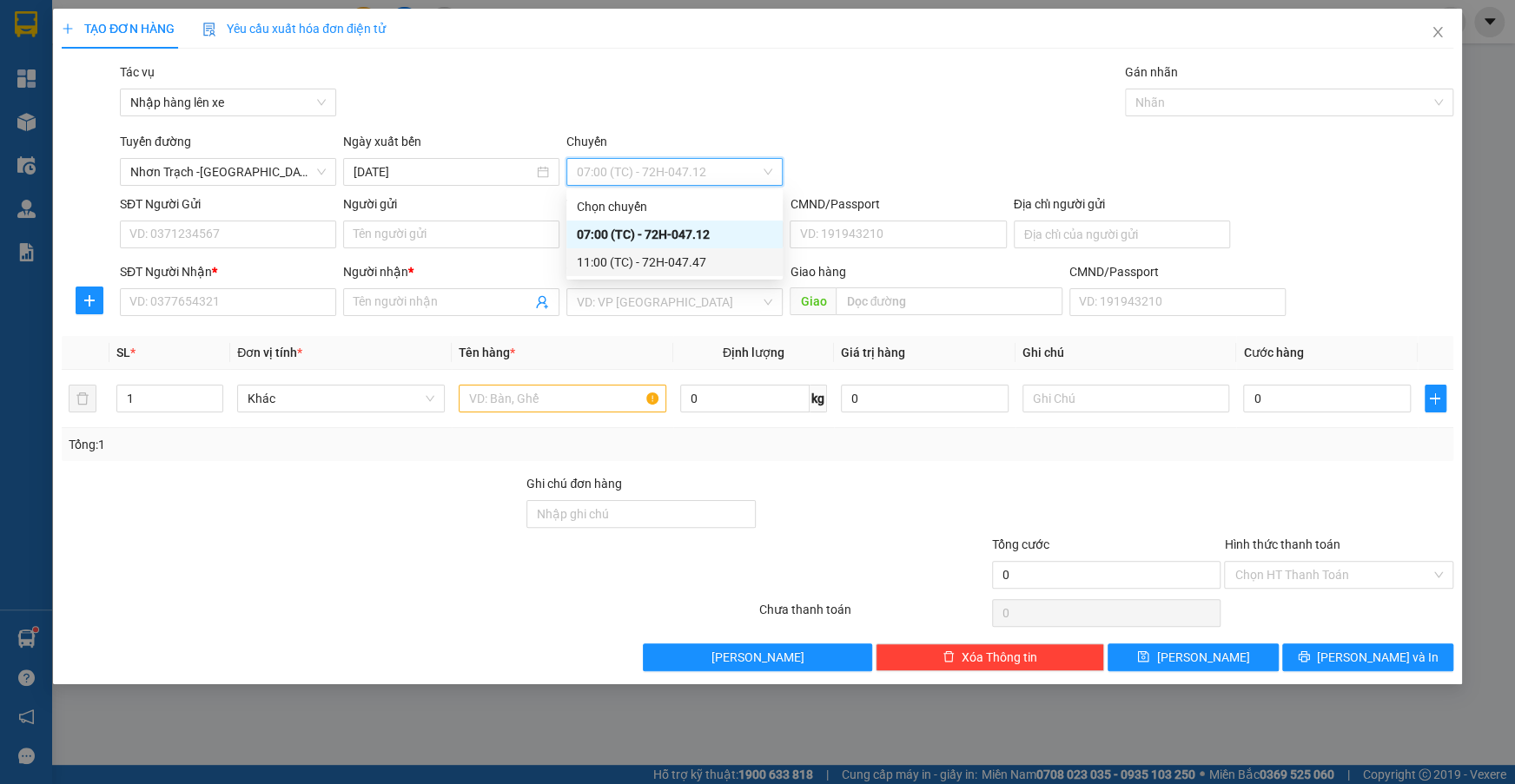
click at [657, 260] on div "11:00 (TC) - 72H-047.47" at bounding box center [675, 261] width 196 height 19
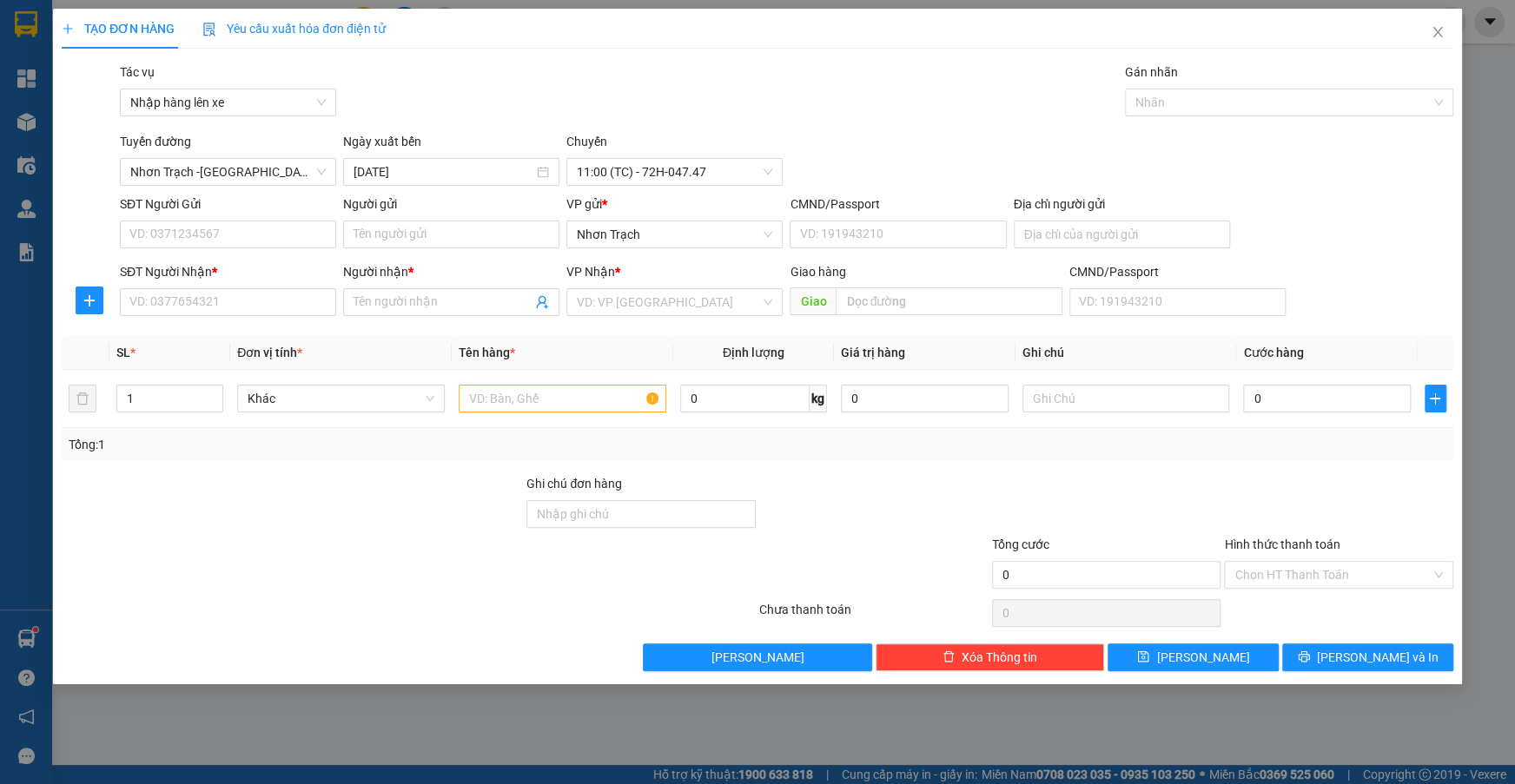
click at [187, 282] on div "SĐT Người Nhận *" at bounding box center [228, 275] width 217 height 26
click at [185, 293] on input "SĐT Người Nhận *" at bounding box center [228, 302] width 217 height 27
type input "0984817968"
click at [203, 328] on div "0984817968 - A CỬ" at bounding box center [229, 336] width 196 height 19
type input "A CỬ"
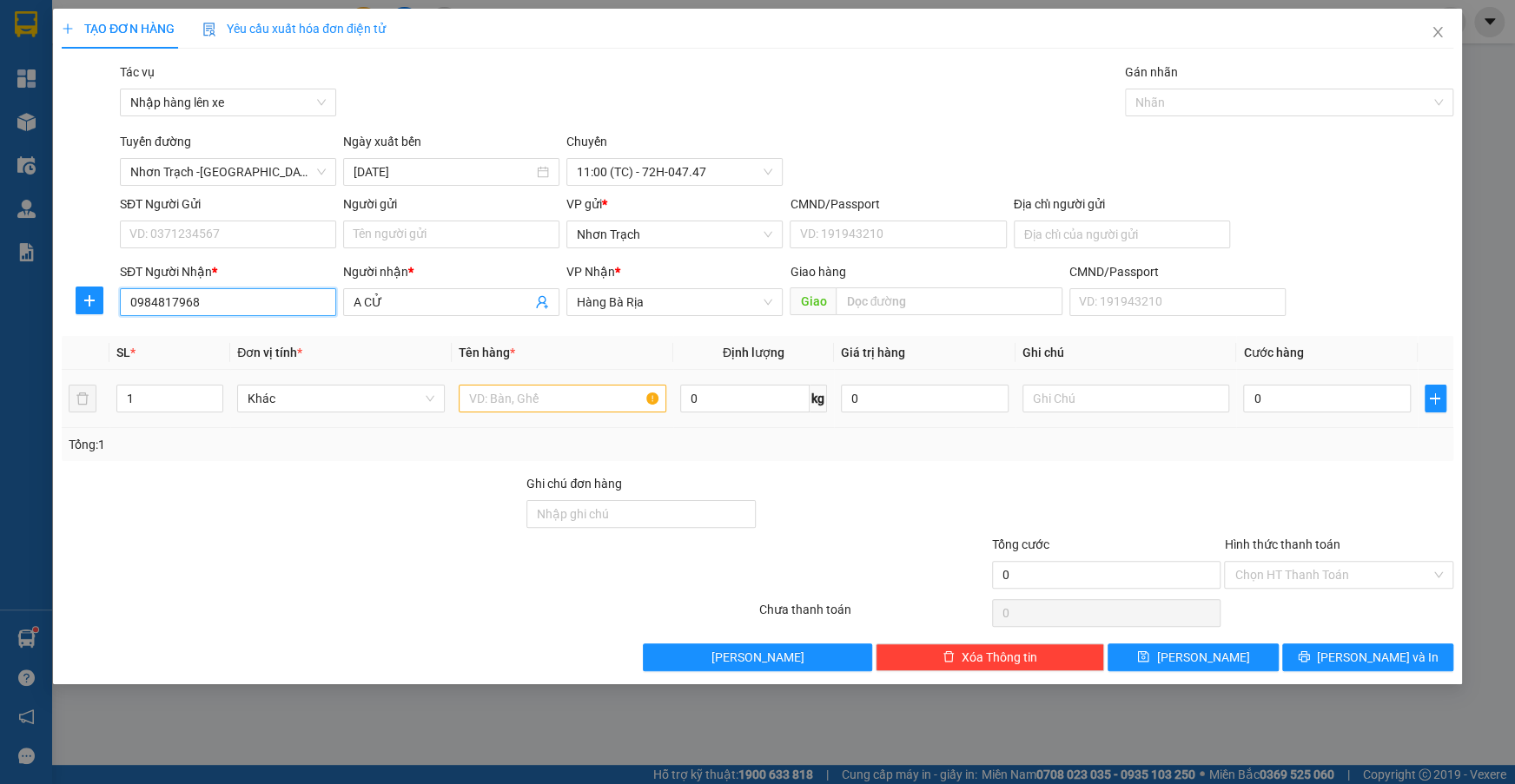
type input "0984817968"
click at [505, 403] on input "text" at bounding box center [562, 398] width 208 height 27
type input "2 THÙNG"
drag, startPoint x: 173, startPoint y: 398, endPoint x: 51, endPoint y: 374, distance: 124.3
click at [29, 390] on div "TẠO ĐƠN HÀNG Yêu cầu xuất hóa đơn điện tử Transit Pickup Surcharge Ids Transit …" at bounding box center [757, 392] width 1515 height 784
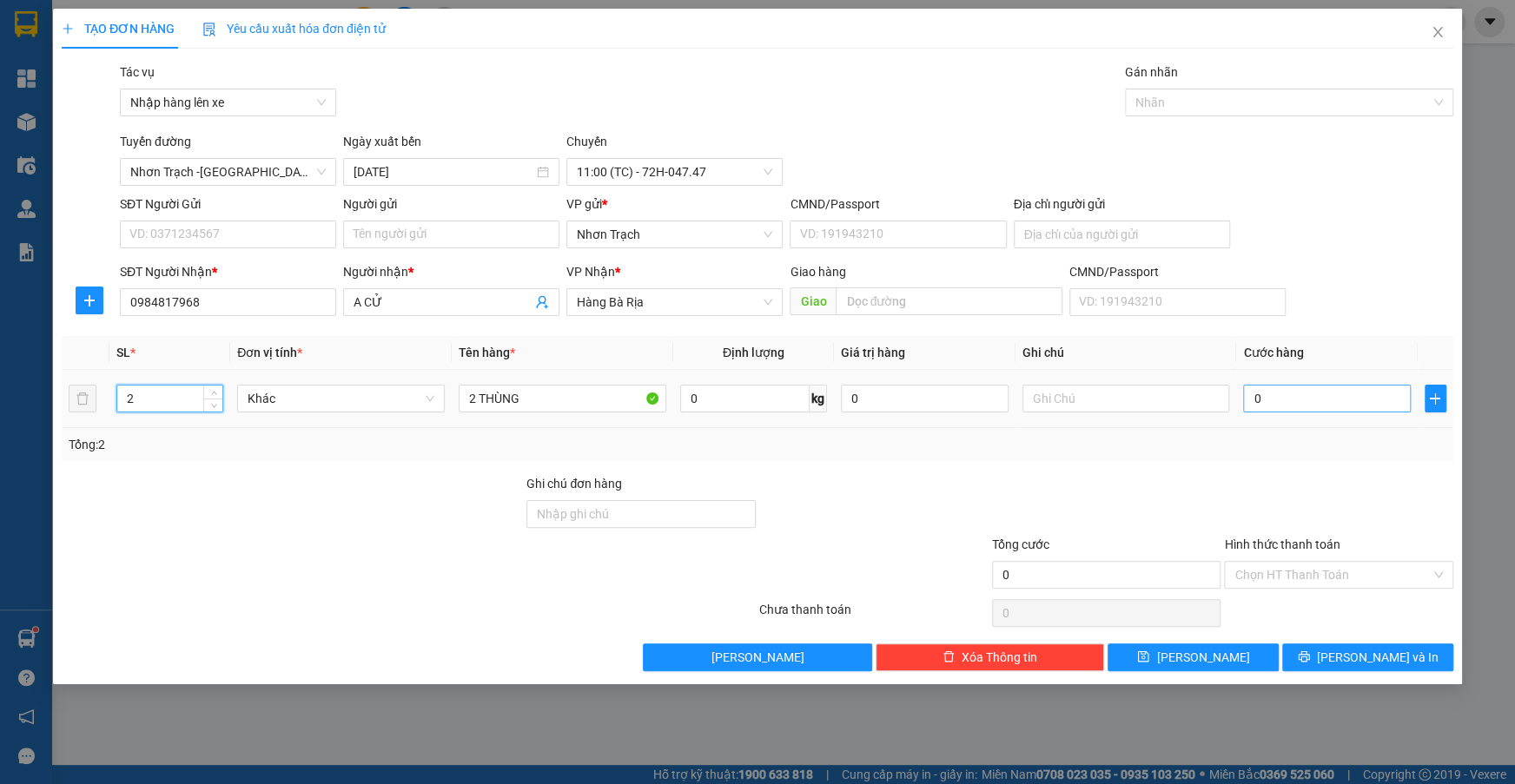
type input "2"
click at [1279, 397] on input "0" at bounding box center [1327, 398] width 166 height 27
type input "7"
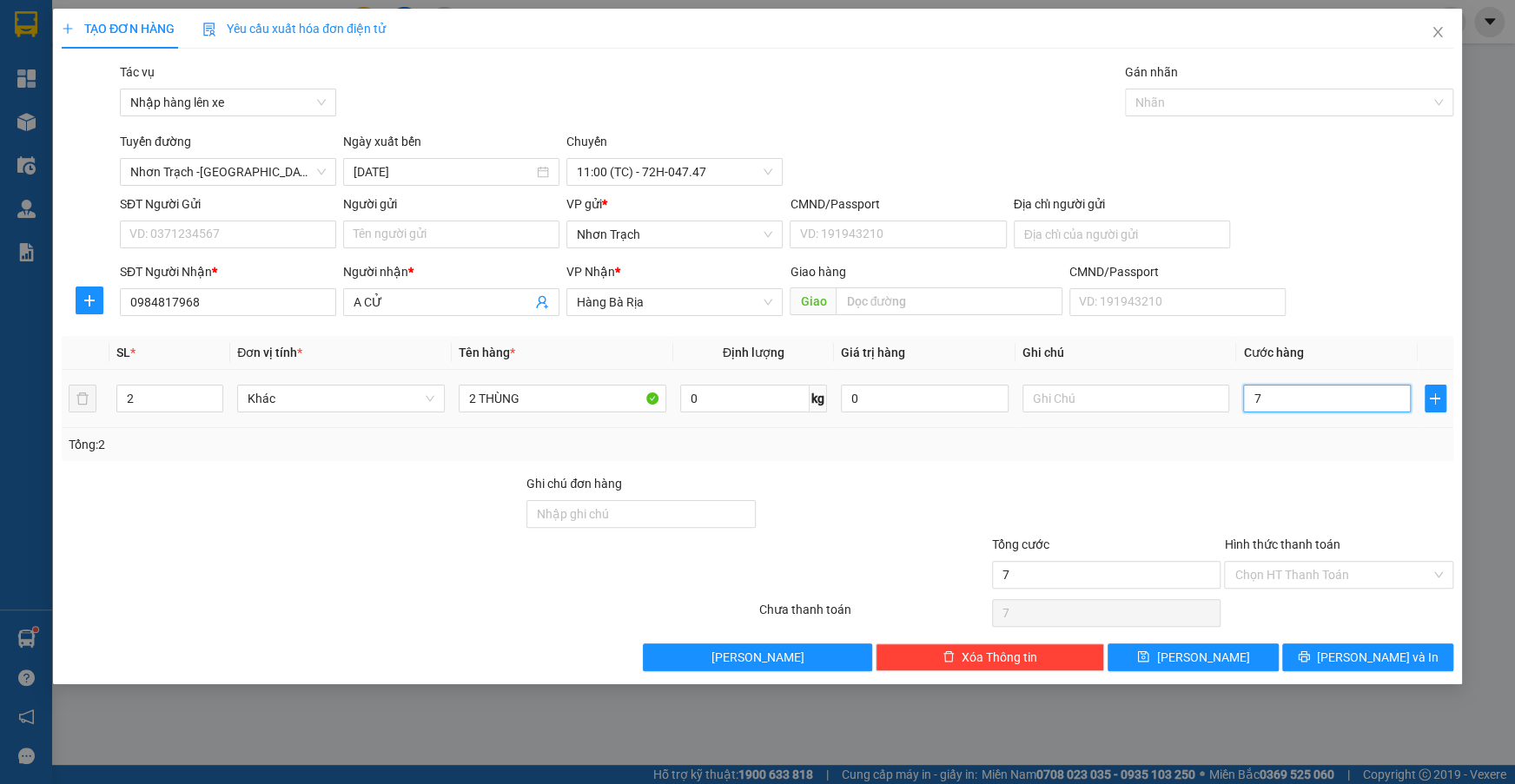
type input "70"
type input "700"
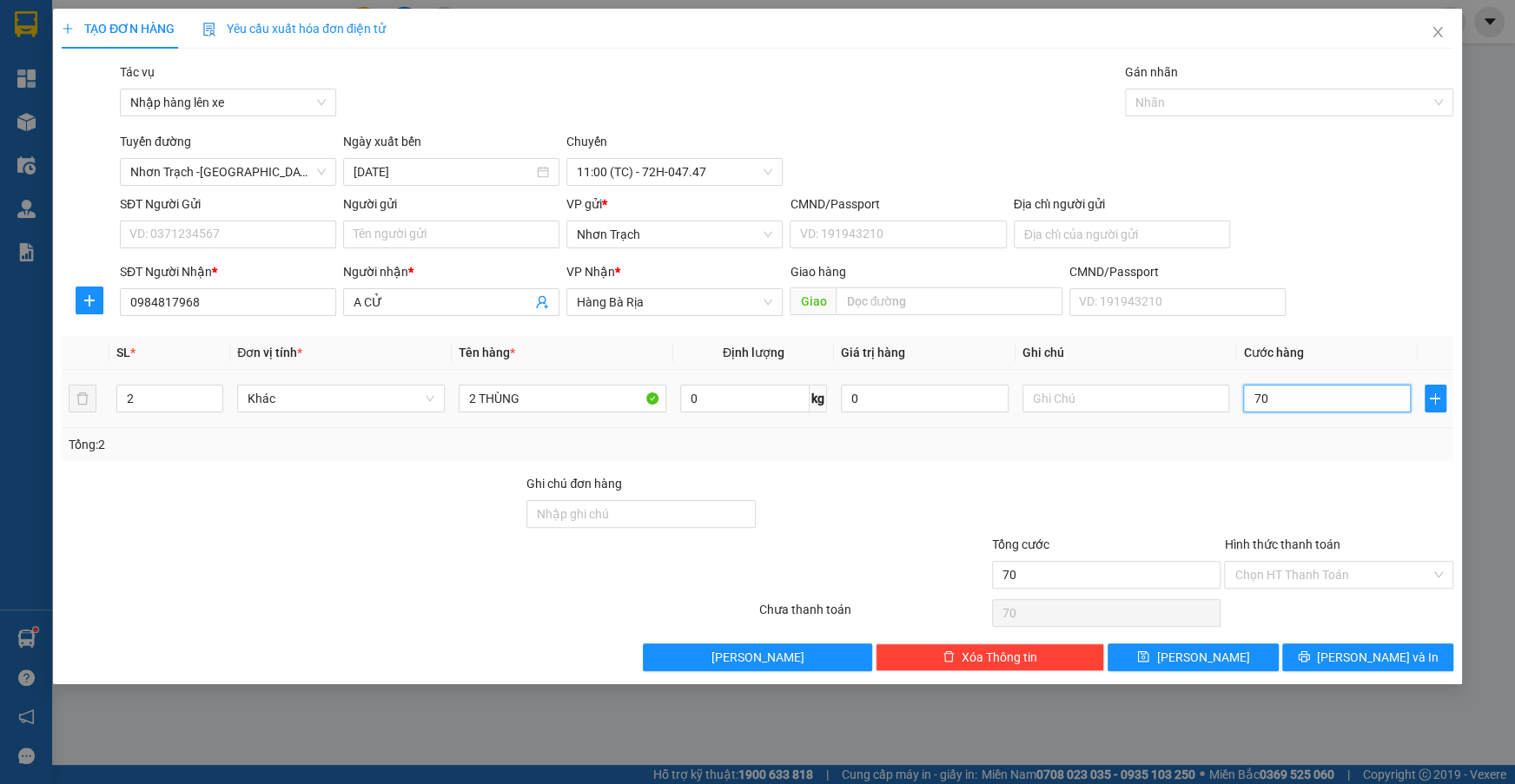
type input "700"
type input "7.000"
type input "70.000"
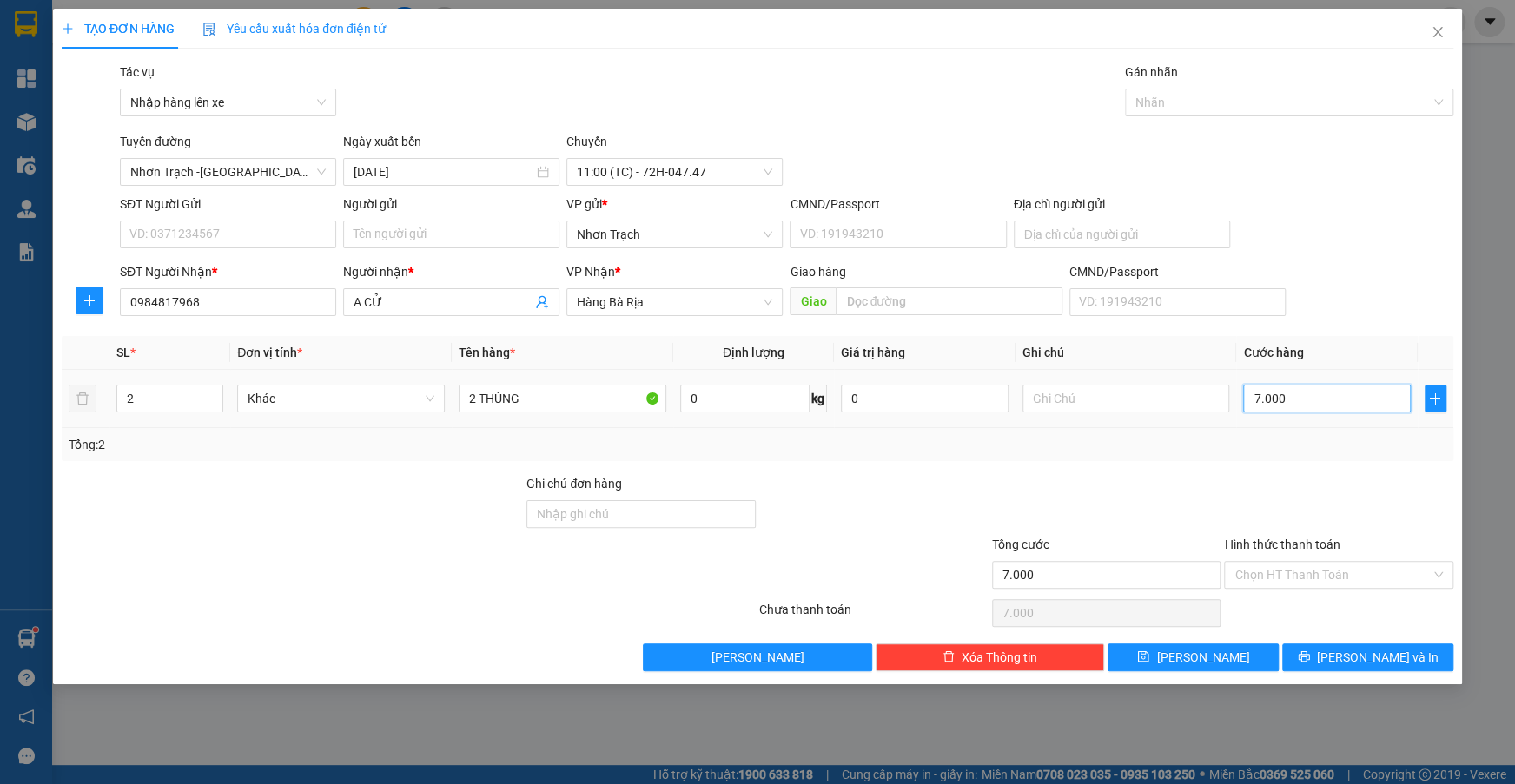
type input "70.000"
click at [1279, 577] on input "Hình thức thanh toán" at bounding box center [1332, 575] width 197 height 26
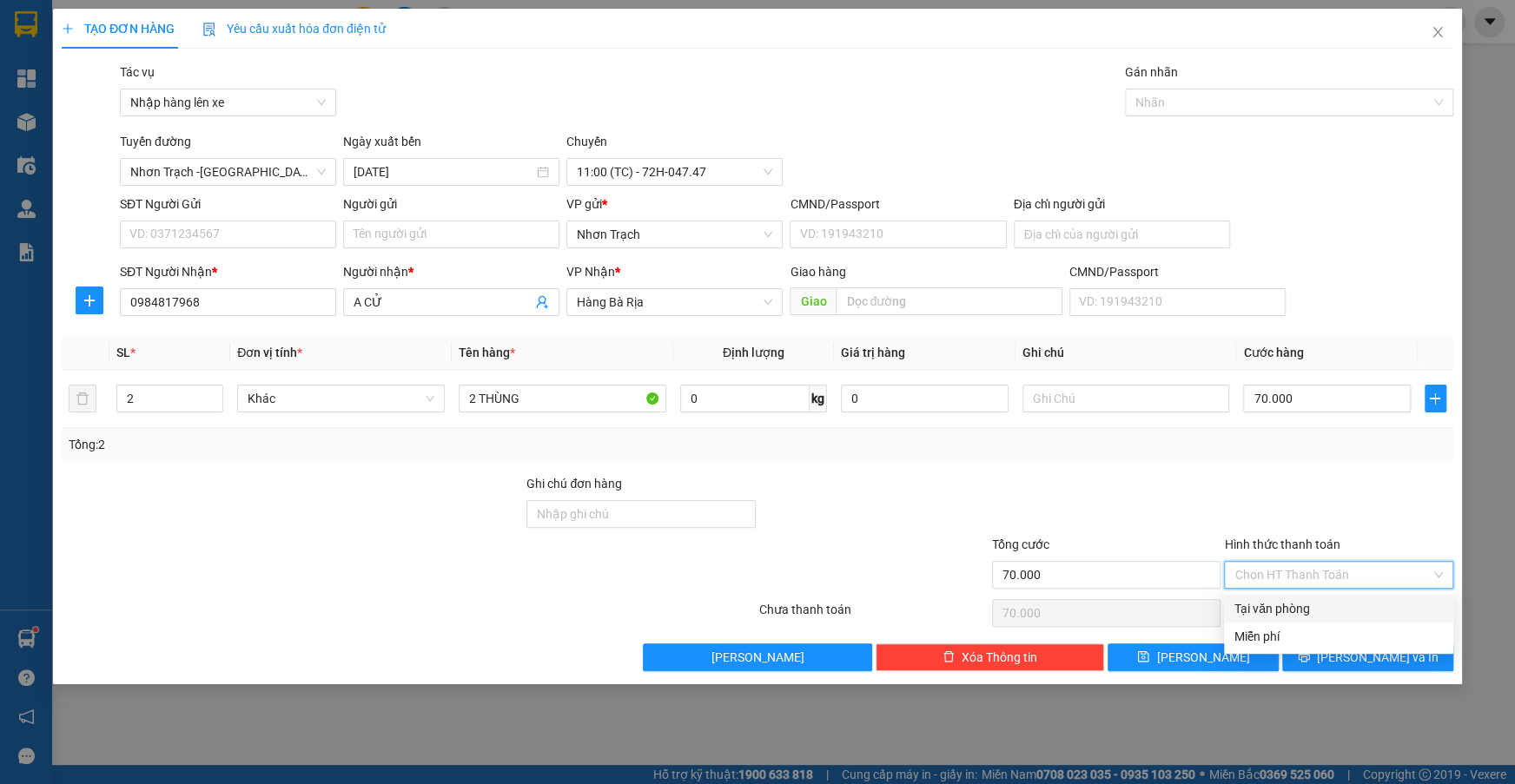
click at [1281, 604] on div "Tại văn phòng" at bounding box center [1339, 609] width 208 height 19
type input "0"
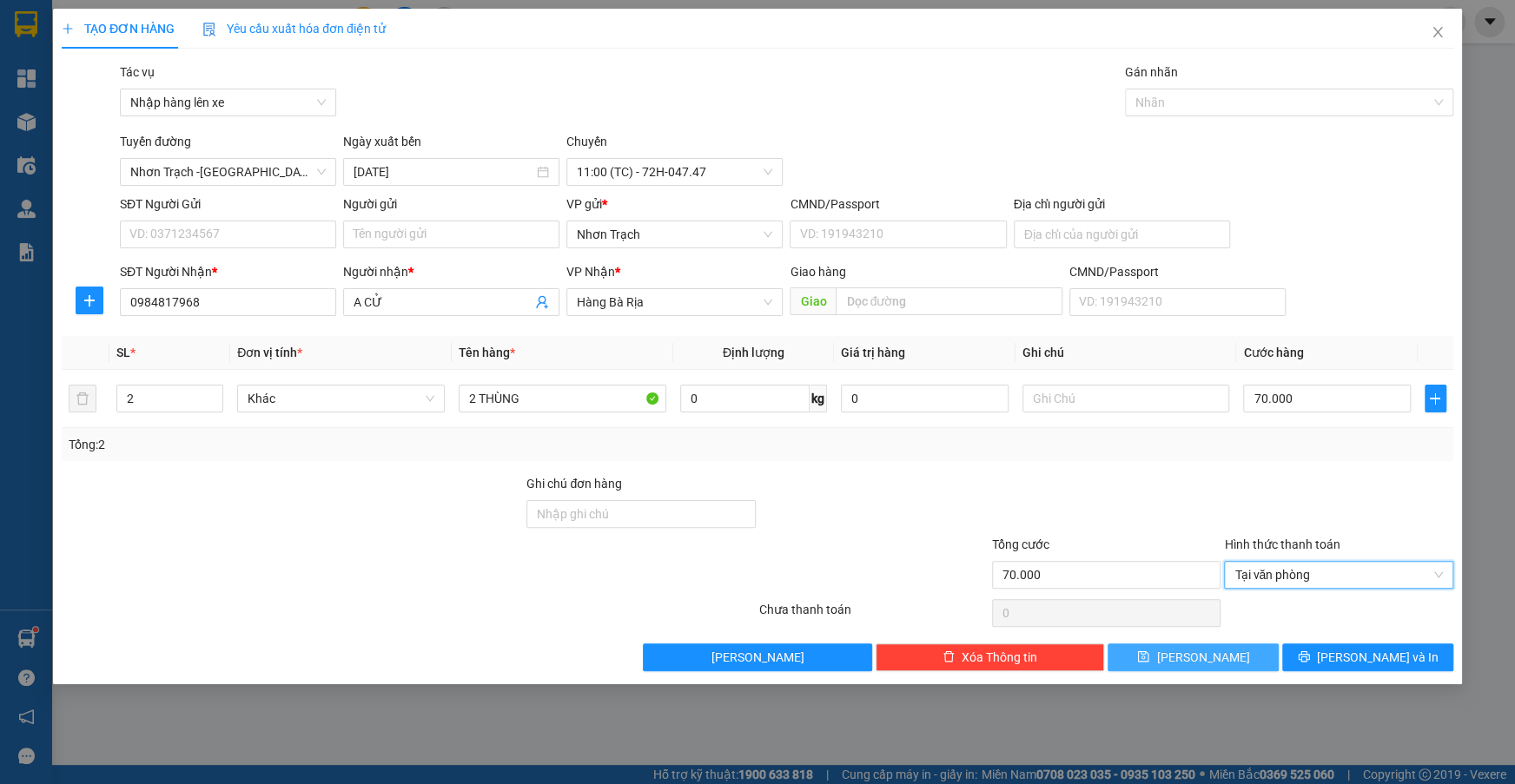
click at [1227, 662] on button "[PERSON_NAME]" at bounding box center [1192, 657] width 171 height 27
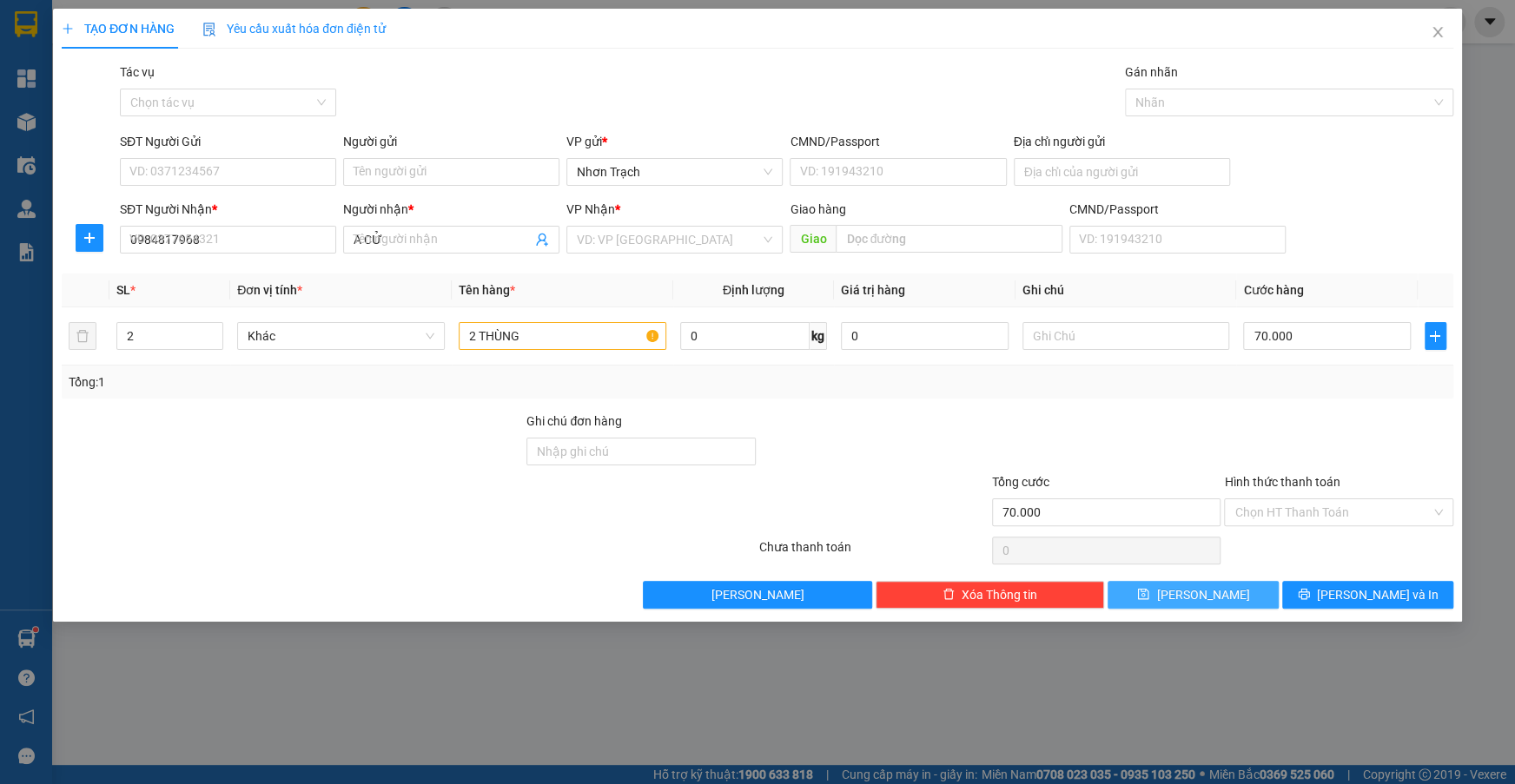
type input "1"
type input "0"
click at [264, 115] on div "Chọn tác vụ" at bounding box center [228, 102] width 217 height 27
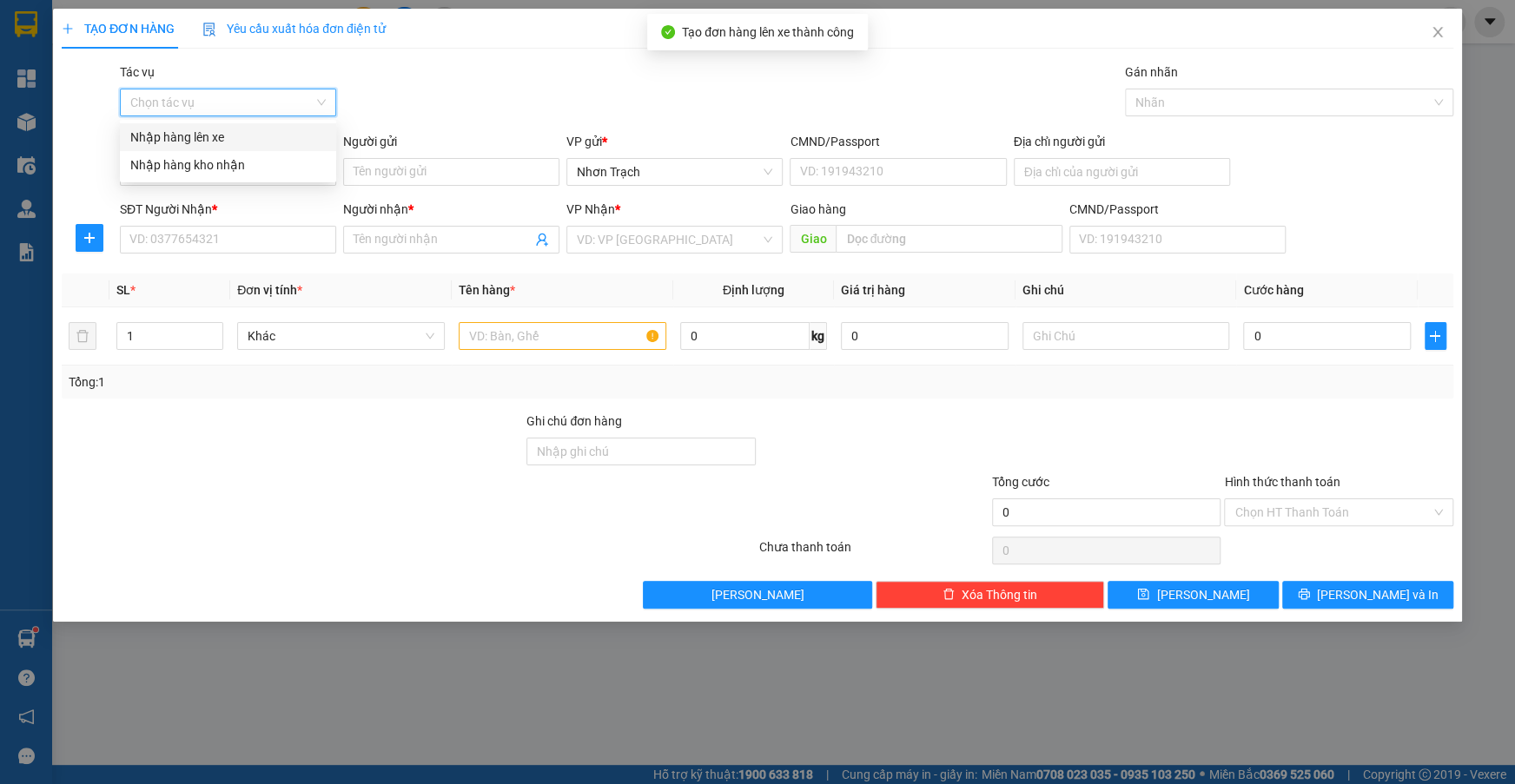
click at [259, 108] on input "Tác vụ" at bounding box center [222, 102] width 183 height 26
click at [215, 133] on div "Nhập hàng lên xe" at bounding box center [229, 137] width 196 height 19
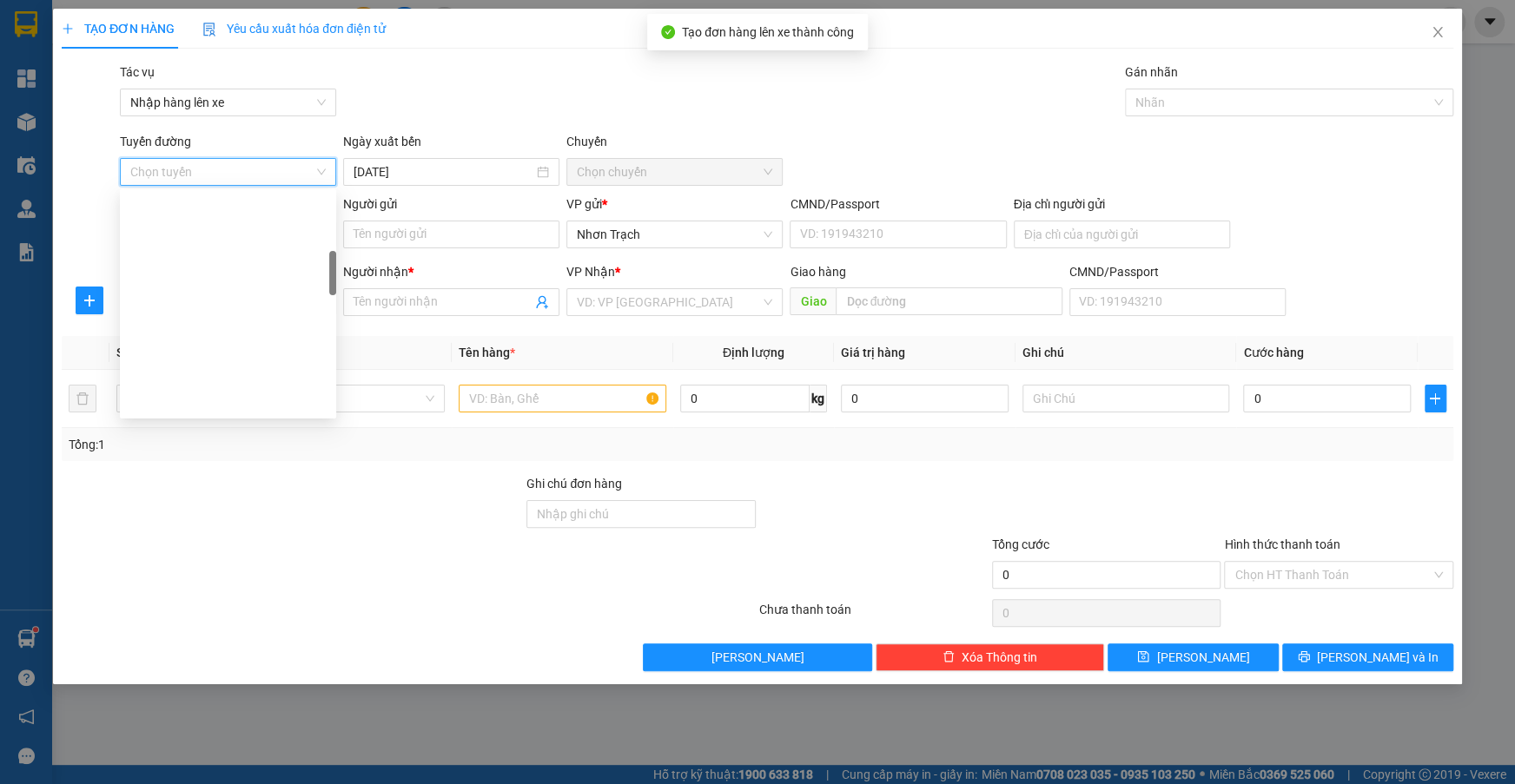
scroll to position [315, 0]
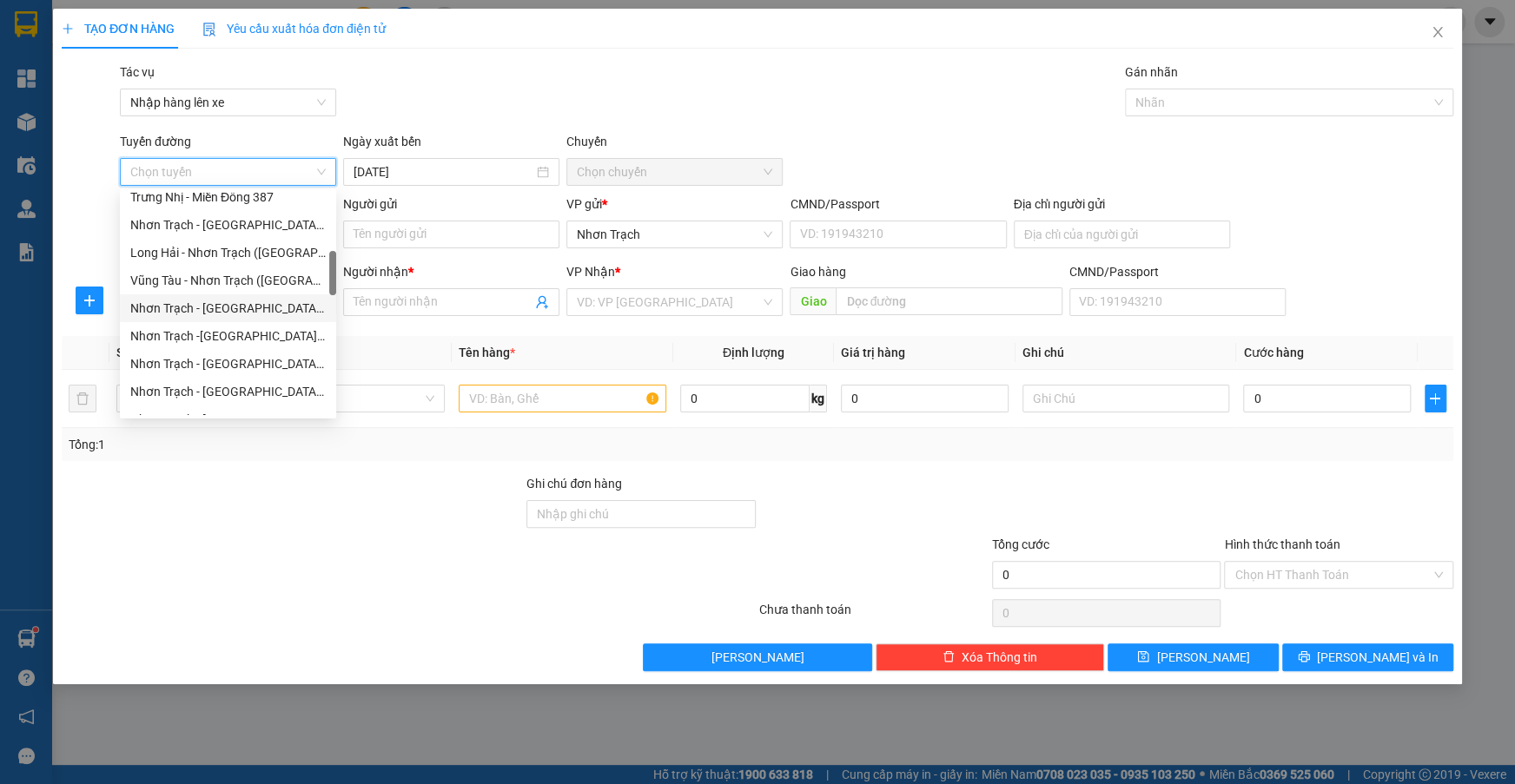
click at [226, 305] on div "Nhơn Trạch - [GEOGRAPHIC_DATA] (Hàng hóa)" at bounding box center [229, 308] width 196 height 19
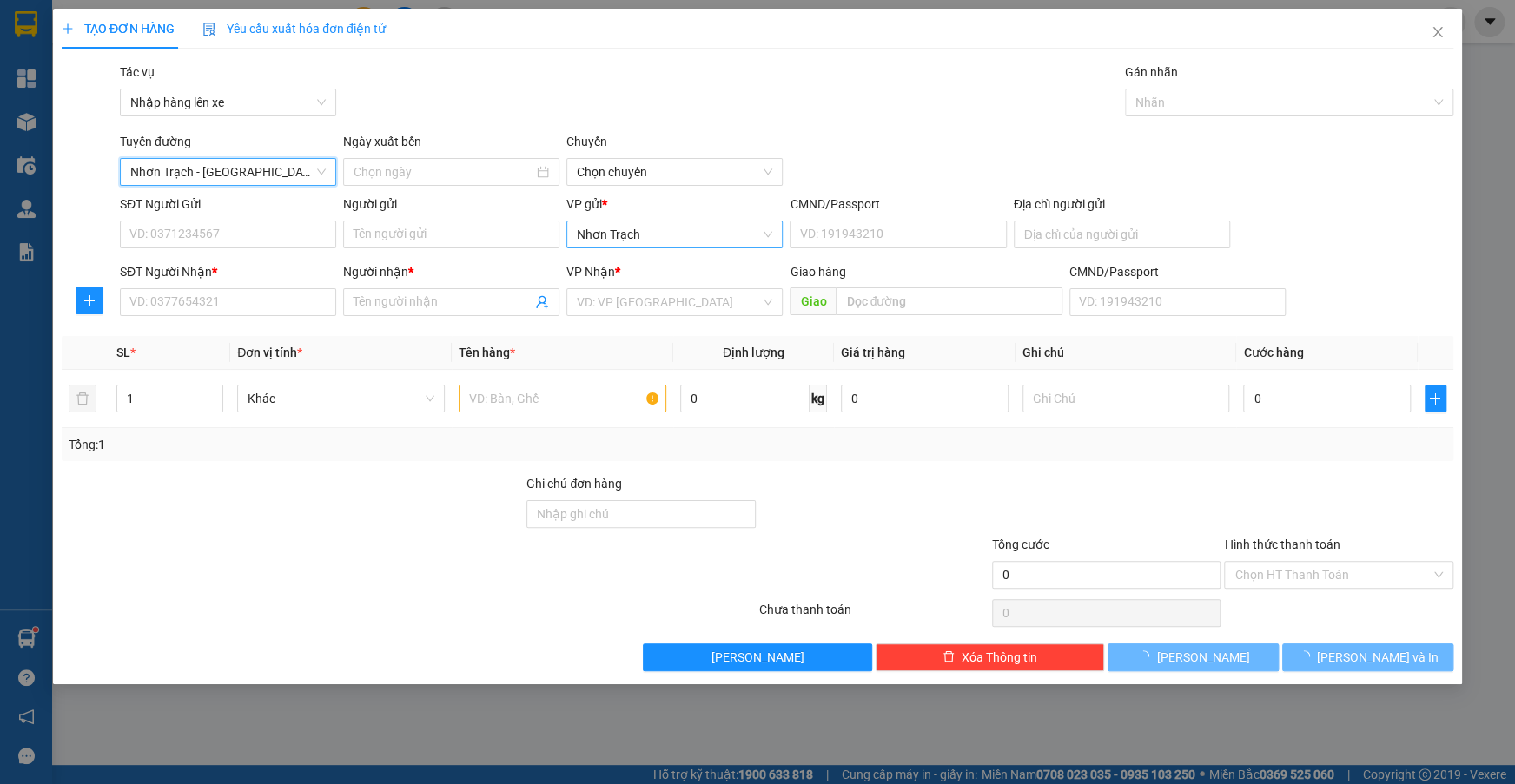
type input "[DATE]"
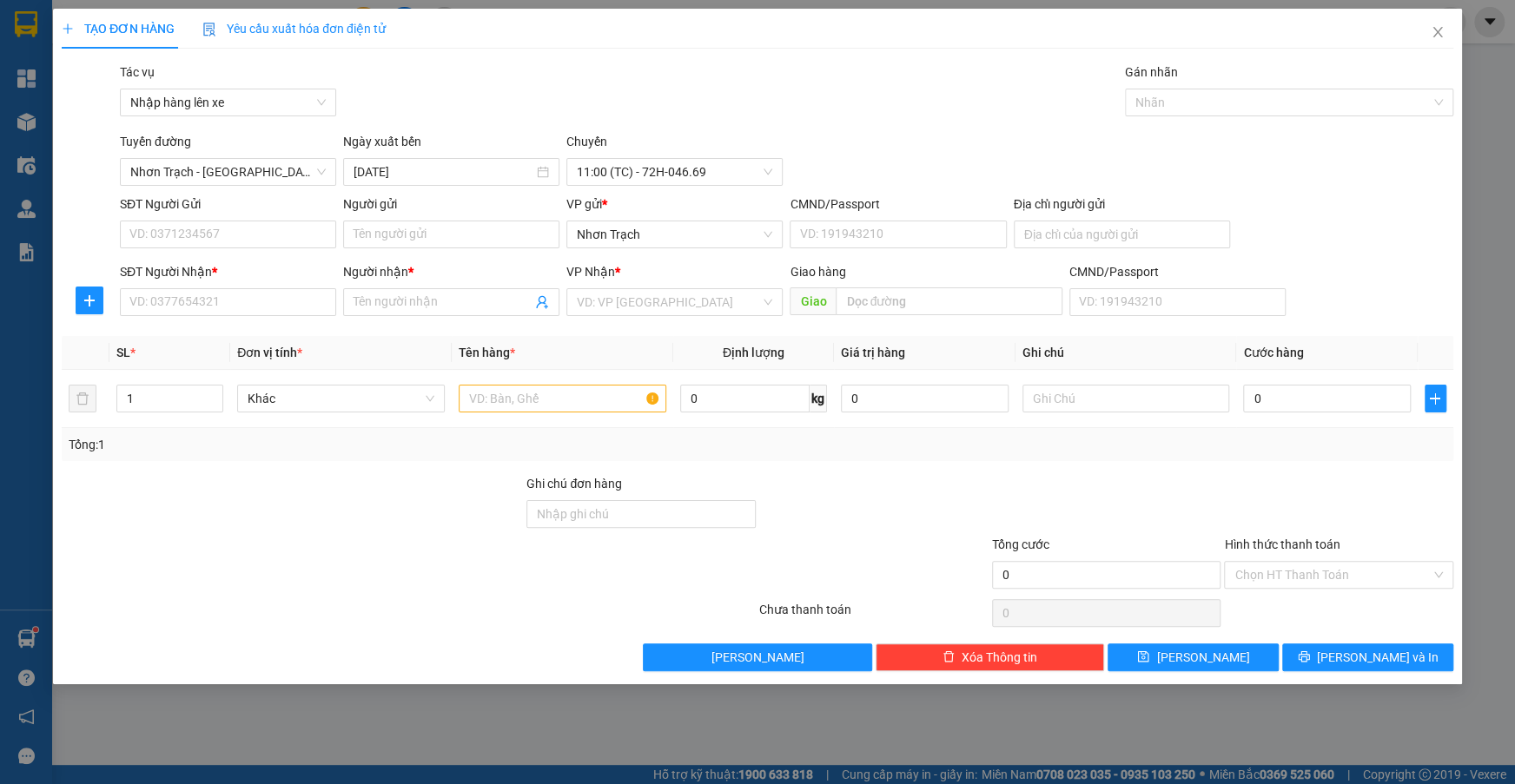
click at [197, 326] on div "Transit Pickup Surcharge Ids Transit Deliver Surcharge Ids Transit Deliver Surc…" at bounding box center [757, 366] width 1392 height 609
click at [199, 302] on input "SĐT Người Nhận *" at bounding box center [228, 302] width 217 height 27
type input "0906612413"
click at [239, 329] on div "0906612413 - PHƯƠNG" at bounding box center [229, 336] width 196 height 19
type input "PHƯƠNG"
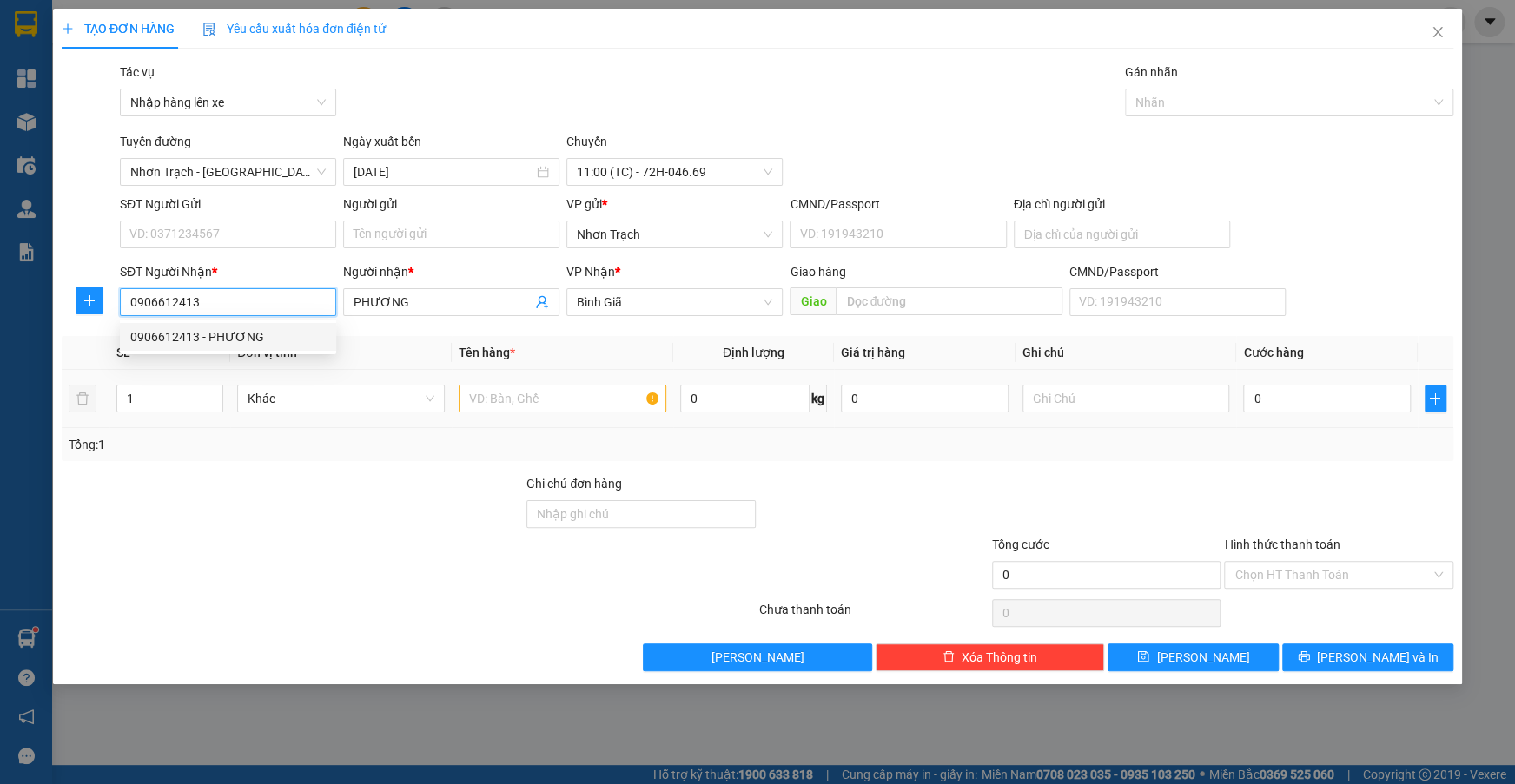
type input "0906612413"
click at [490, 409] on input "text" at bounding box center [562, 398] width 208 height 27
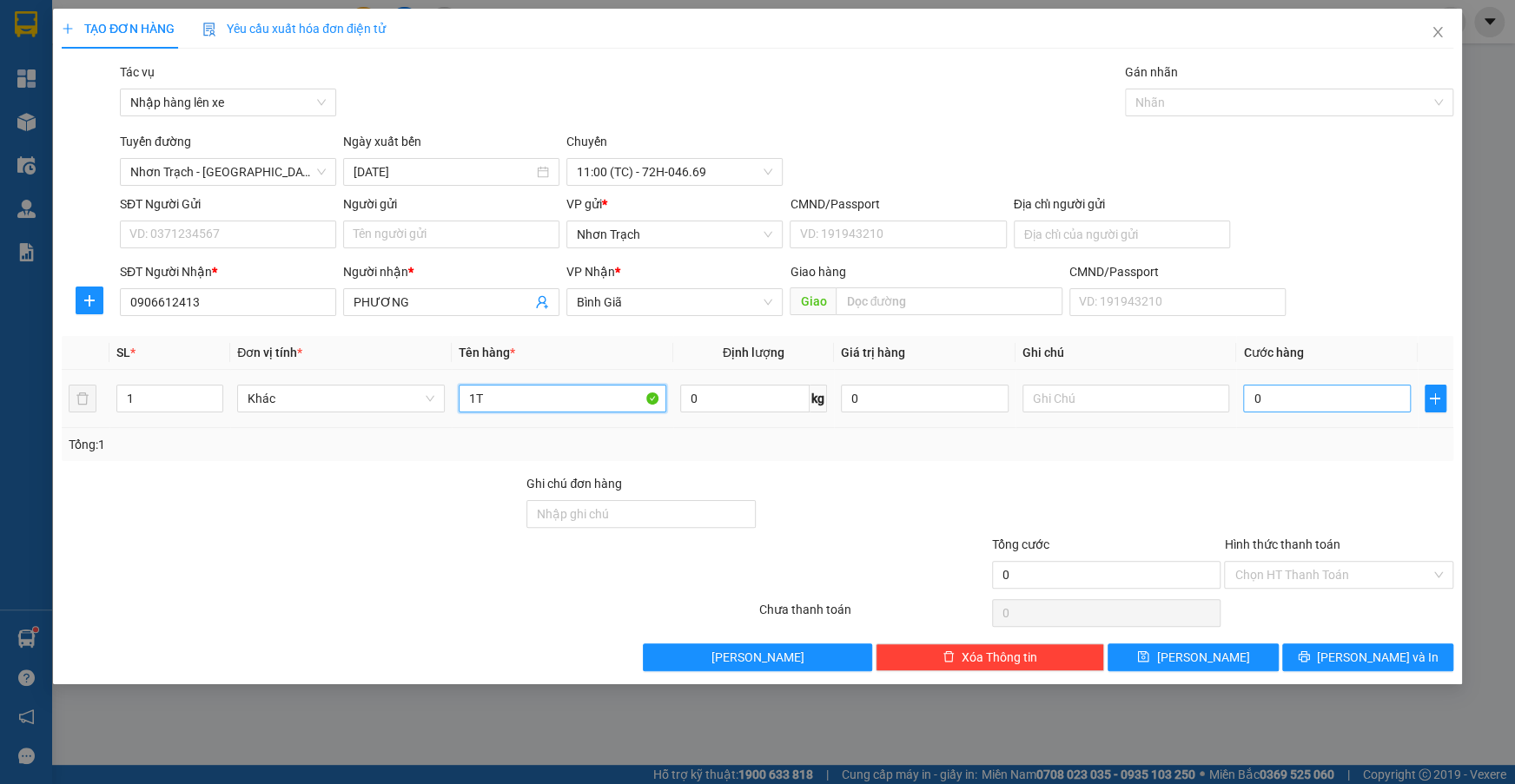
type input "1T"
type input "3"
type input "30"
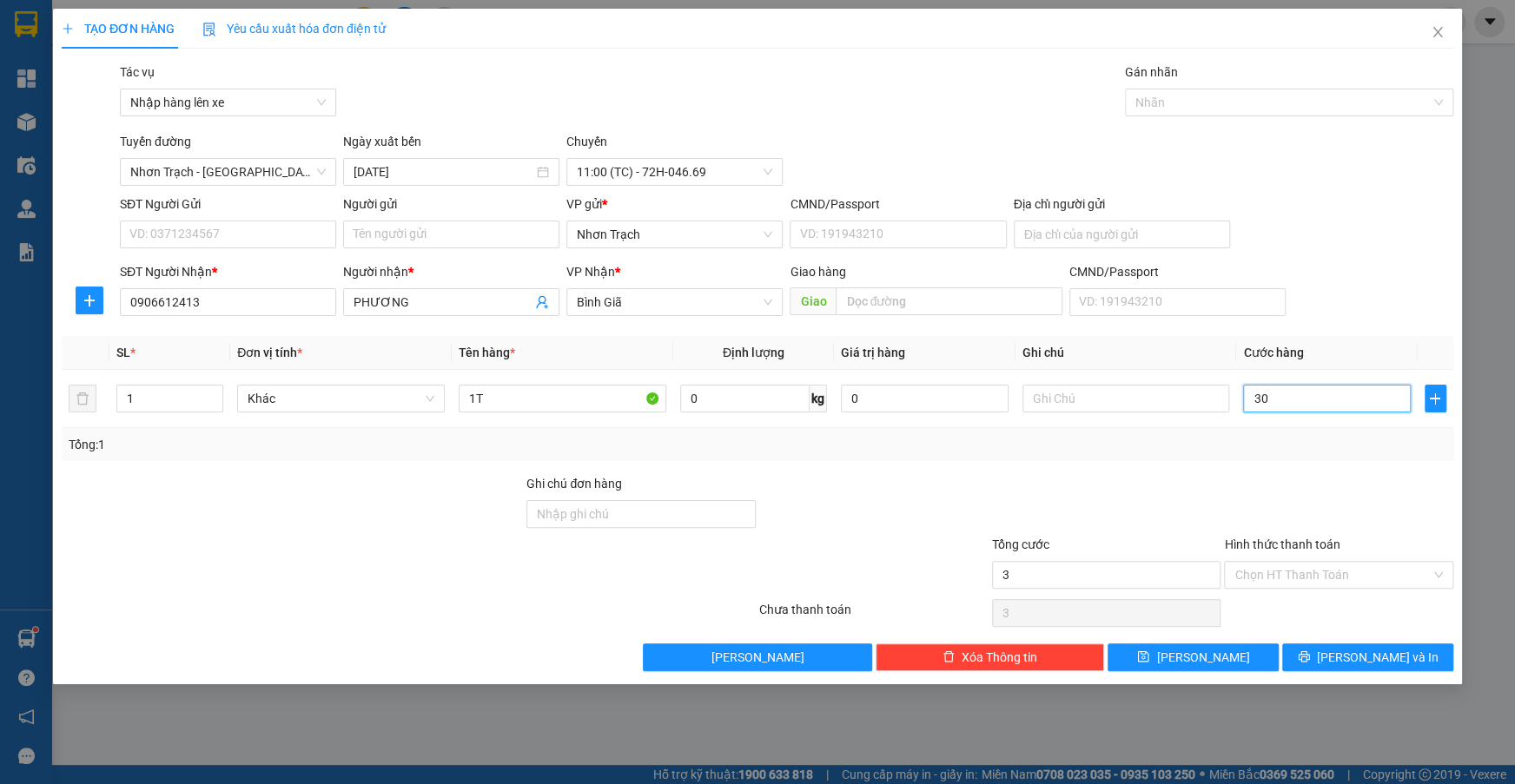
type input "30"
type input "300"
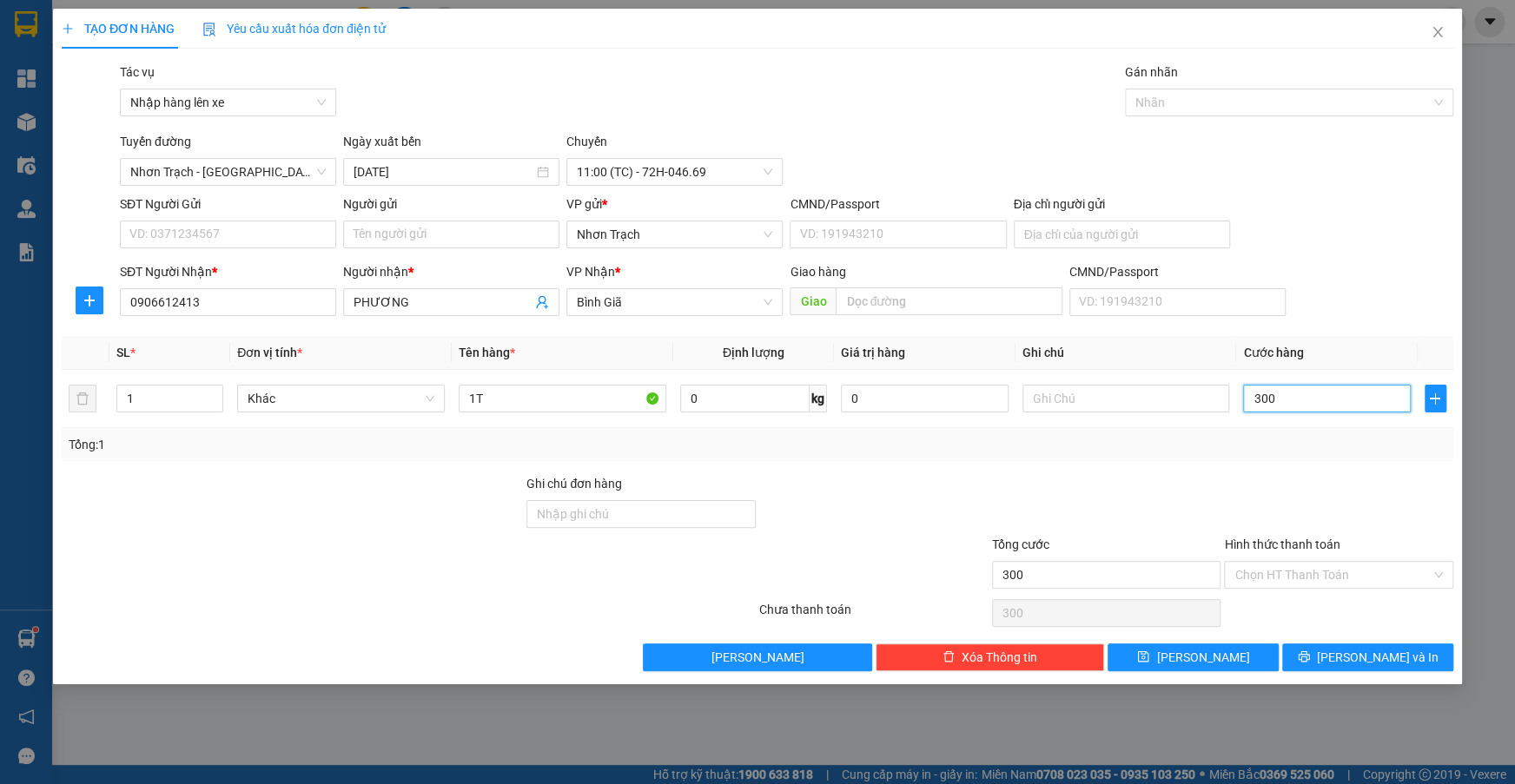
type input "3.000"
type input "30.000"
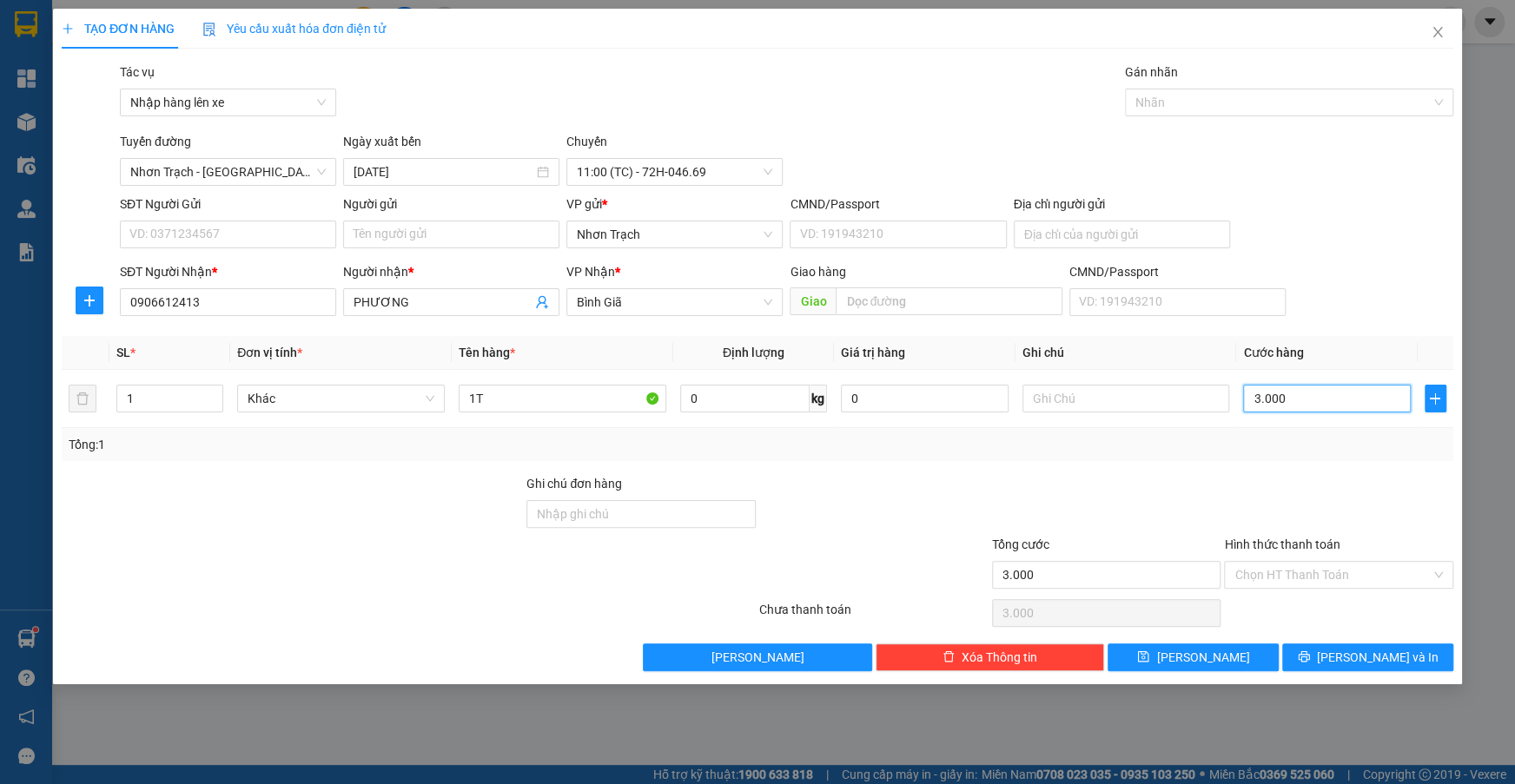
type input "30.000"
click at [1219, 649] on button "[PERSON_NAME]" at bounding box center [1192, 657] width 171 height 27
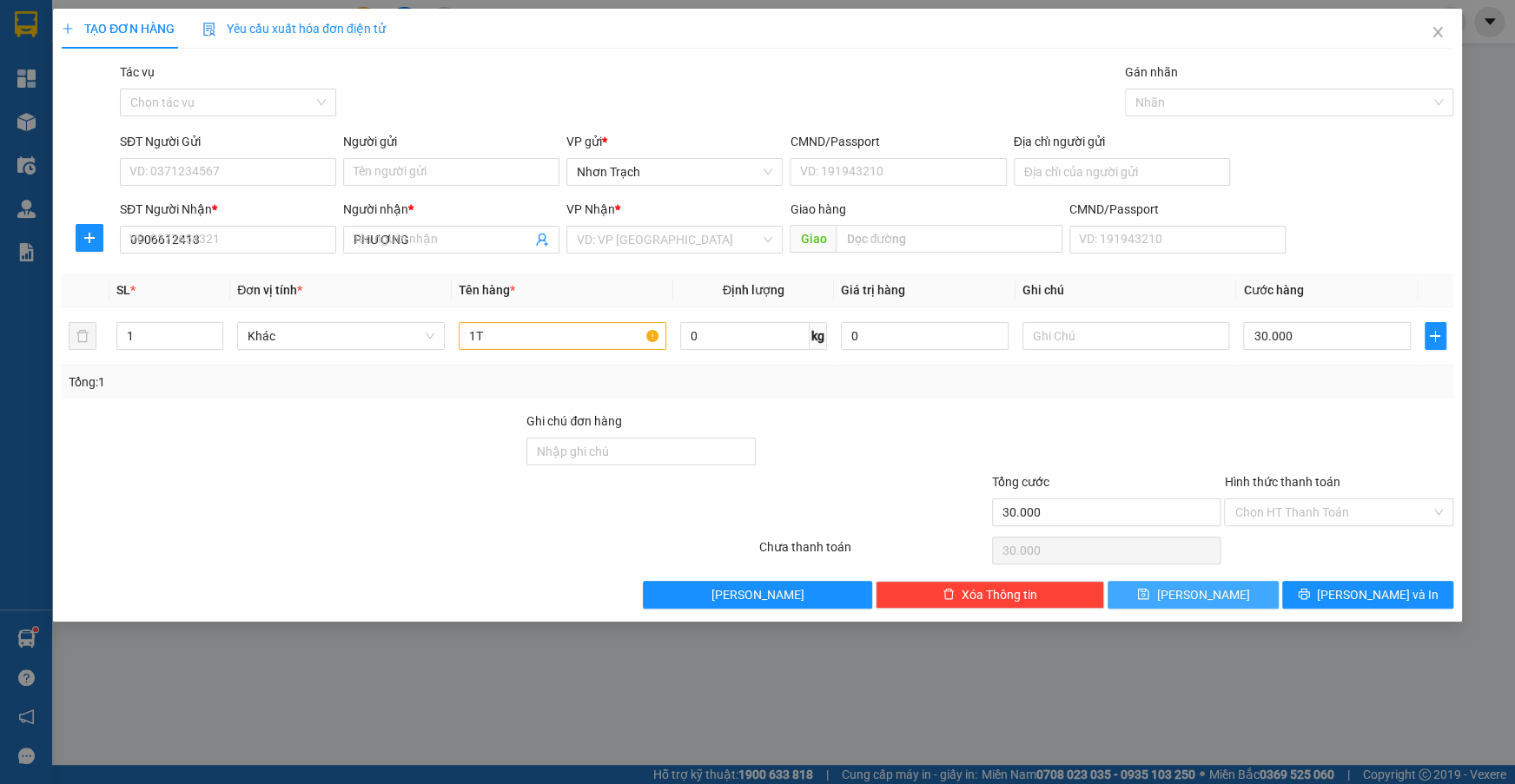
type input "0"
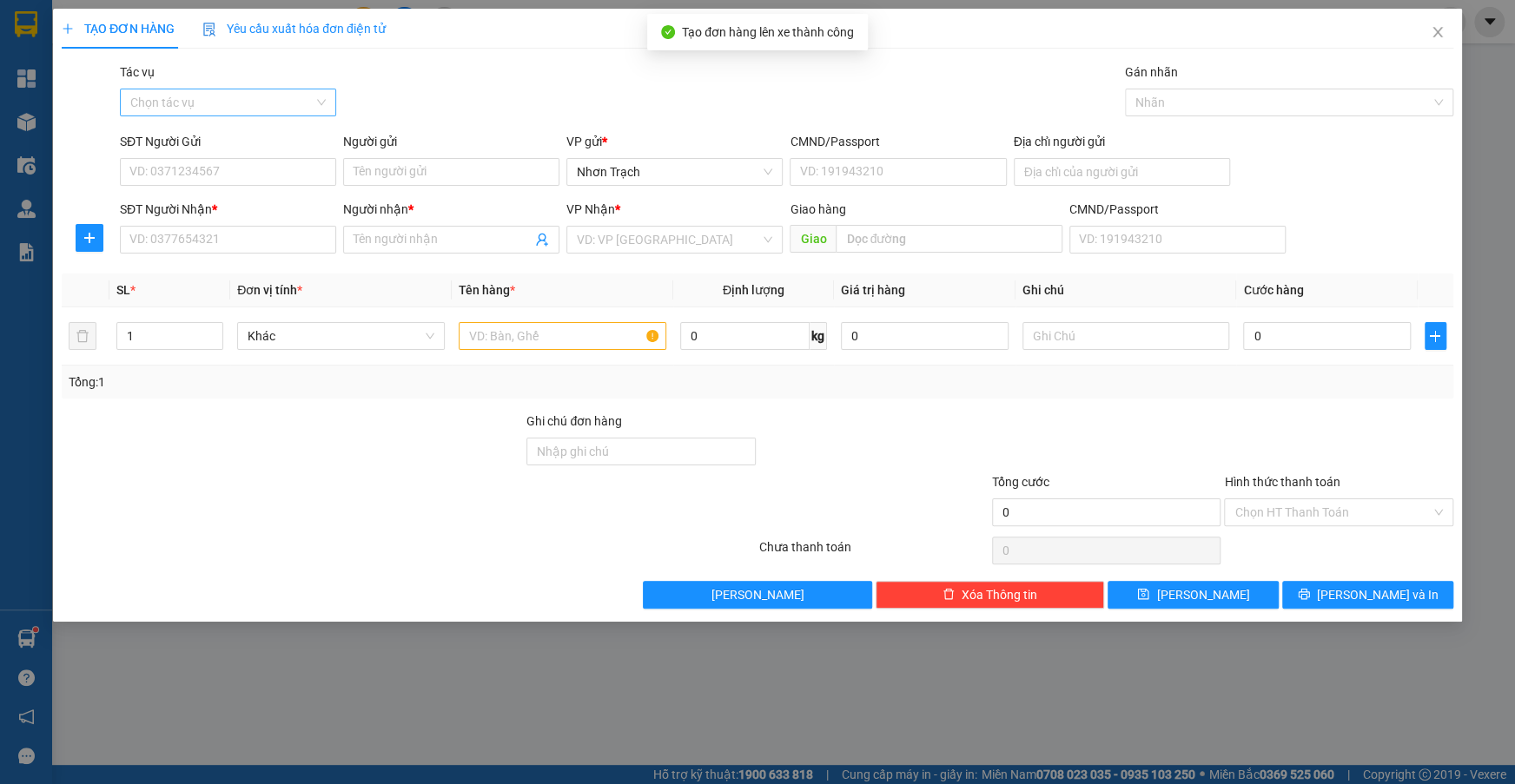
click at [187, 102] on input "Tác vụ" at bounding box center [222, 102] width 183 height 26
click at [176, 139] on div "Nhập hàng lên xe" at bounding box center [229, 137] width 196 height 19
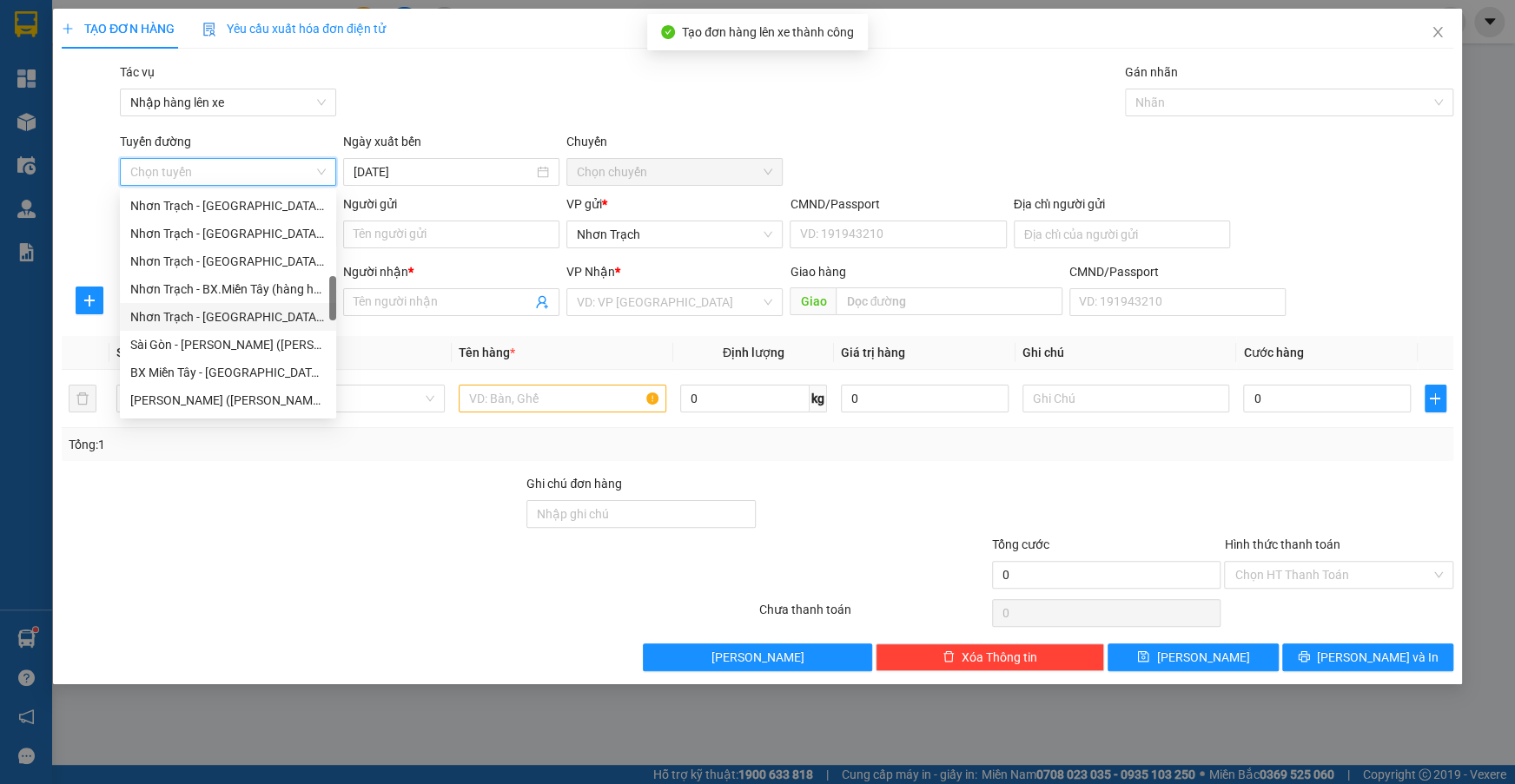
scroll to position [394, 0]
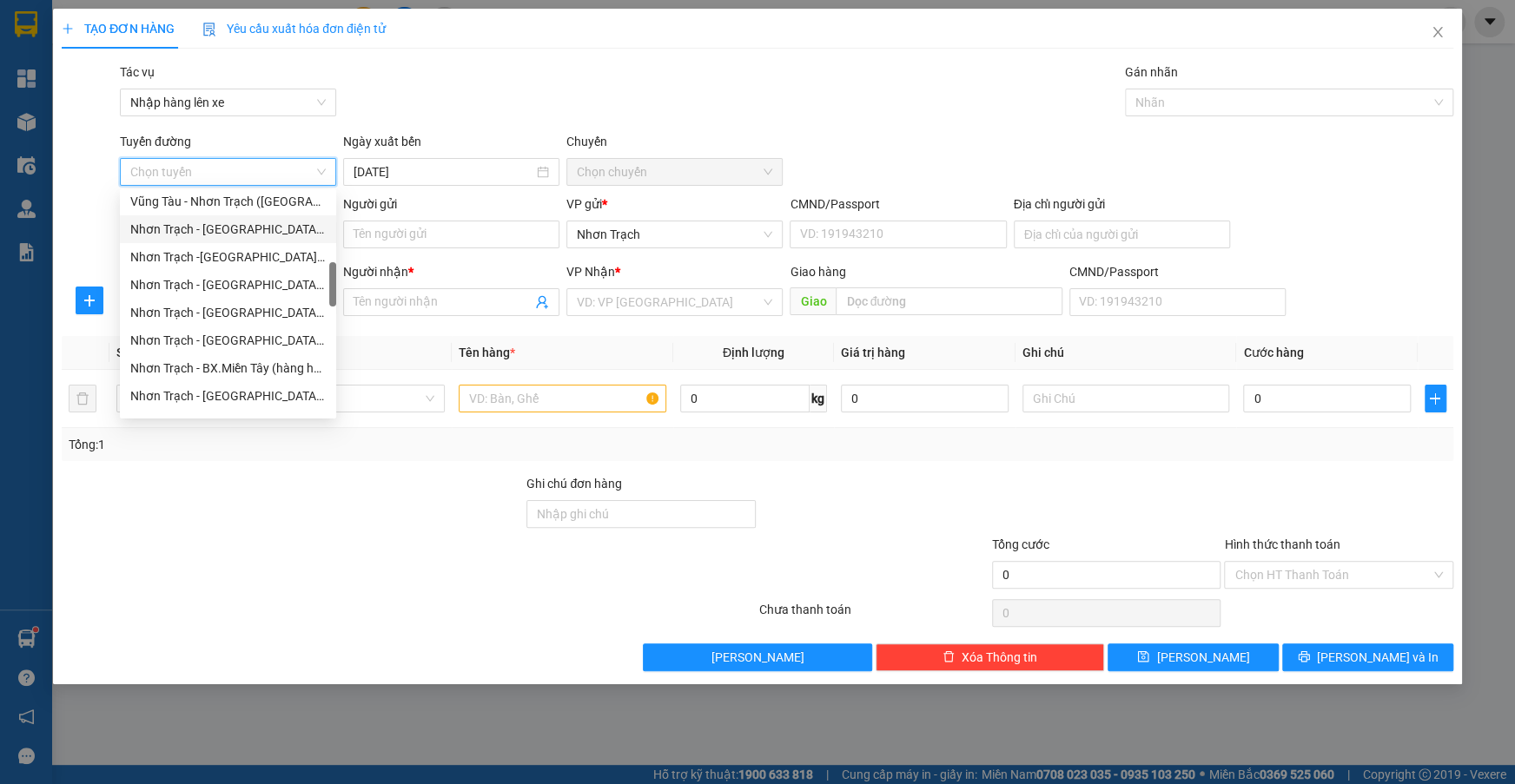
click at [231, 230] on div "Nhơn Trạch - [GEOGRAPHIC_DATA] (Hàng hóa)" at bounding box center [229, 228] width 196 height 19
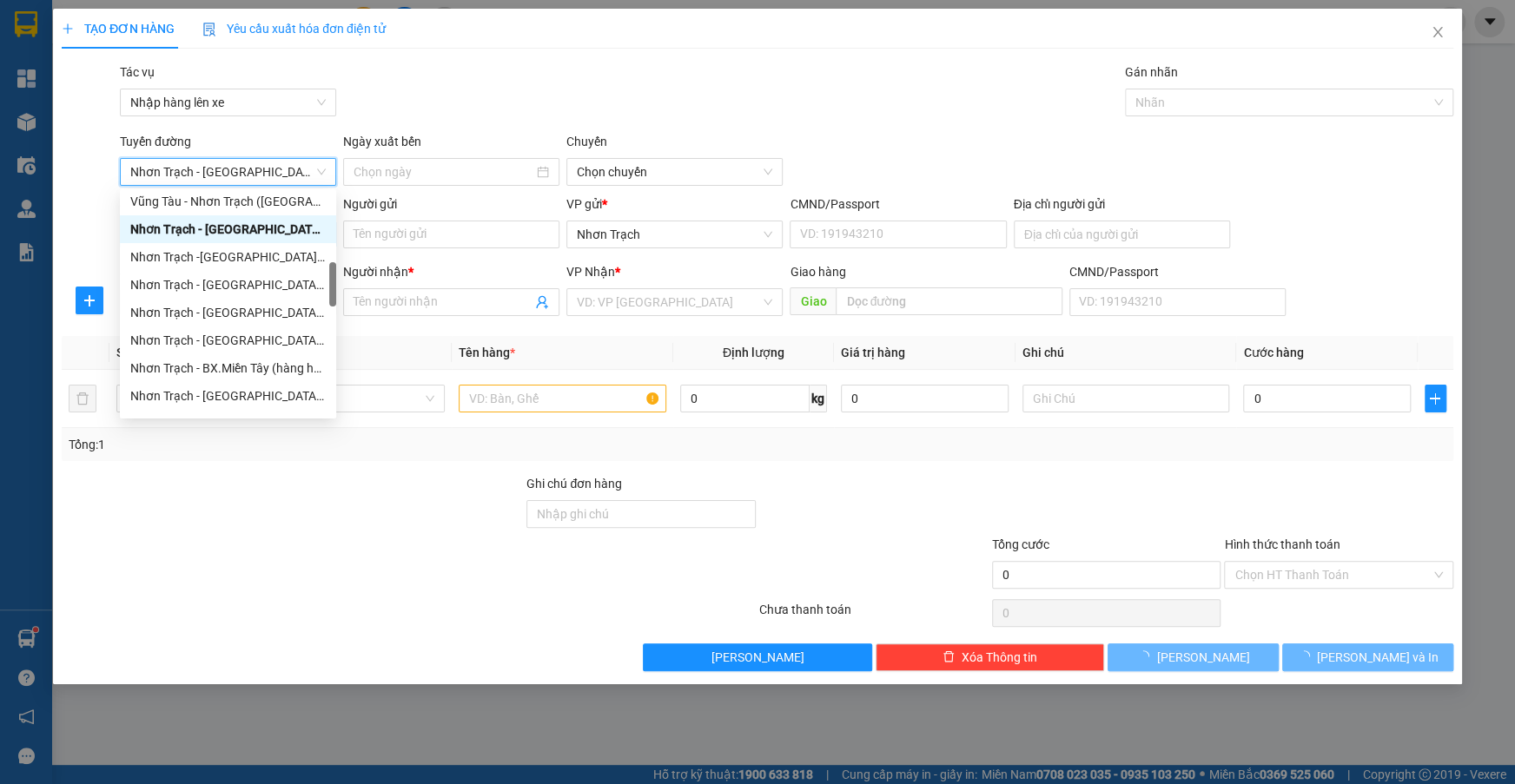
type input "[DATE]"
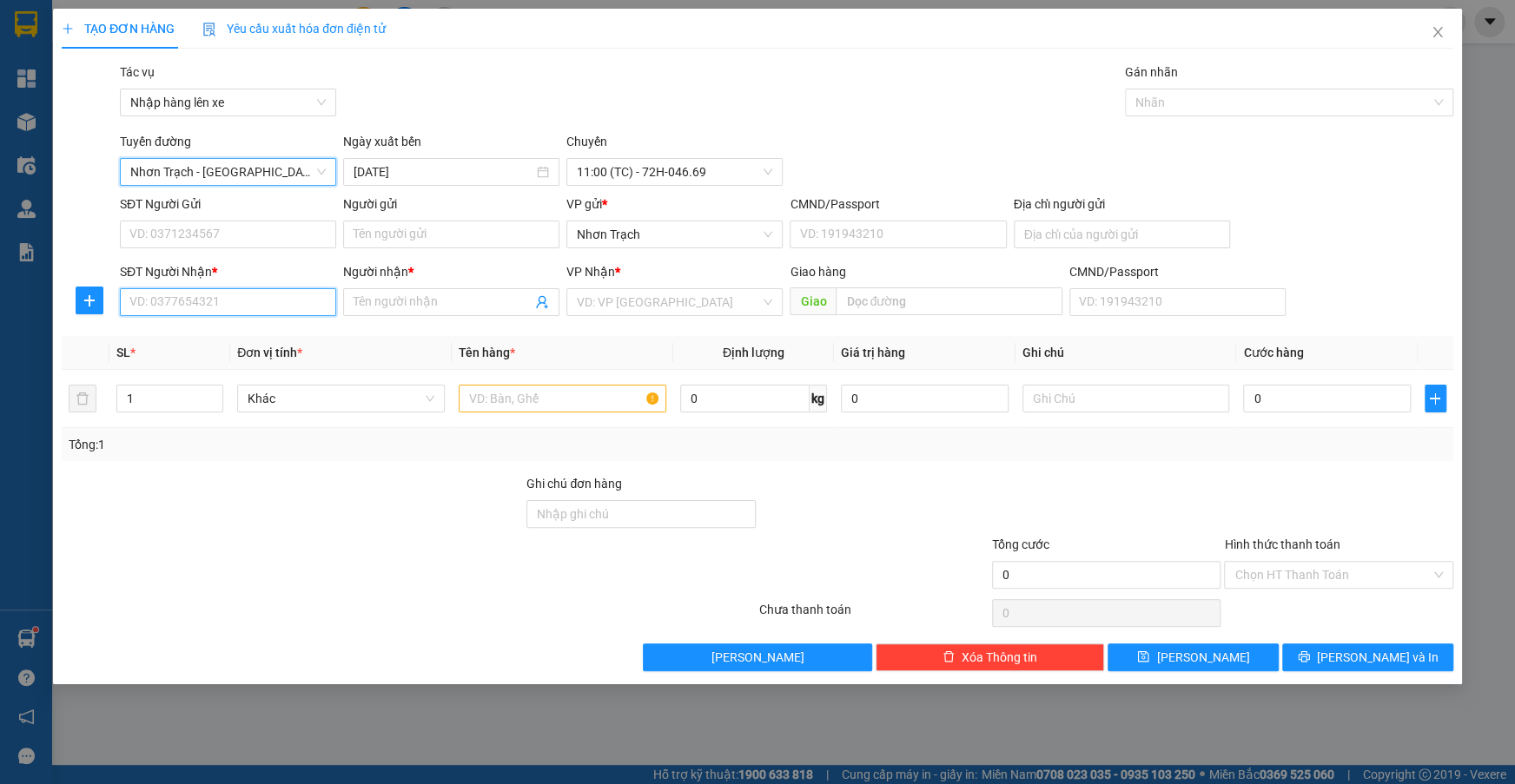
click at [219, 313] on input "SĐT Người Nhận *" at bounding box center [228, 302] width 217 height 27
type input "0587205872"
click at [220, 330] on div "0587205872 - HẢI" at bounding box center [229, 336] width 196 height 19
type input "HẢI"
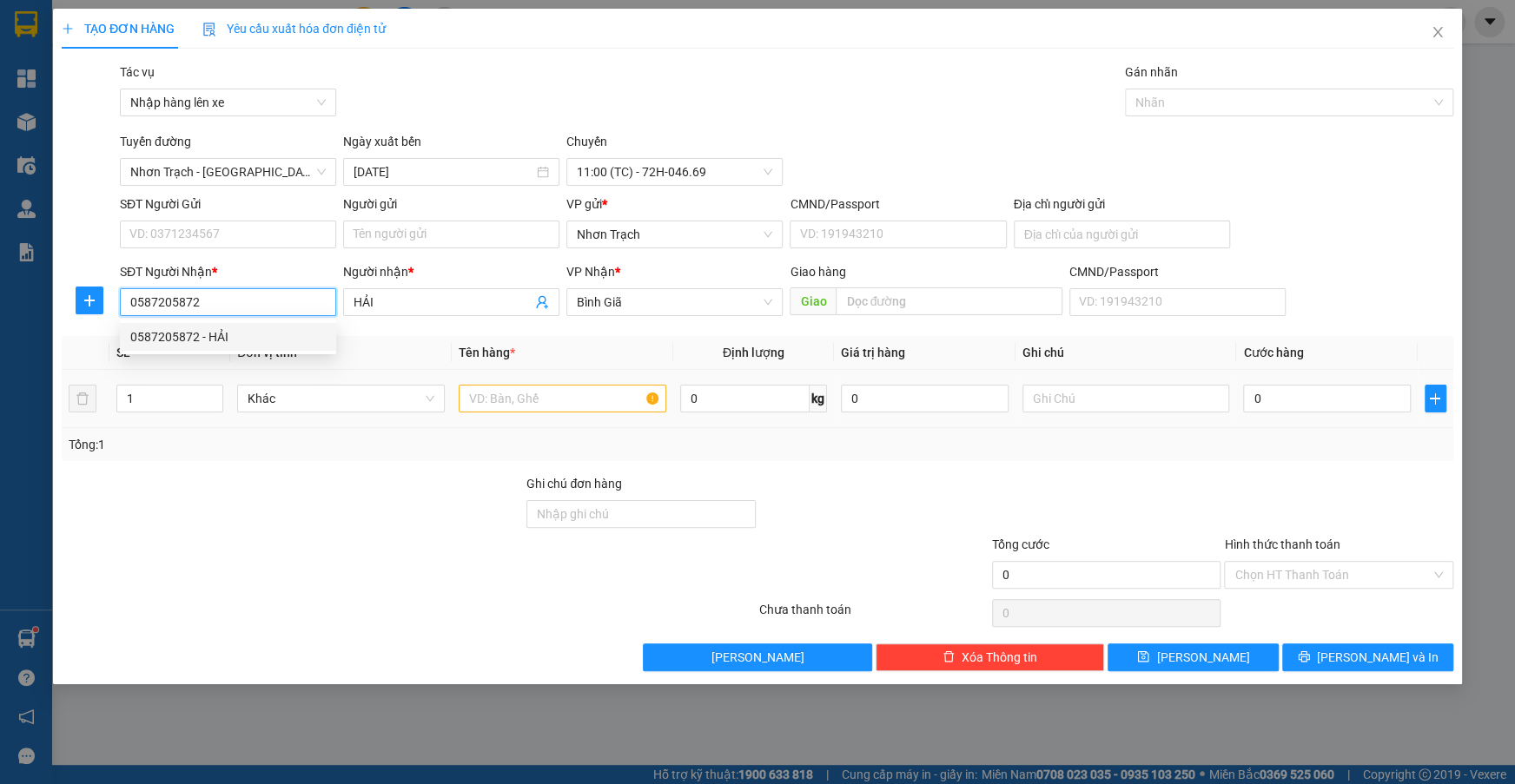
type input "0587205872"
click at [476, 398] on input "text" at bounding box center [562, 398] width 208 height 27
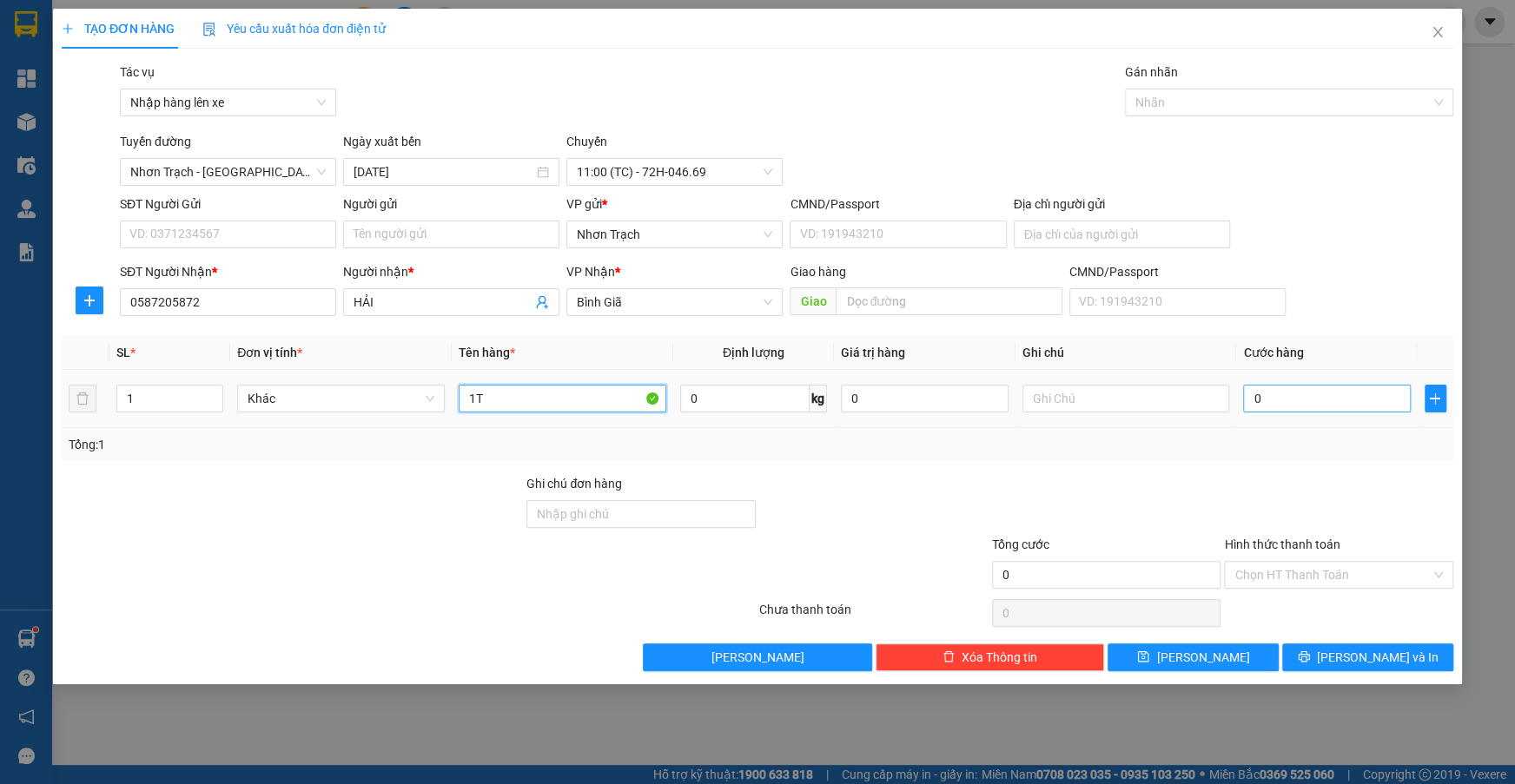
type input "1T"
click at [1386, 407] on input "0" at bounding box center [1327, 398] width 166 height 27
type input "4"
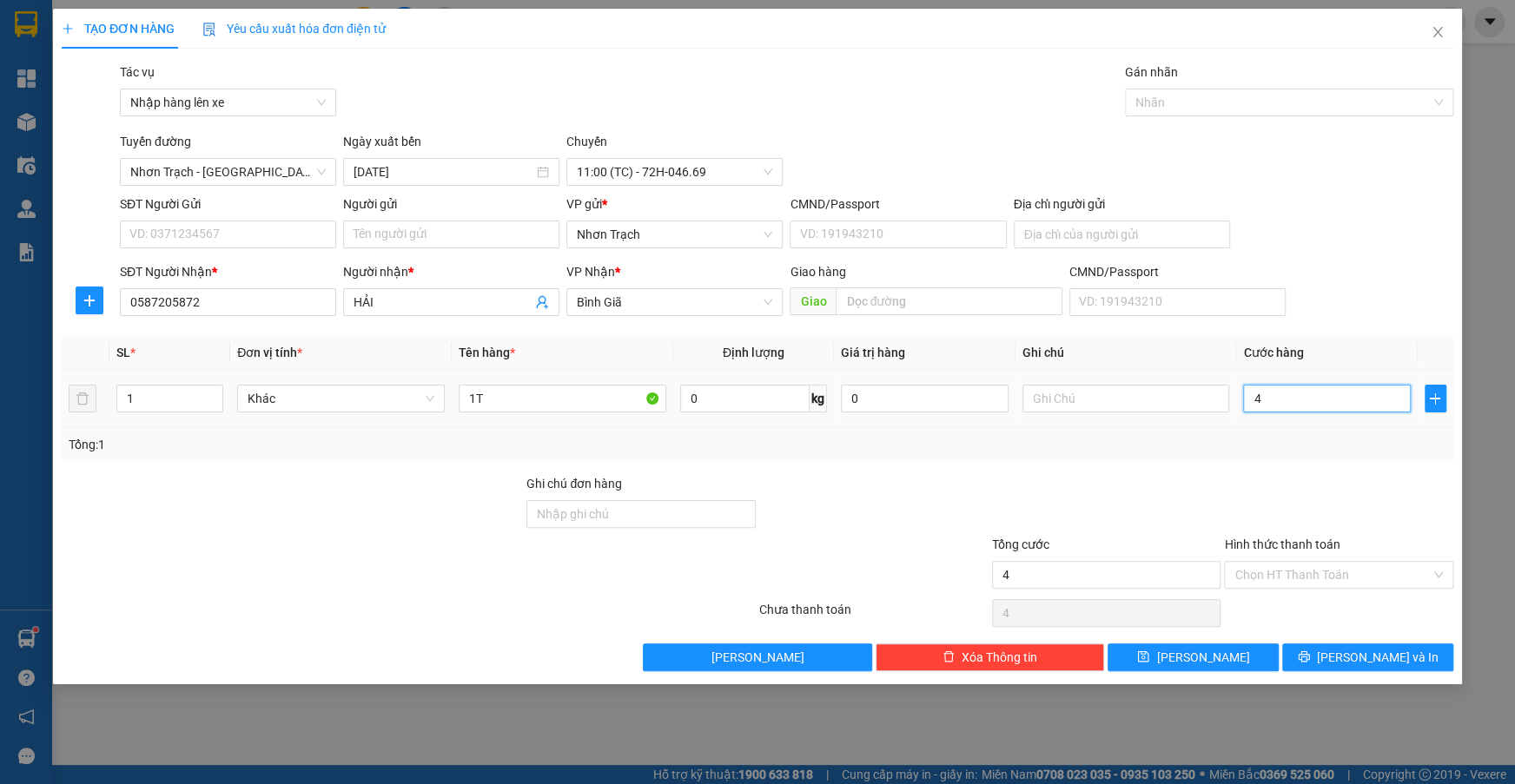
type input "40"
type input "400"
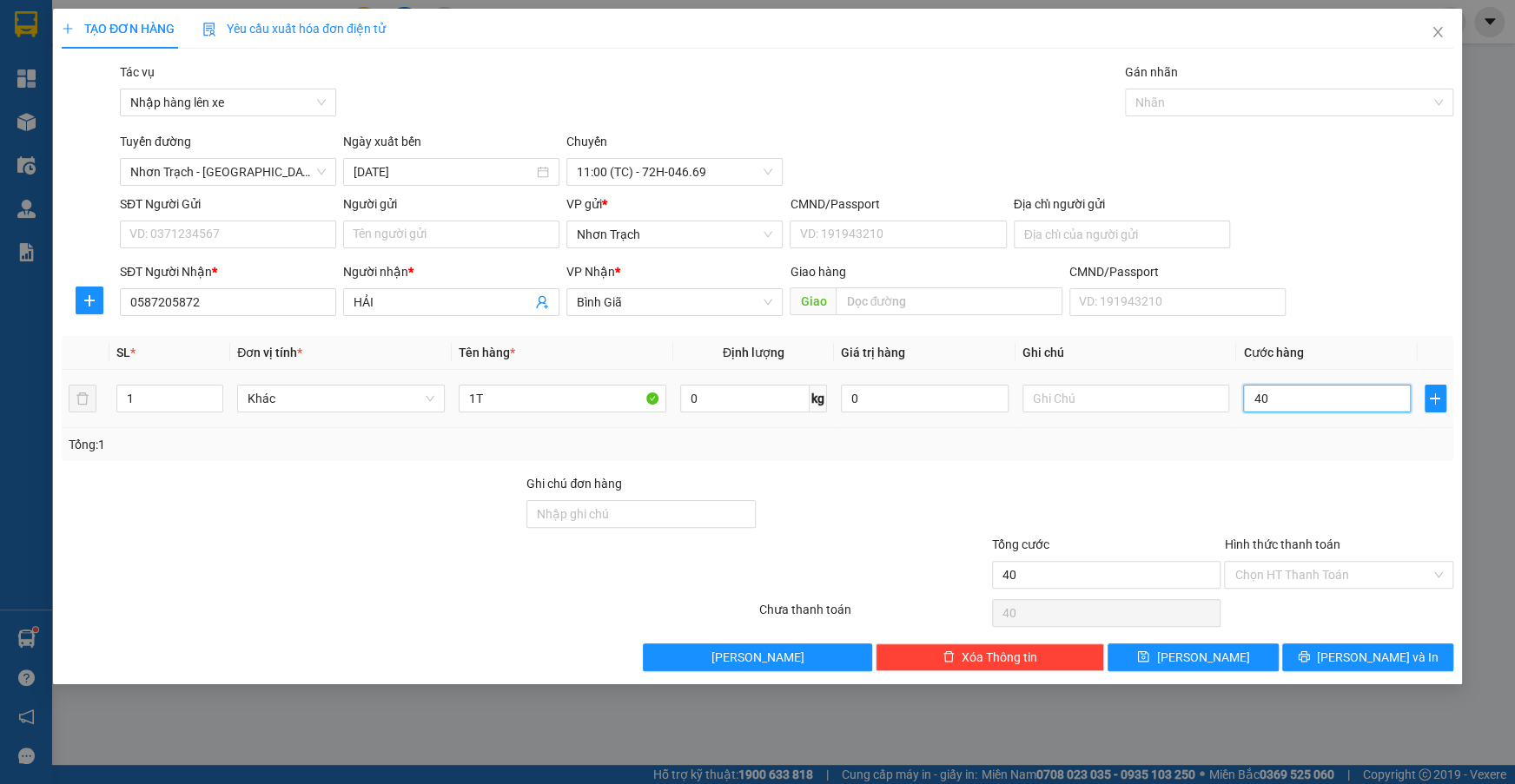
type input "400"
type input "4.000"
type input "40.000"
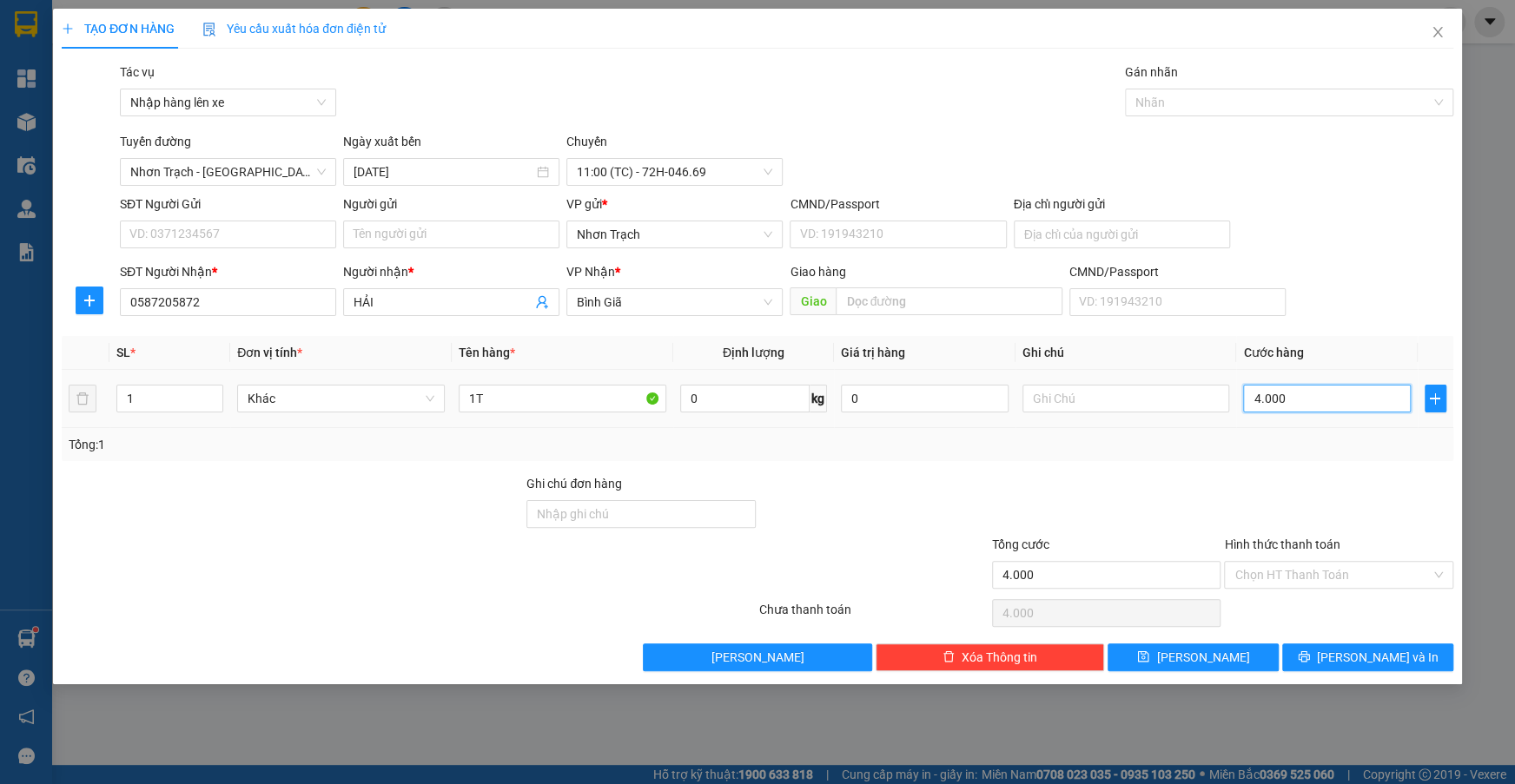
type input "40.000"
click at [1315, 583] on input "Hình thức thanh toán" at bounding box center [1332, 575] width 197 height 26
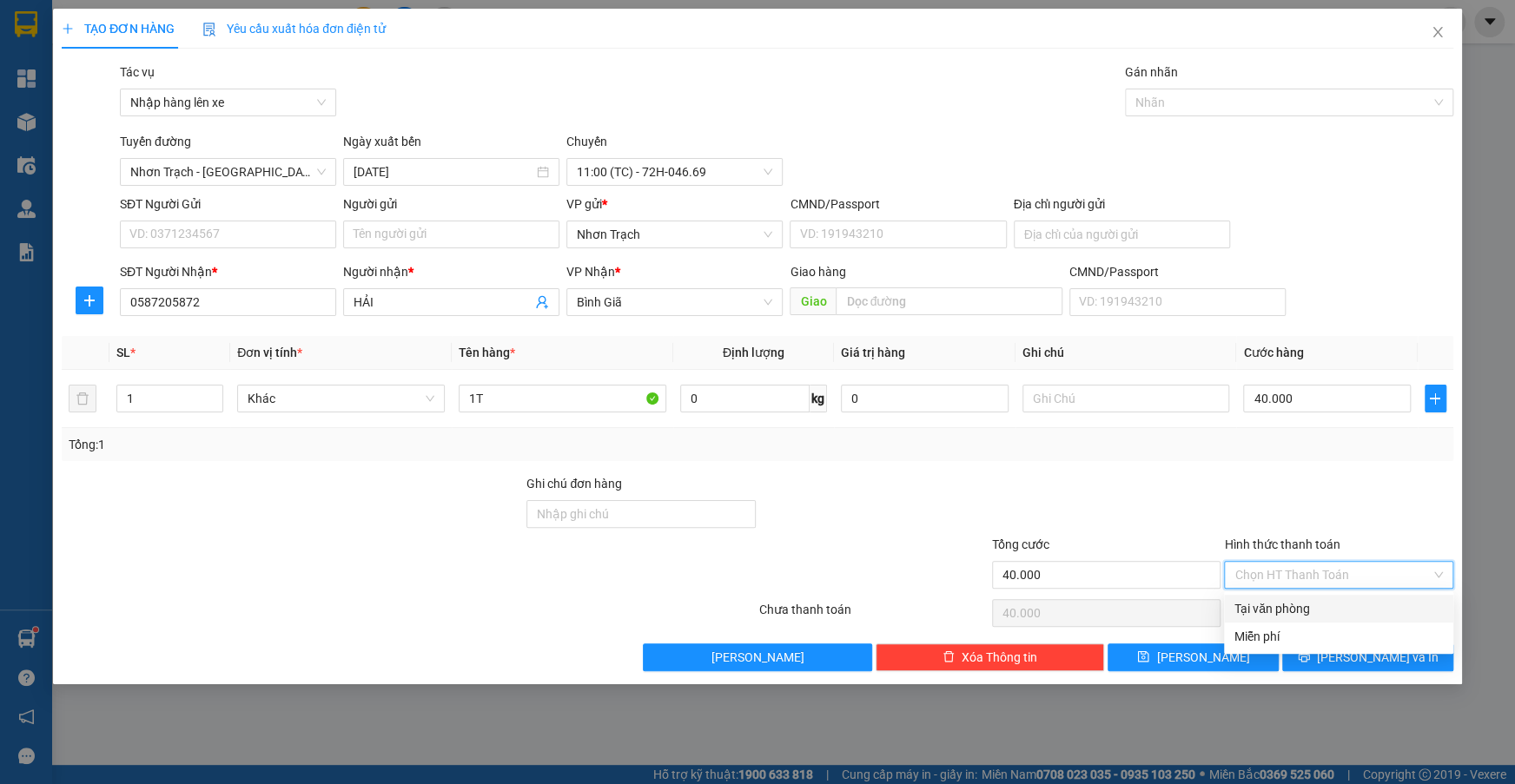
click at [1293, 606] on div "Tại văn phòng" at bounding box center [1339, 609] width 208 height 19
type input "0"
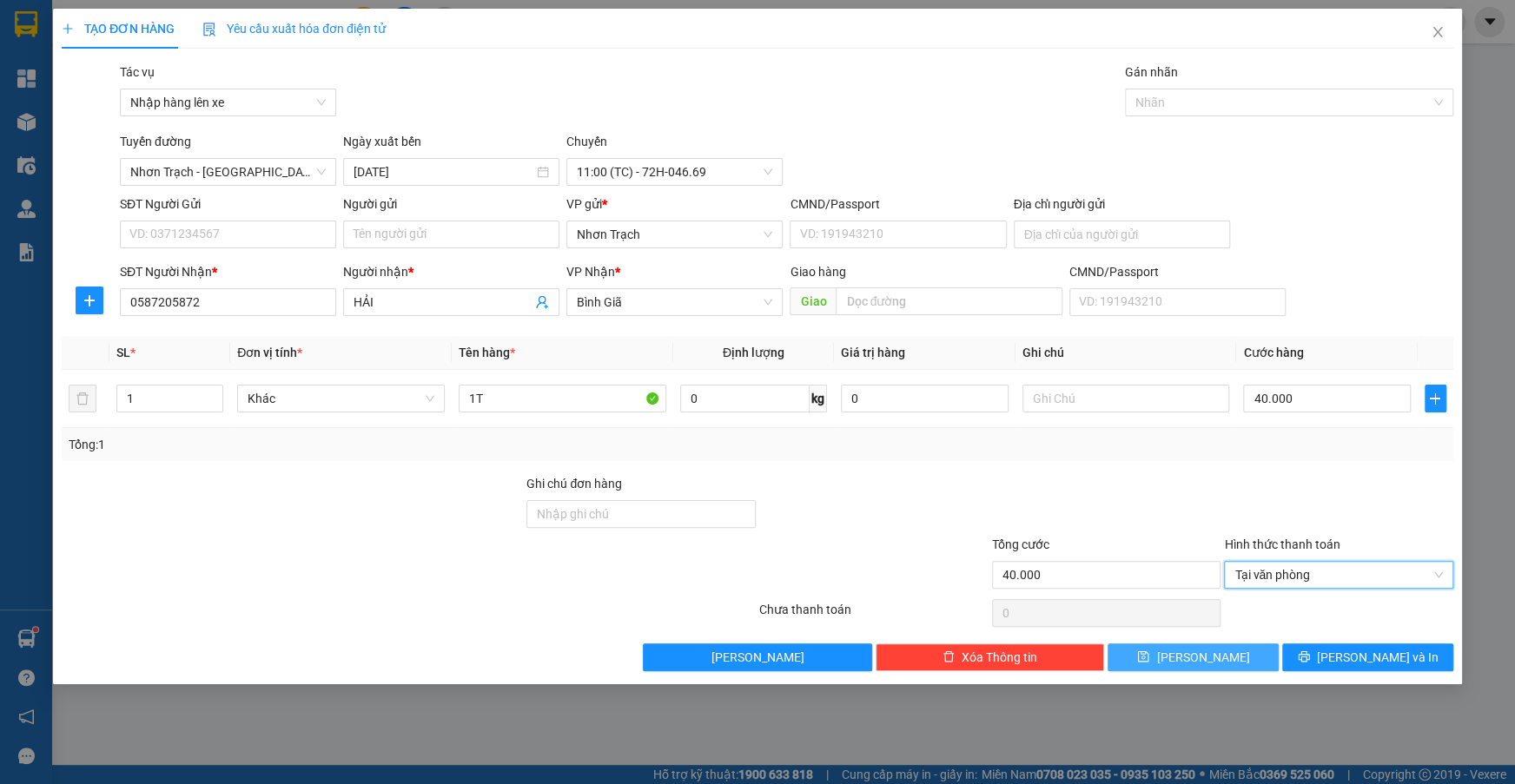
click at [1214, 662] on button "[PERSON_NAME]" at bounding box center [1192, 657] width 171 height 27
type input "0"
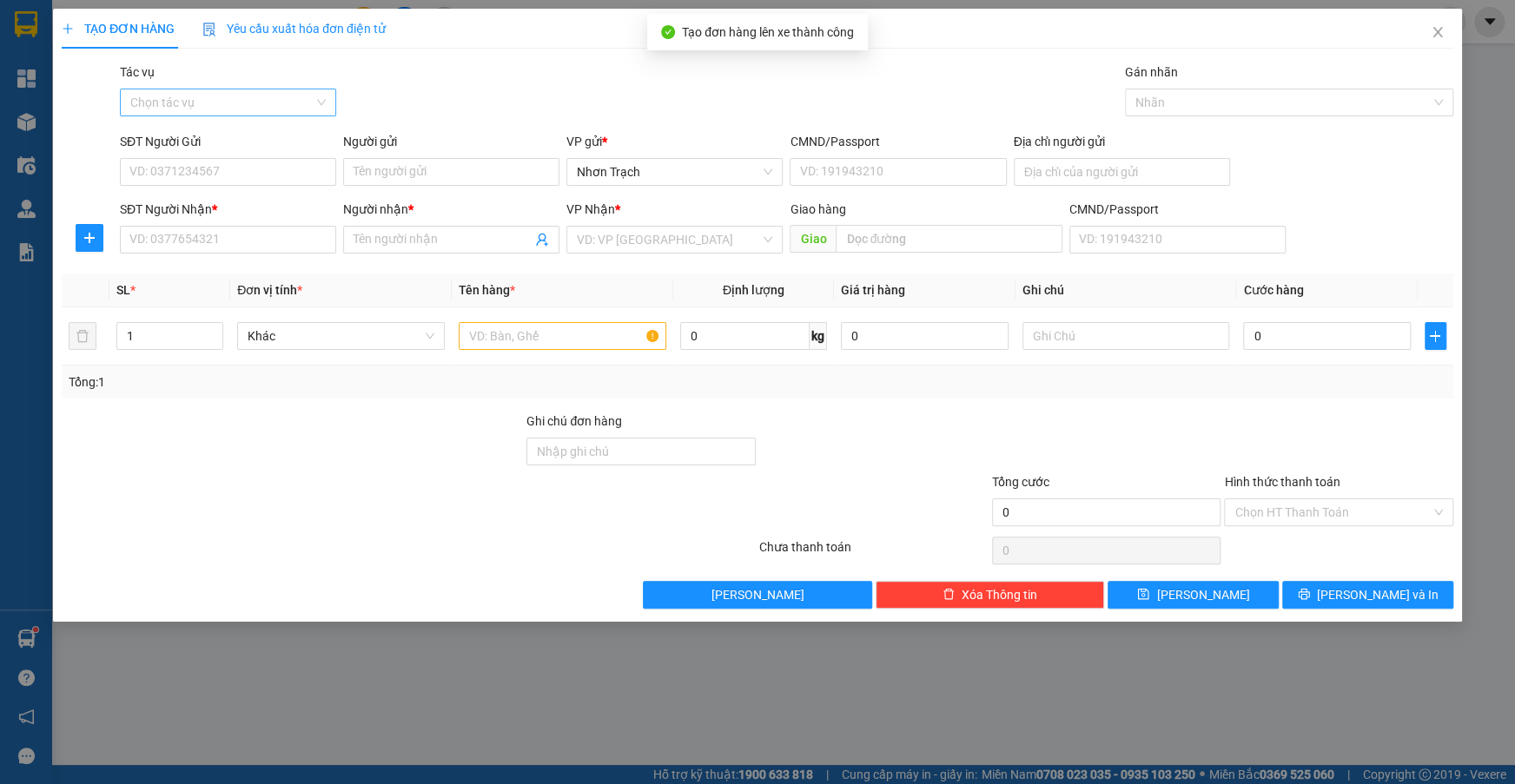
click at [217, 103] on input "Tác vụ" at bounding box center [222, 102] width 183 height 26
click at [208, 132] on div "Nhập hàng lên xe" at bounding box center [229, 137] width 196 height 19
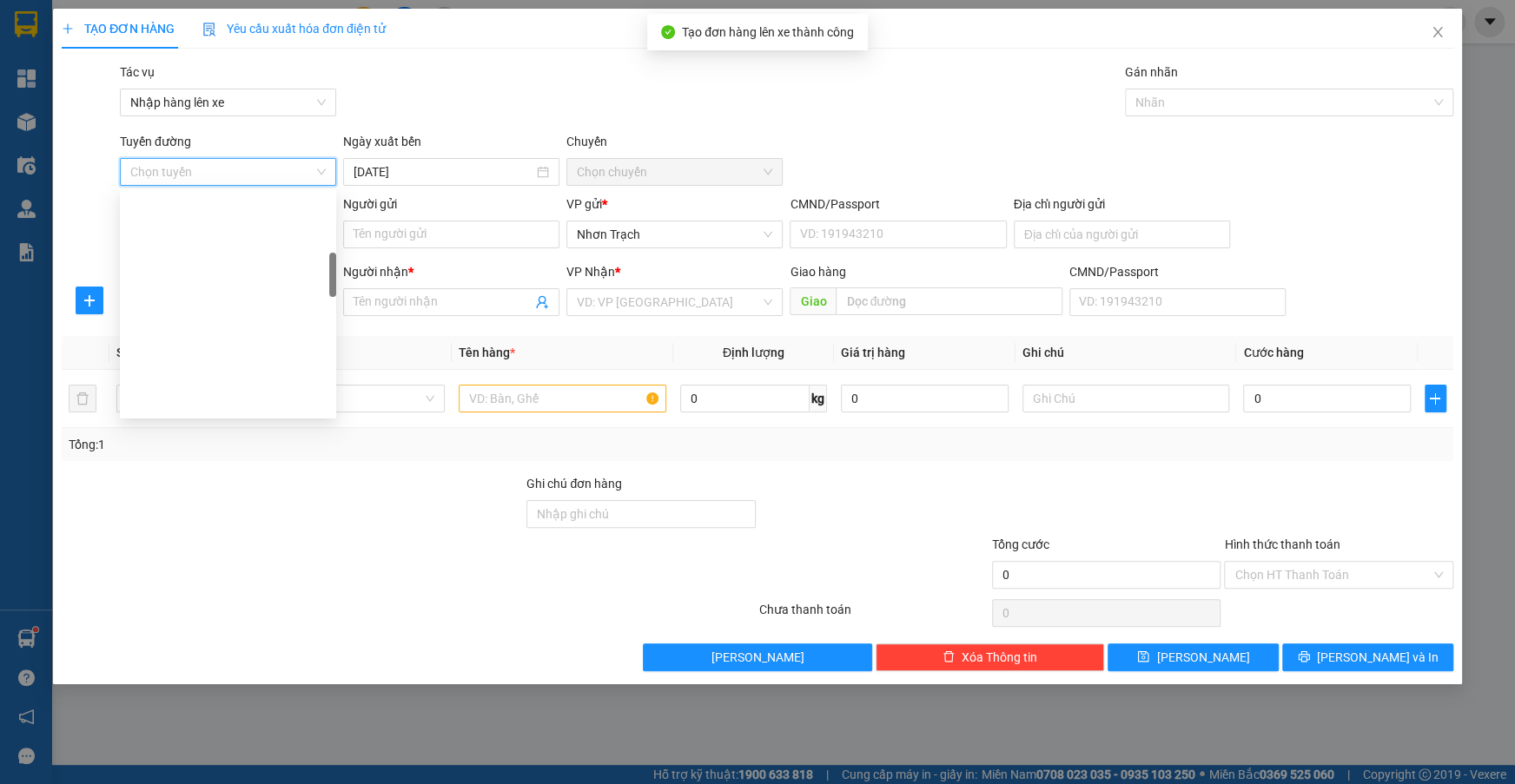
scroll to position [473, 0]
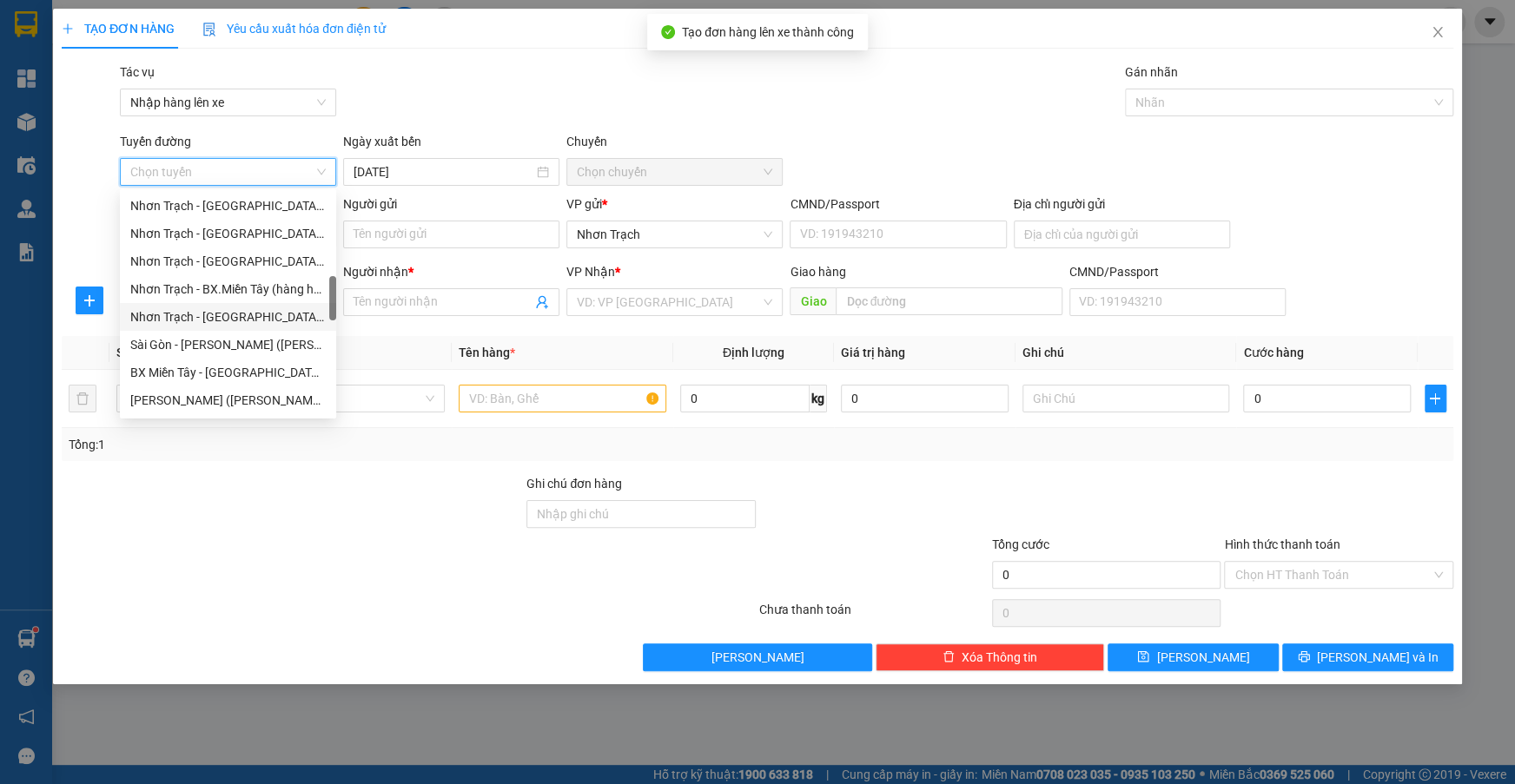
click at [249, 323] on div "Nhơn Trạch - [GEOGRAPHIC_DATA] ([GEOGRAPHIC_DATA])" at bounding box center [229, 316] width 196 height 19
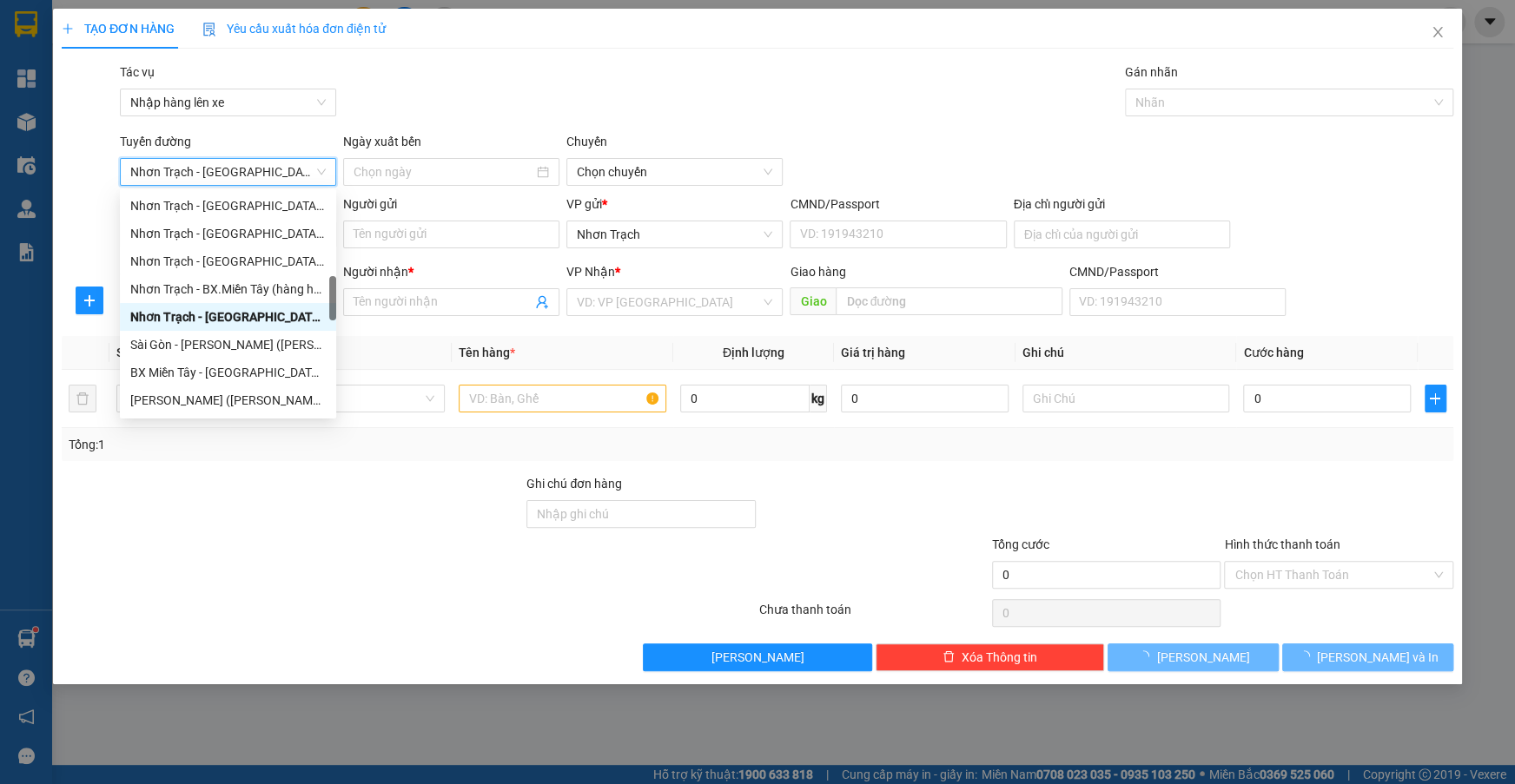
type input "[DATE]"
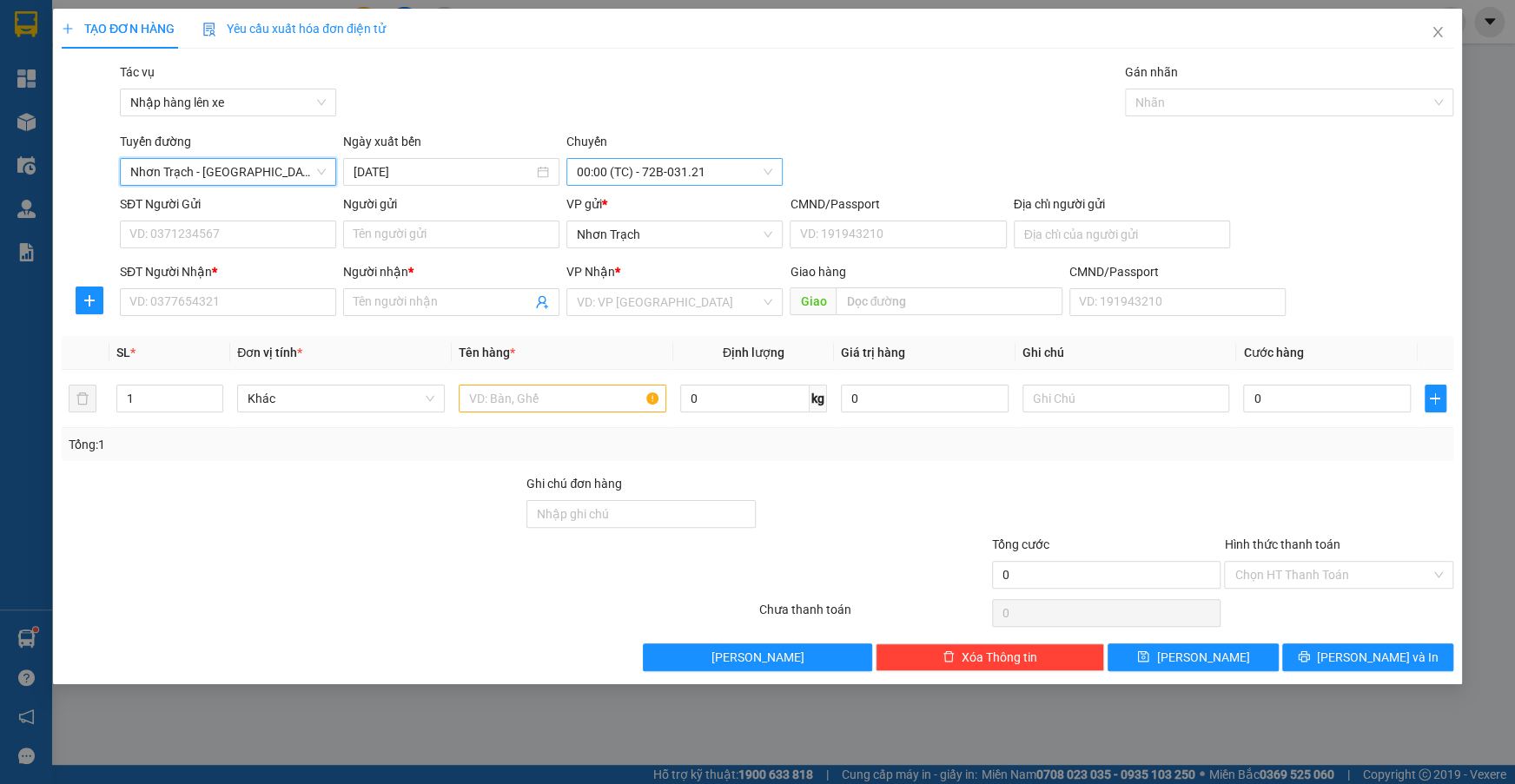
click at [644, 165] on span "00:00 (TC) - 72B-031.21" at bounding box center [675, 172] width 196 height 26
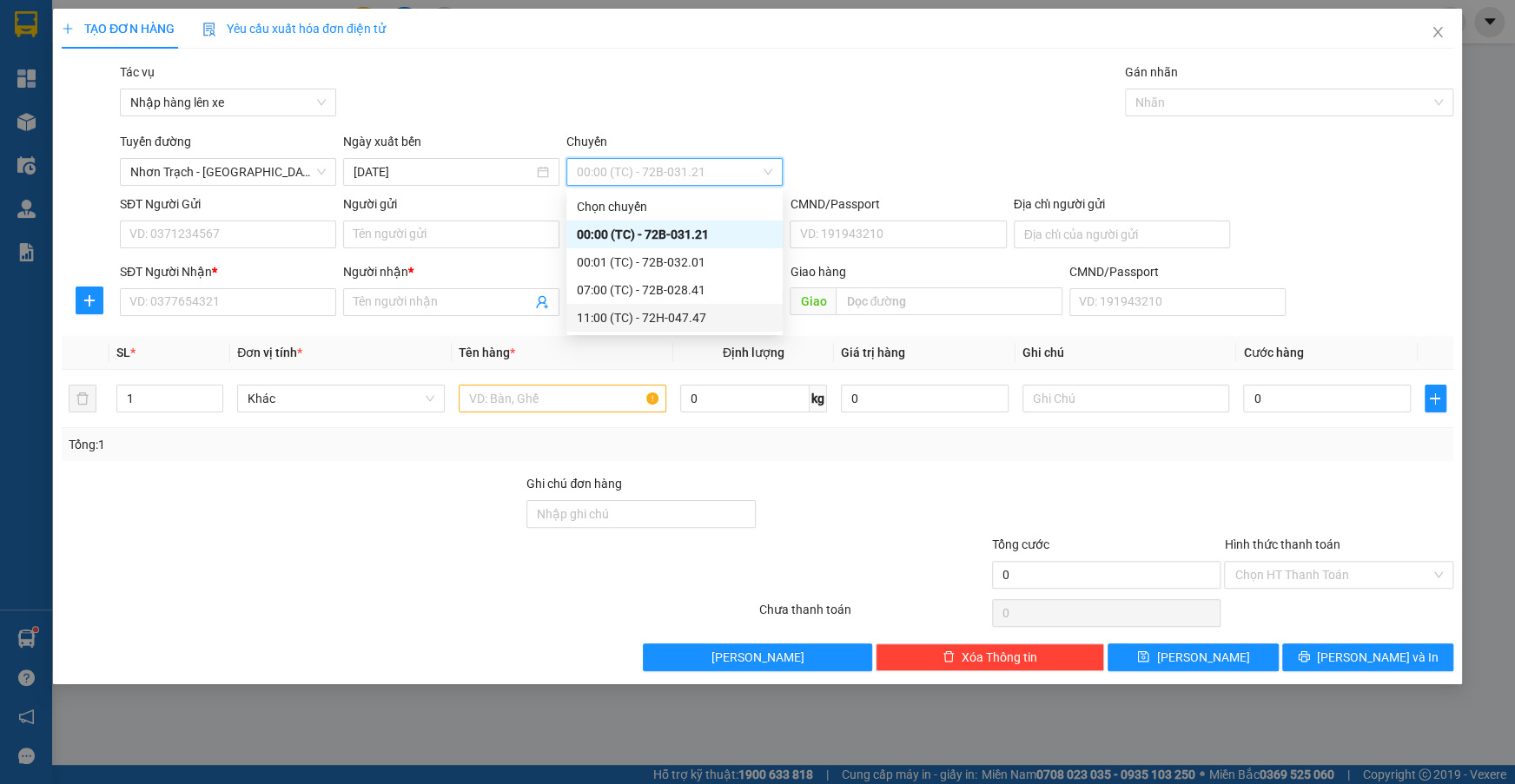
click at [617, 317] on div "11:00 (TC) - 72H-047.47" at bounding box center [675, 317] width 196 height 19
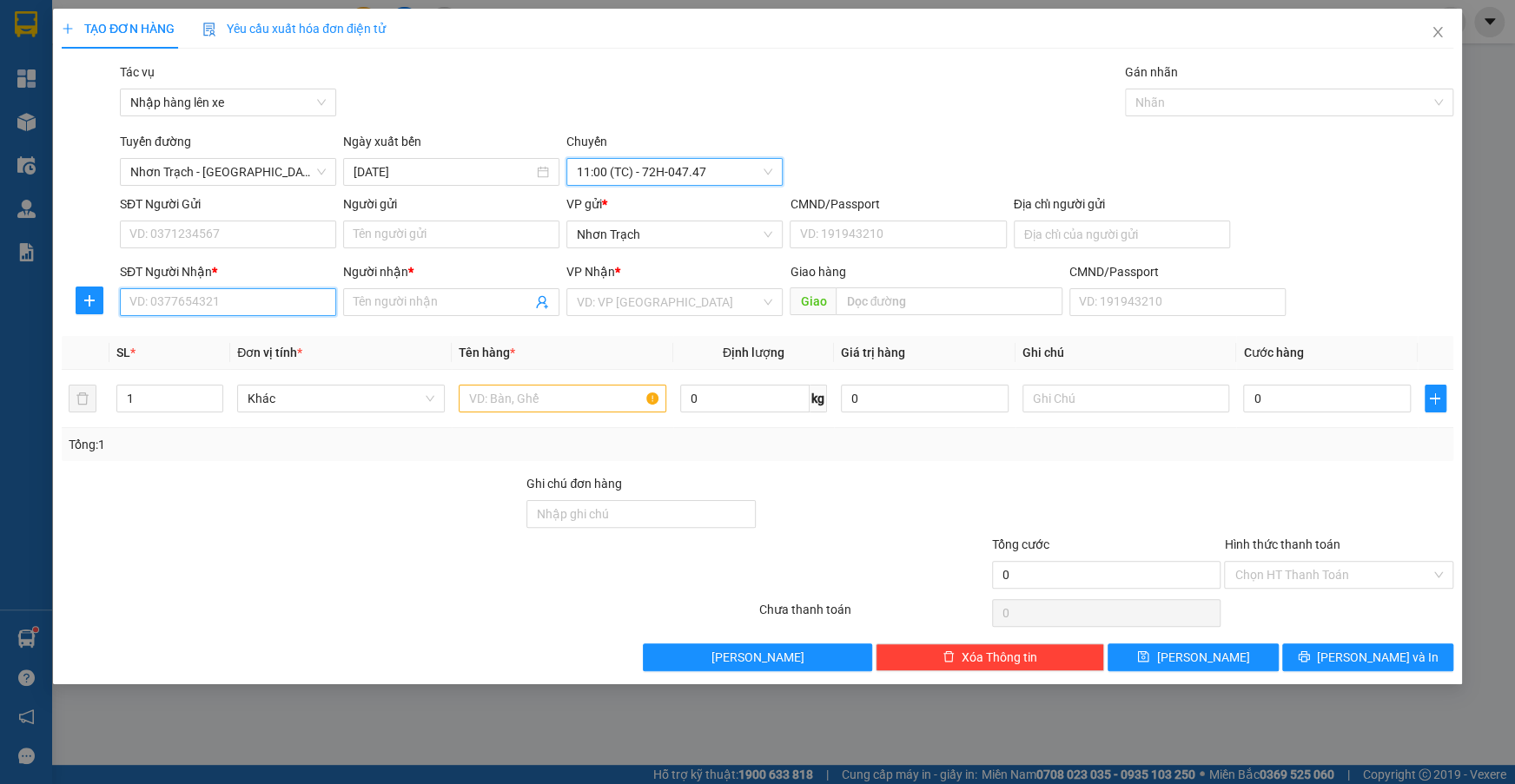
click at [219, 298] on input "SĐT Người Nhận *" at bounding box center [228, 302] width 217 height 27
type input "0387660922"
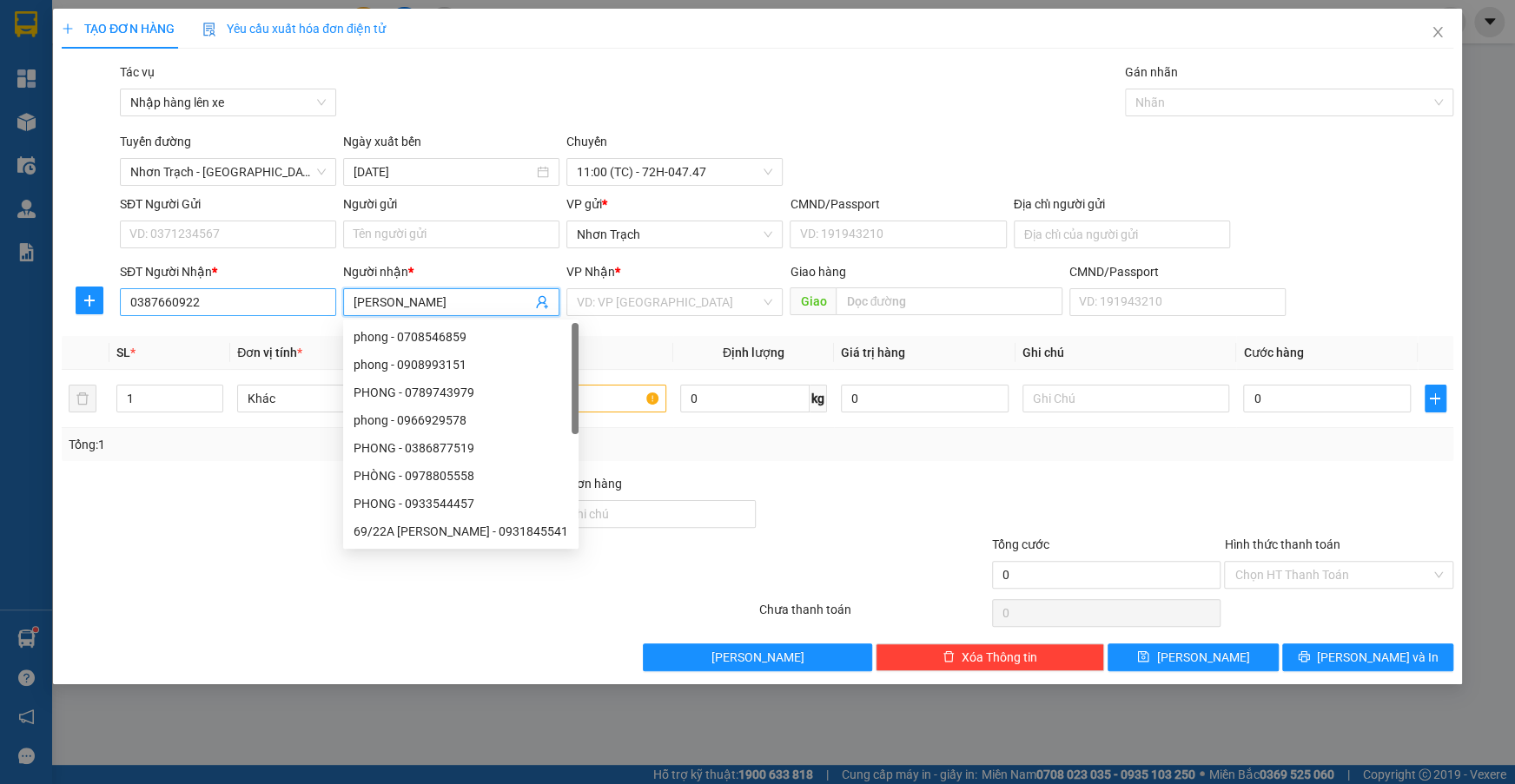
type input "[PERSON_NAME]"
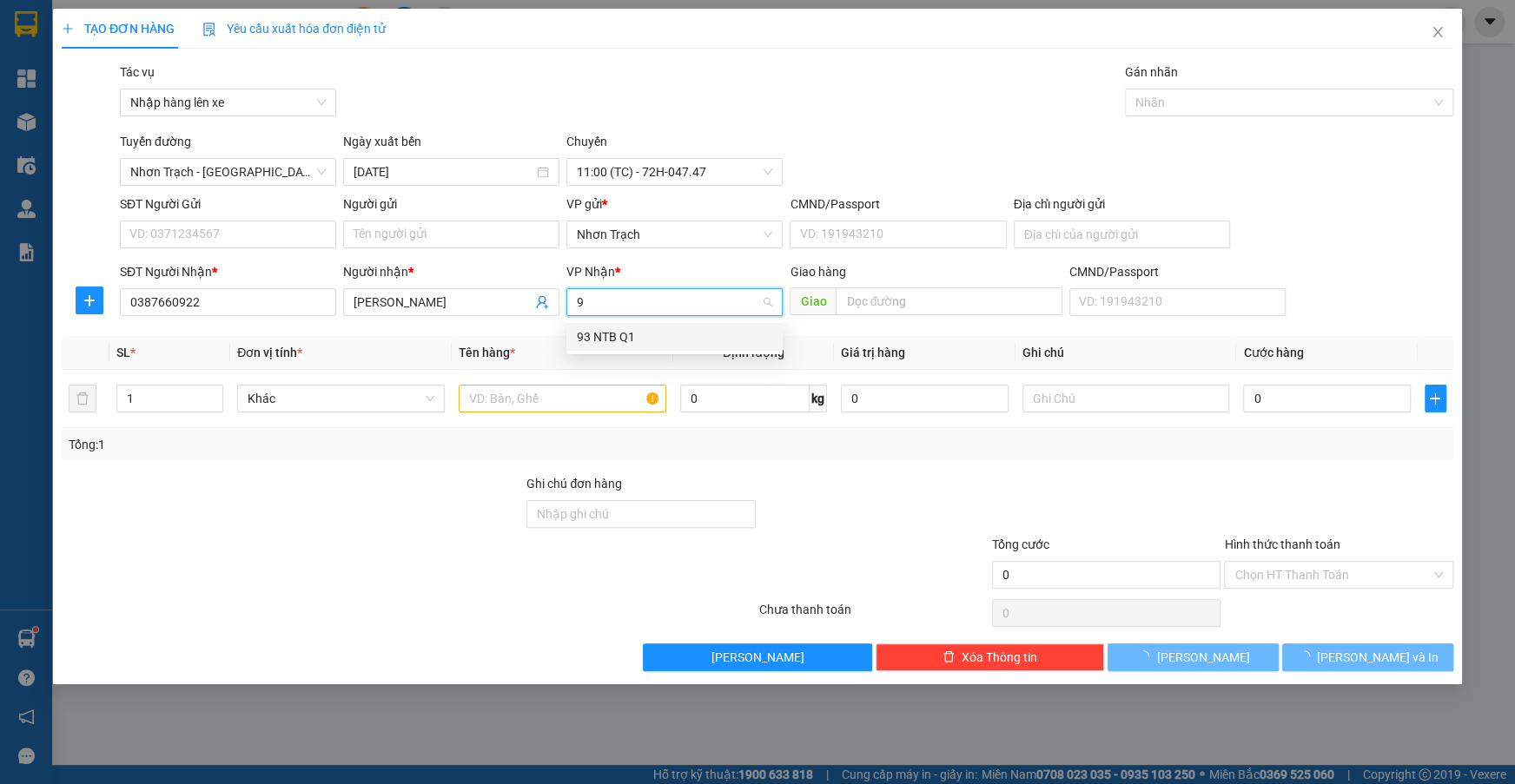
type input "93"
click at [592, 335] on div "93 NTB Q1" at bounding box center [675, 336] width 196 height 19
click at [546, 406] on input "text" at bounding box center [562, 398] width 208 height 27
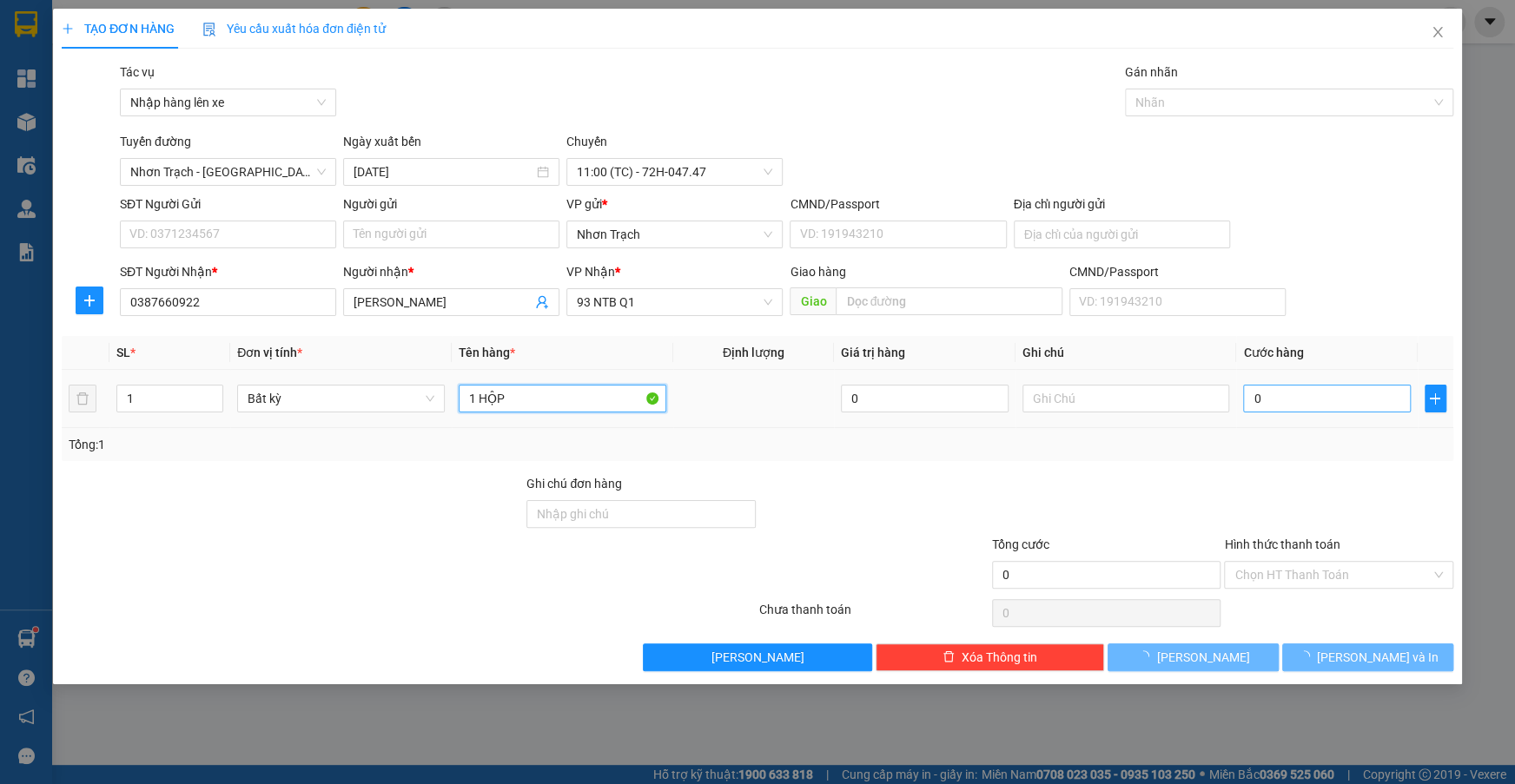
type input "1 HỘP"
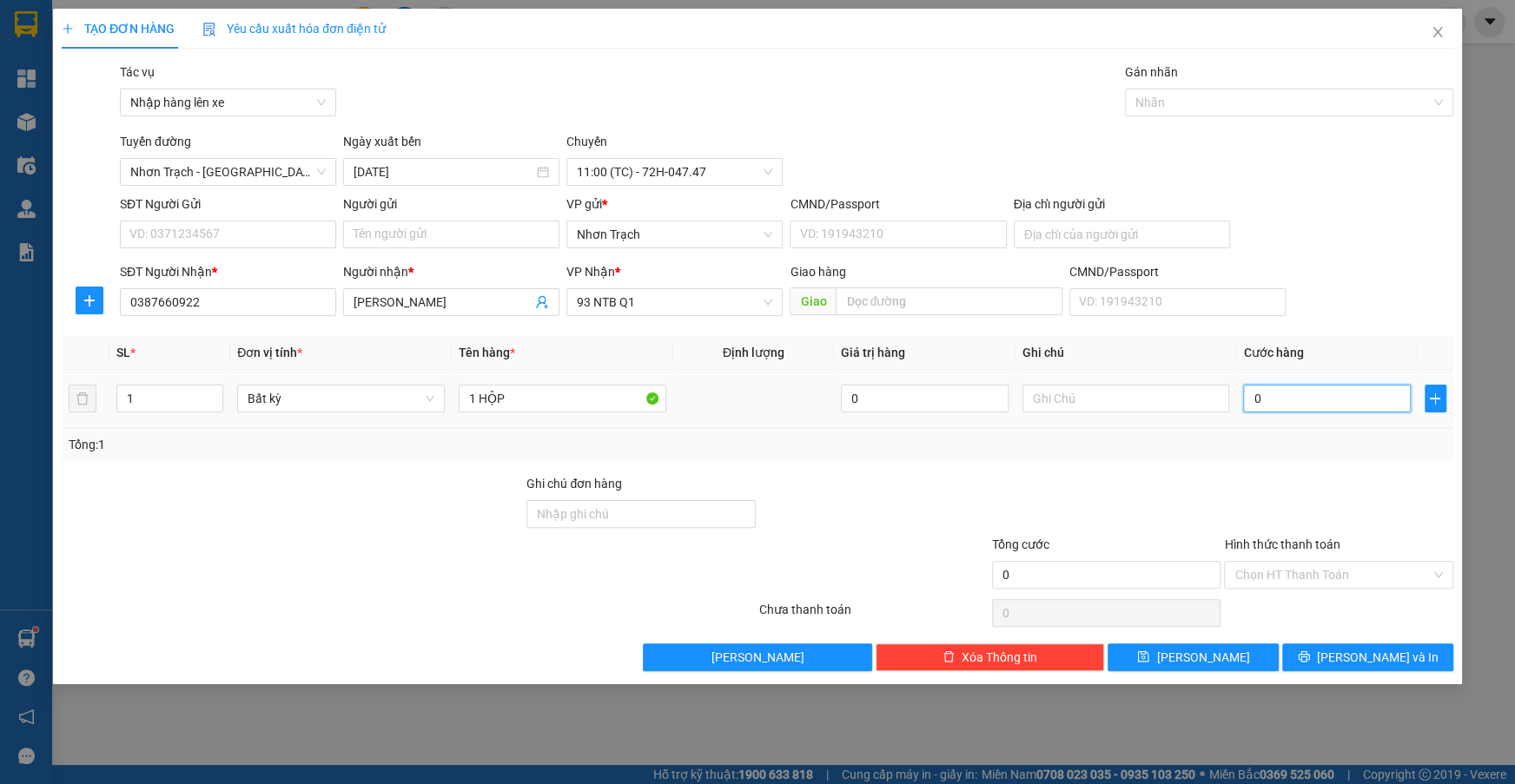
click at [1286, 407] on input "0" at bounding box center [1327, 398] width 166 height 27
type input "3"
type input "30"
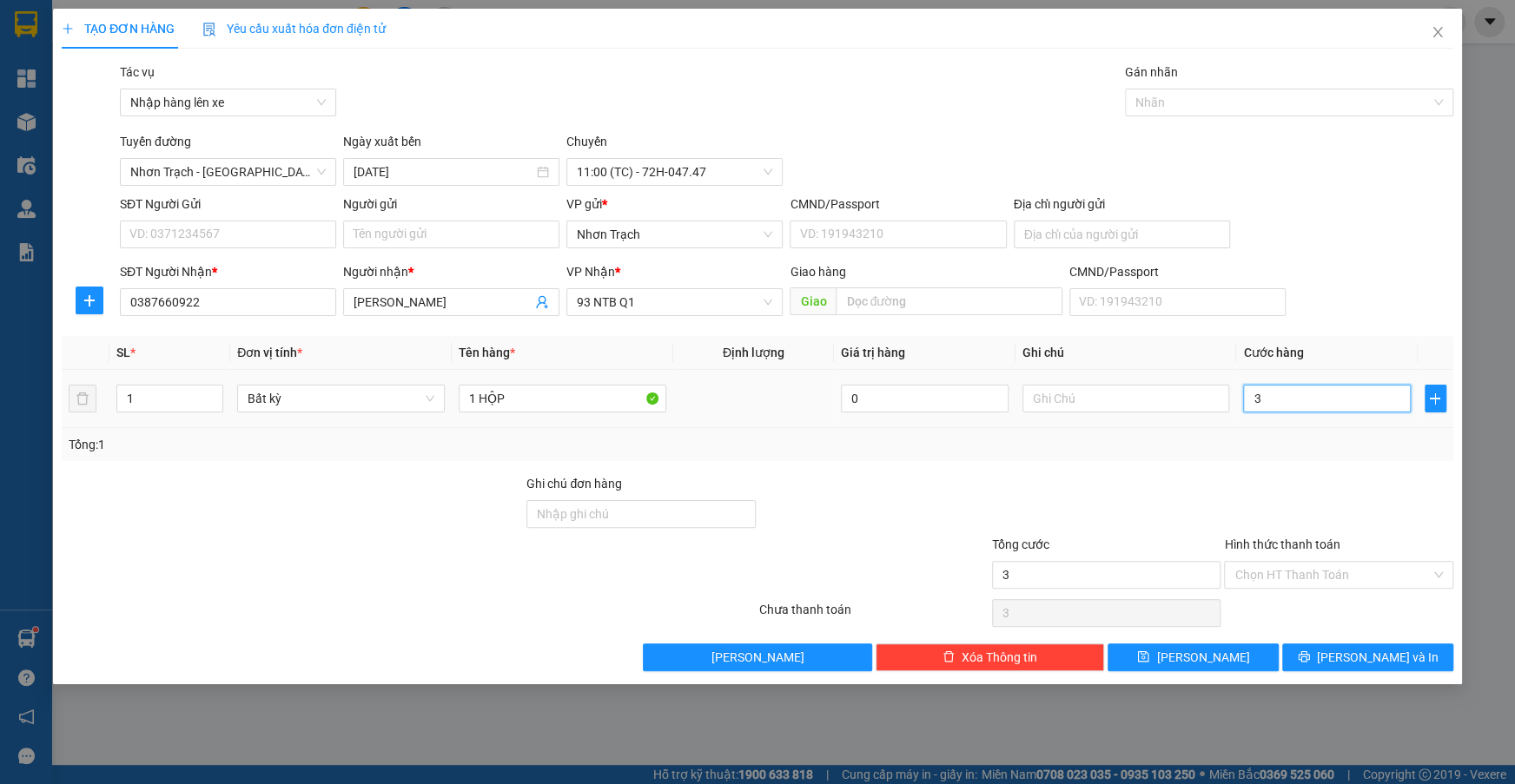
type input "30"
type input "300"
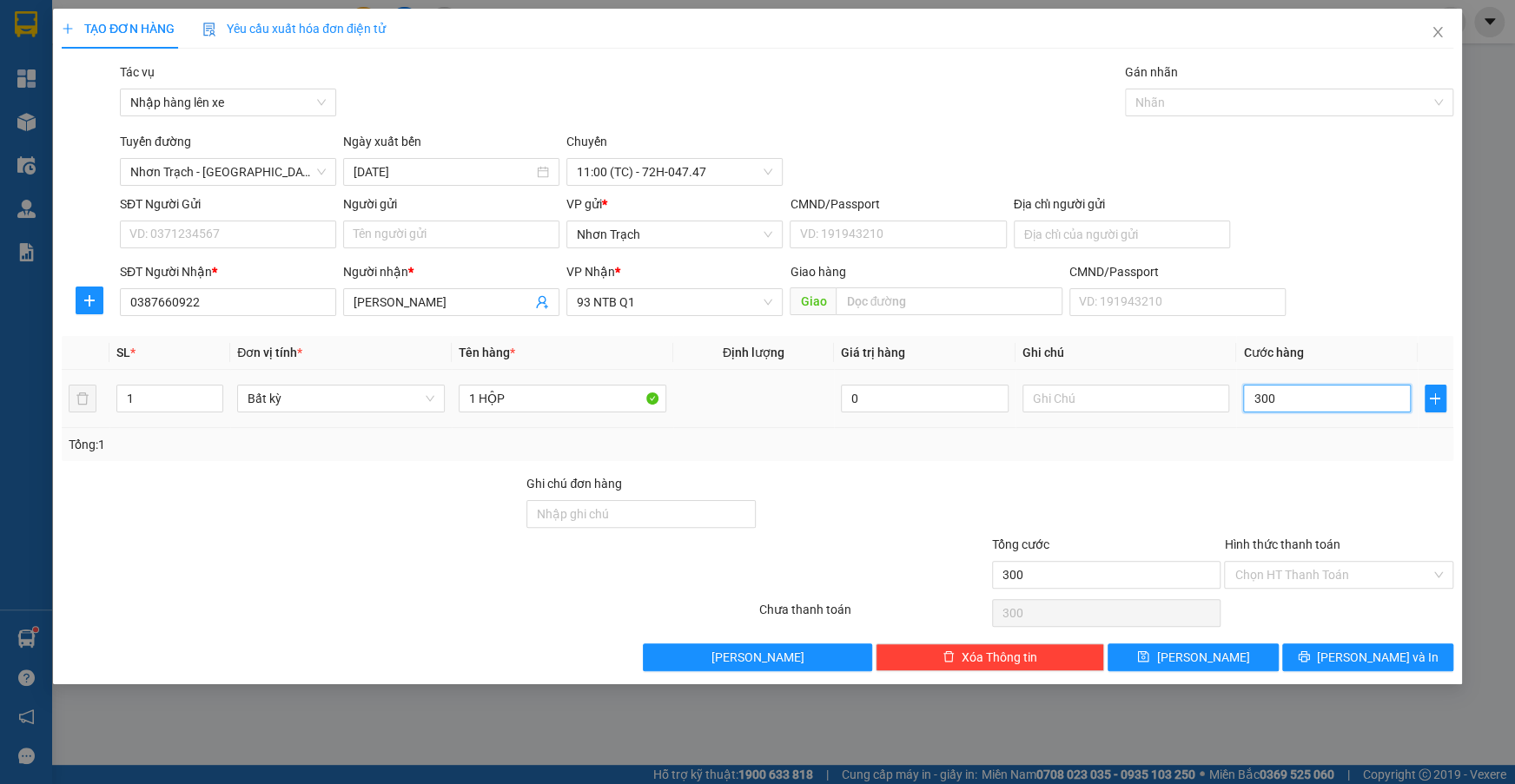
type input "3.000"
type input "30.000"
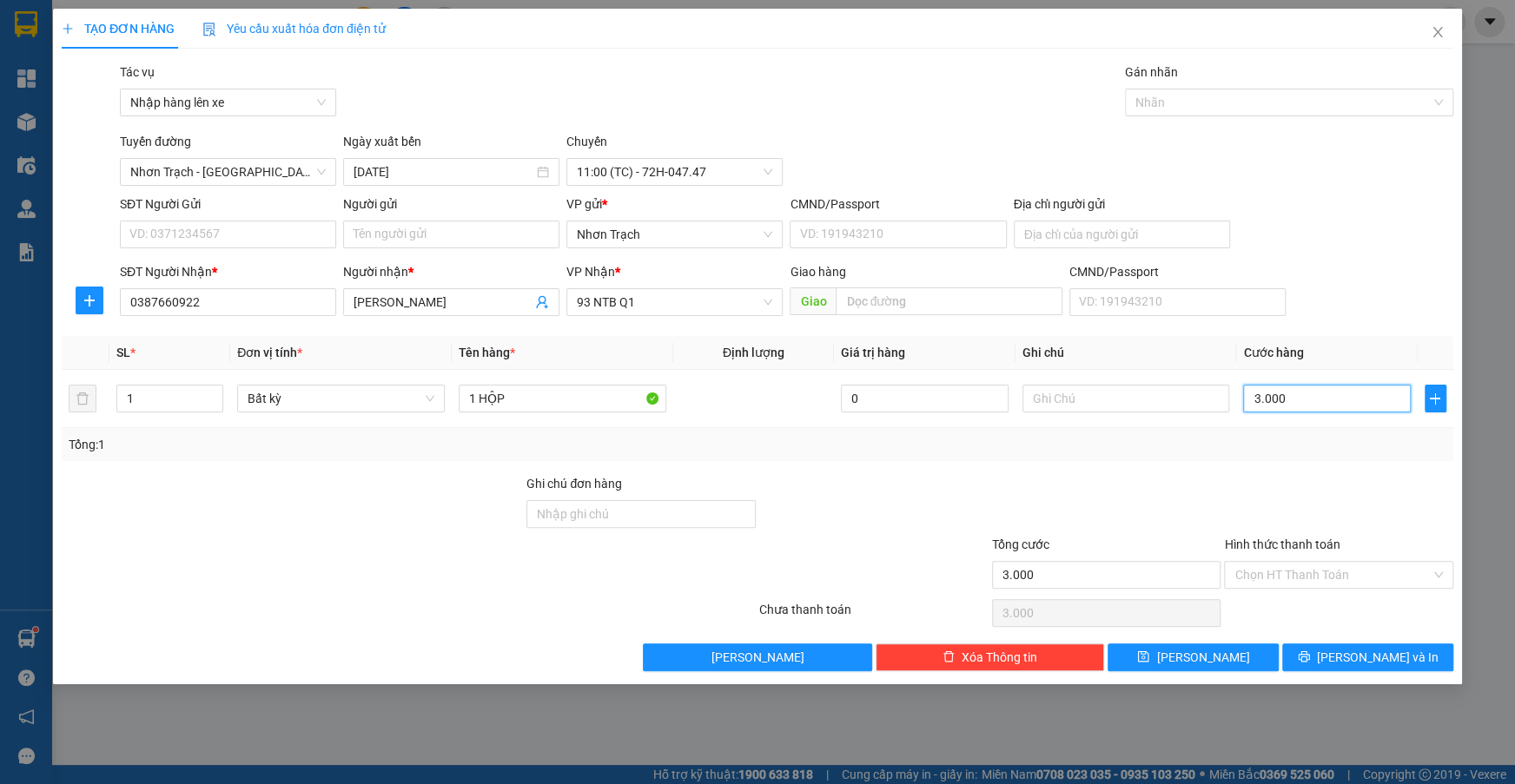
type input "30.000"
click at [1210, 664] on span "[PERSON_NAME]" at bounding box center [1203, 657] width 93 height 19
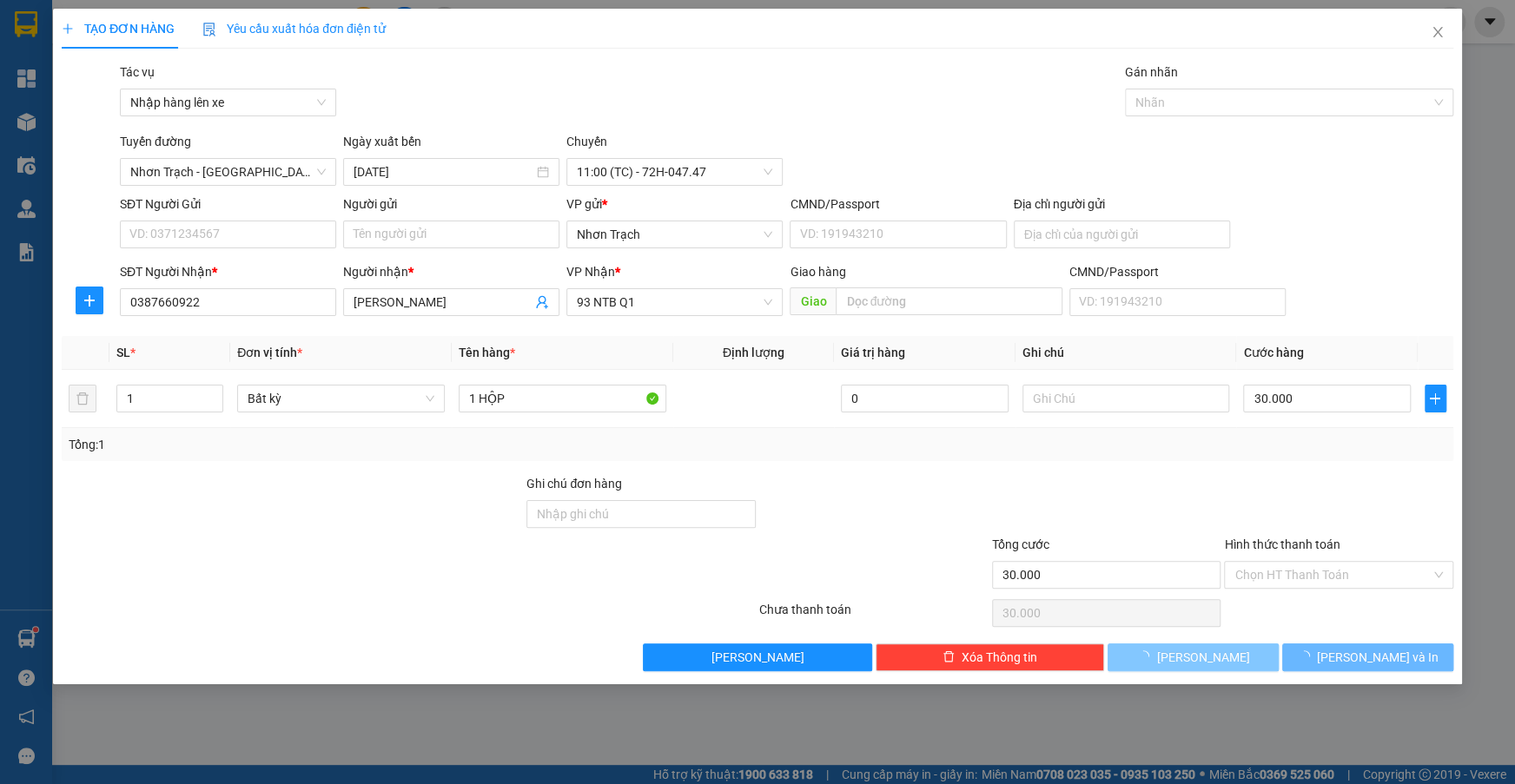
type input "0"
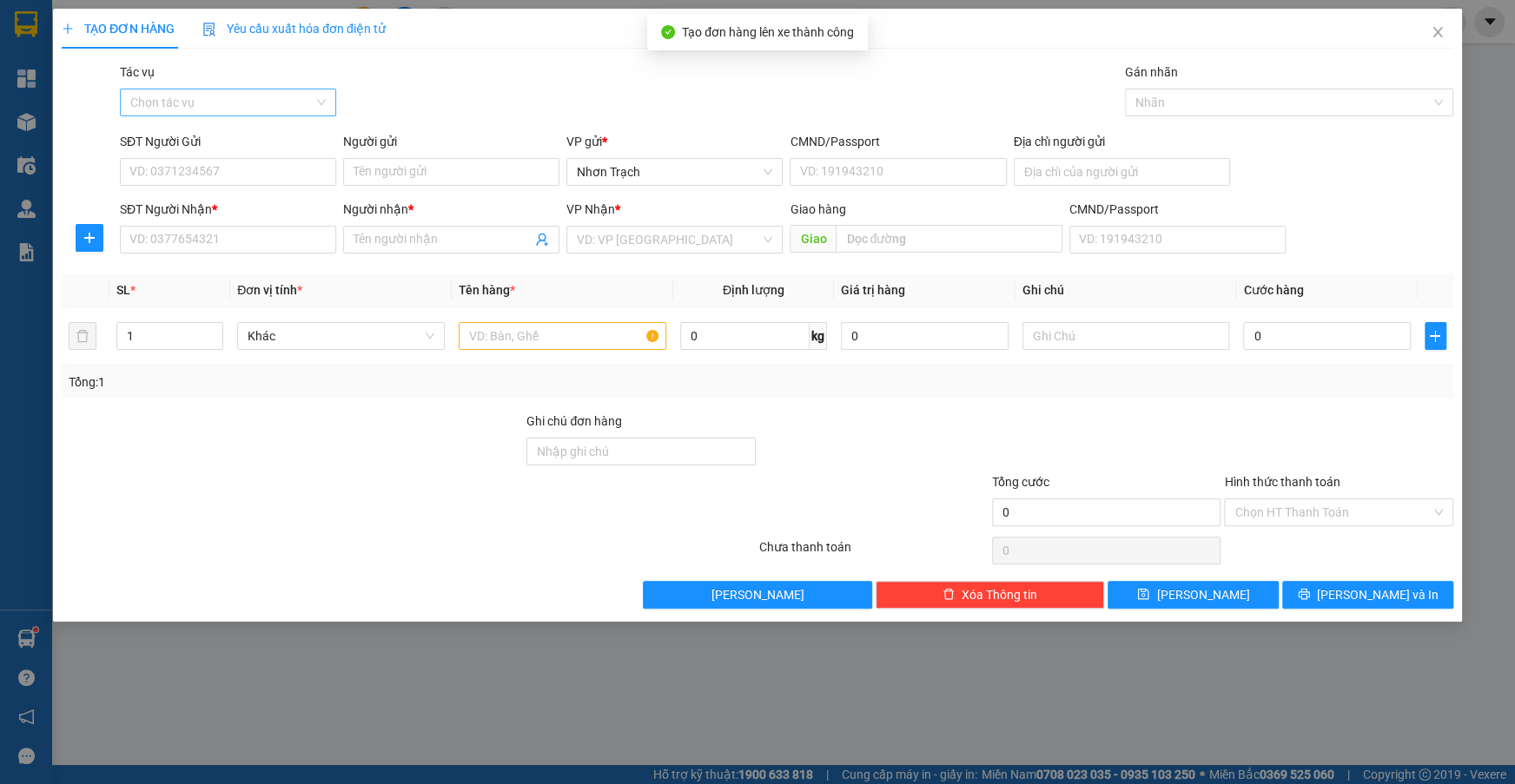
click at [251, 98] on input "Tác vụ" at bounding box center [222, 102] width 183 height 26
click at [219, 131] on div "Nhập hàng lên xe" at bounding box center [229, 137] width 196 height 19
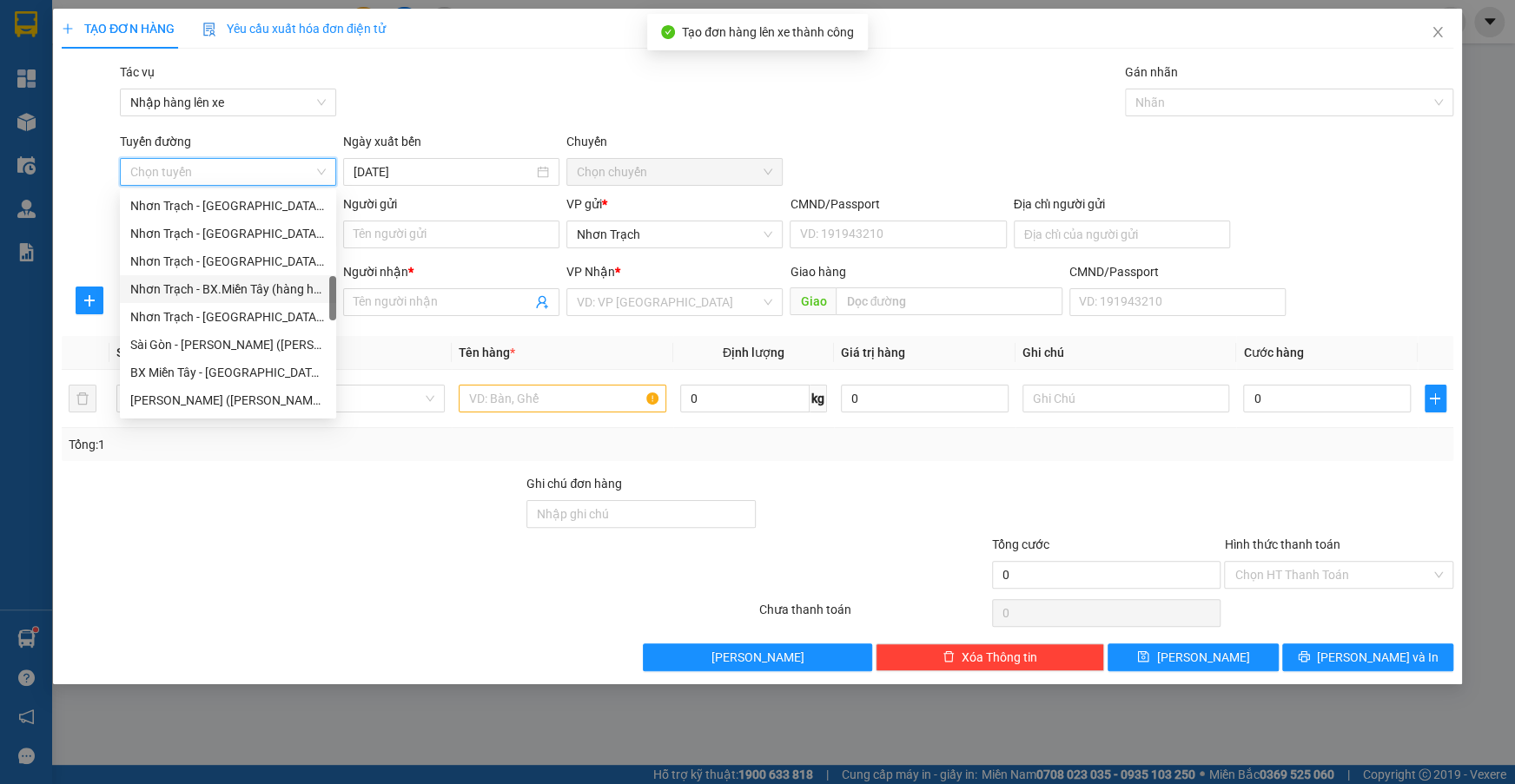
click at [272, 287] on div "Nhơn Trạch - BX.Miền Tây (hàng hóa)" at bounding box center [229, 289] width 196 height 19
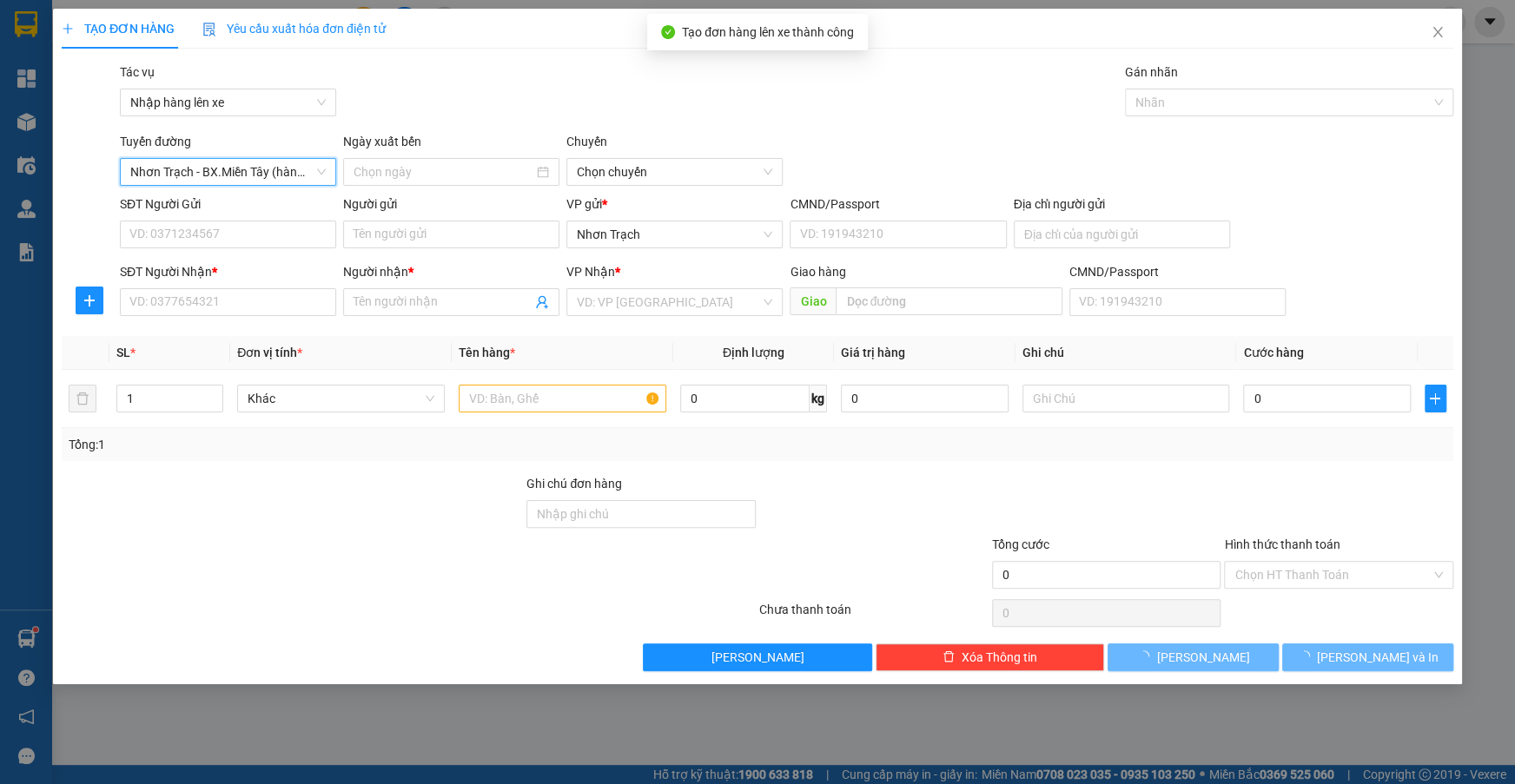
type input "[DATE]"
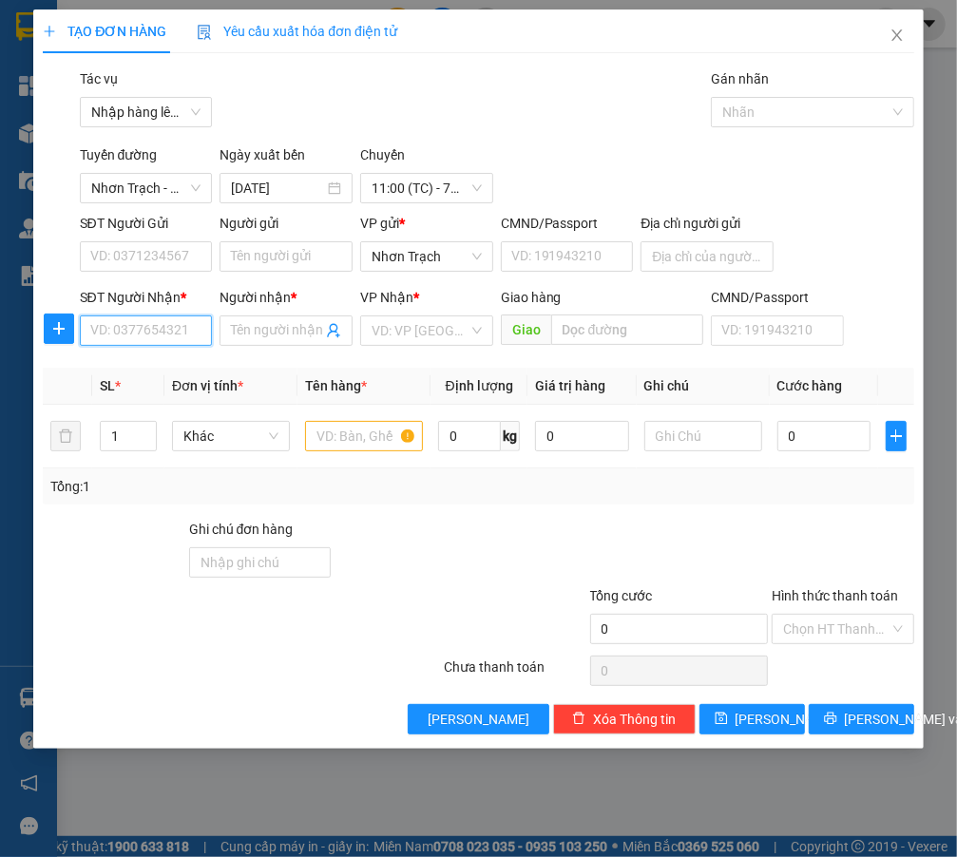
click at [181, 330] on input "SĐT Người Nhận *" at bounding box center [146, 330] width 133 height 30
type input "0777883885"
click at [282, 335] on input "Người nhận *" at bounding box center [276, 330] width 91 height 21
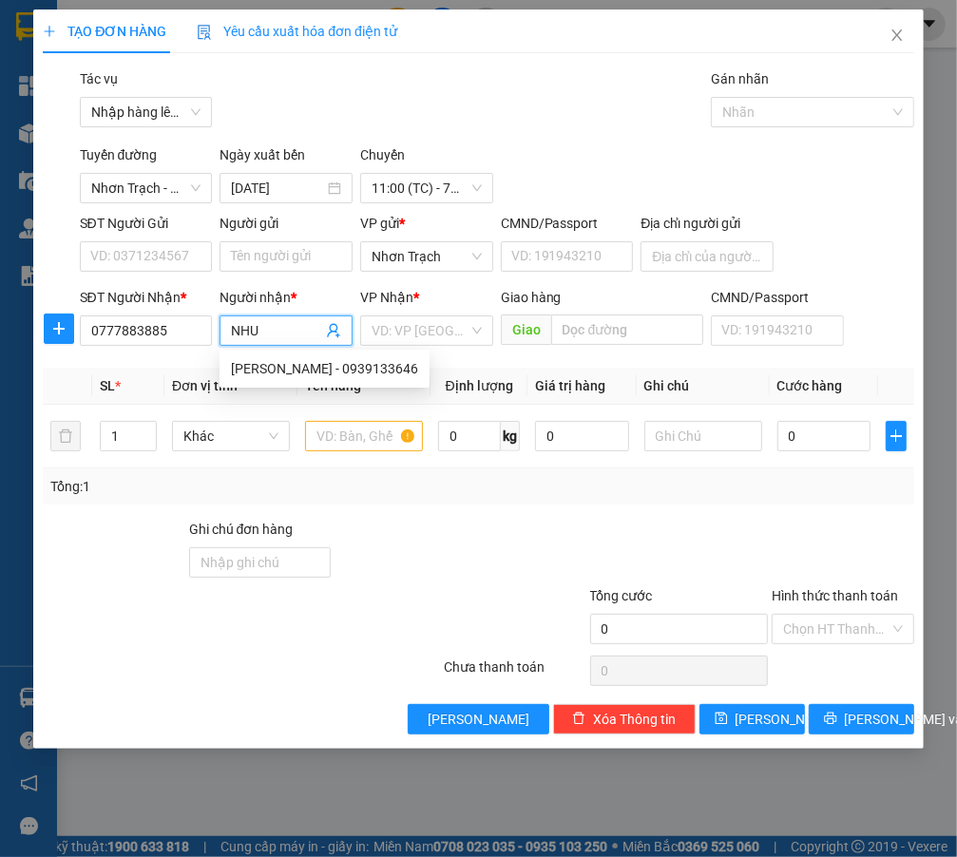
type input "NHU"
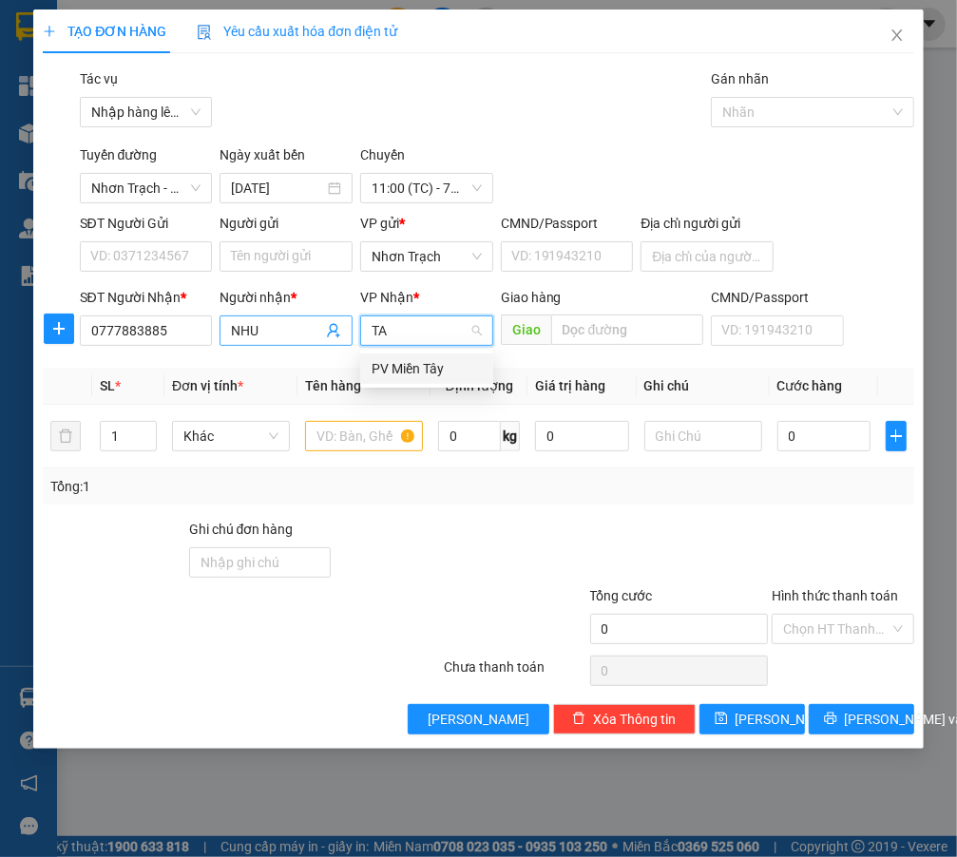
type input "TAY"
click at [391, 371] on div "PV Miền Tây" at bounding box center [426, 368] width 110 height 21
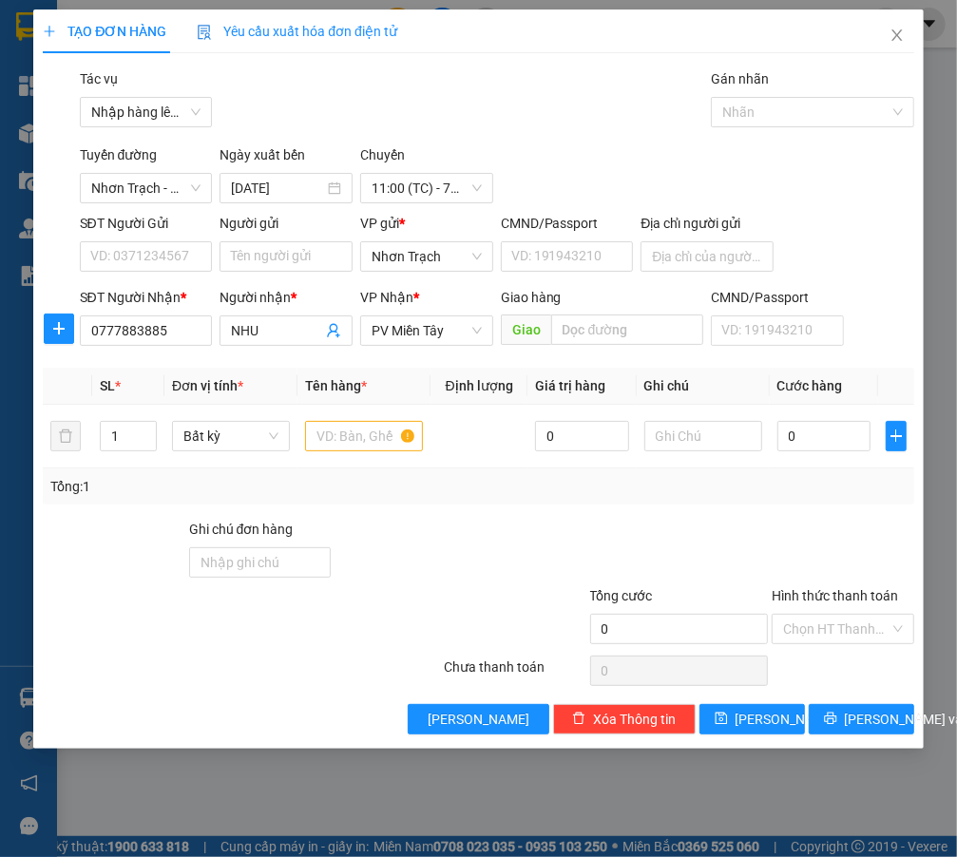
scroll to position [29, 0]
click at [335, 433] on input "text" at bounding box center [364, 436] width 118 height 30
type input "1 PHONG BÌ"
click at [797, 446] on input "0" at bounding box center [824, 436] width 94 height 30
type input "3"
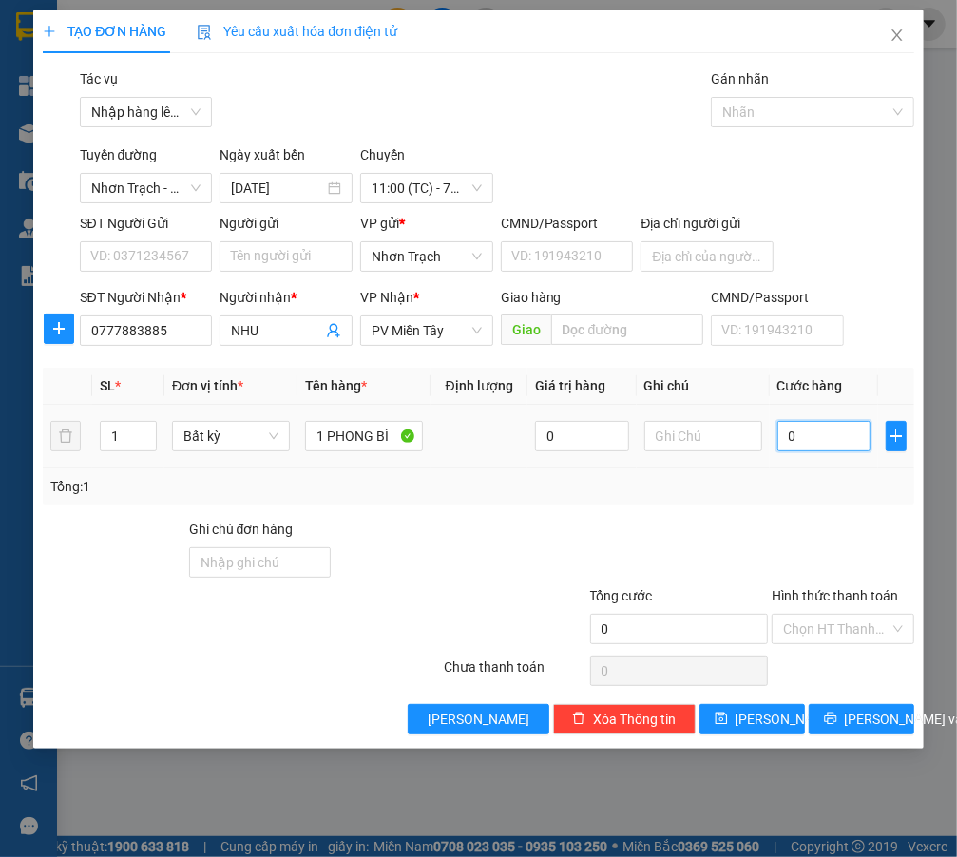
type input "3"
type input "30"
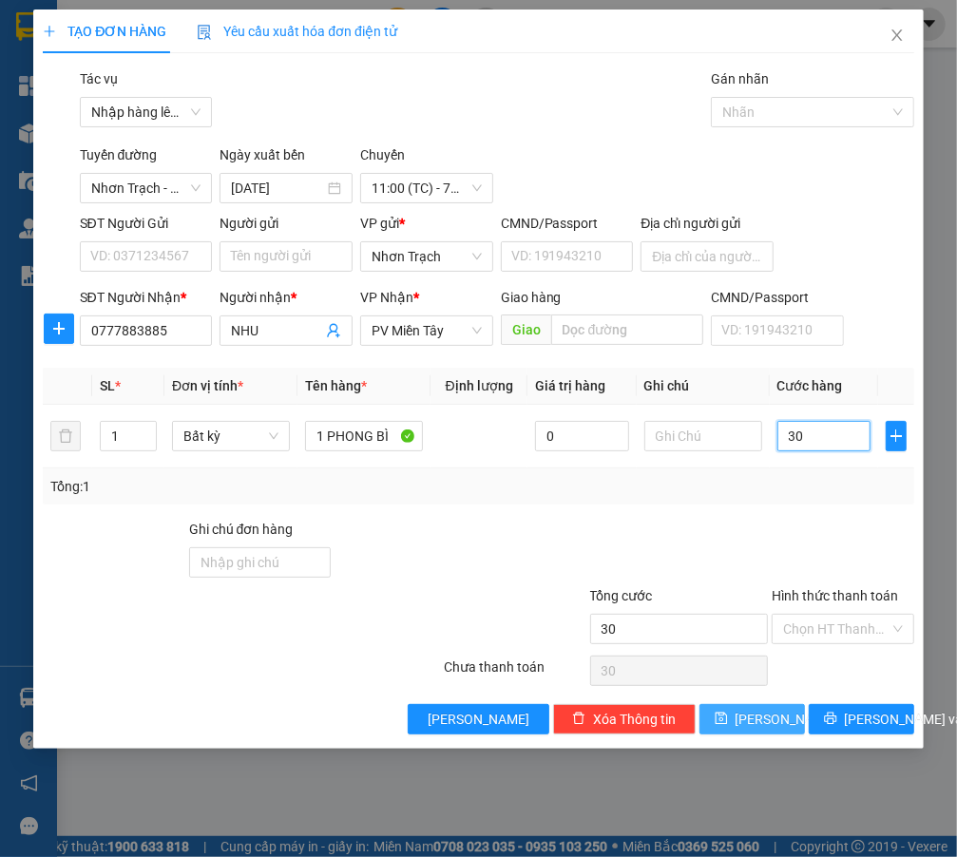
type input "300"
type input "3.000"
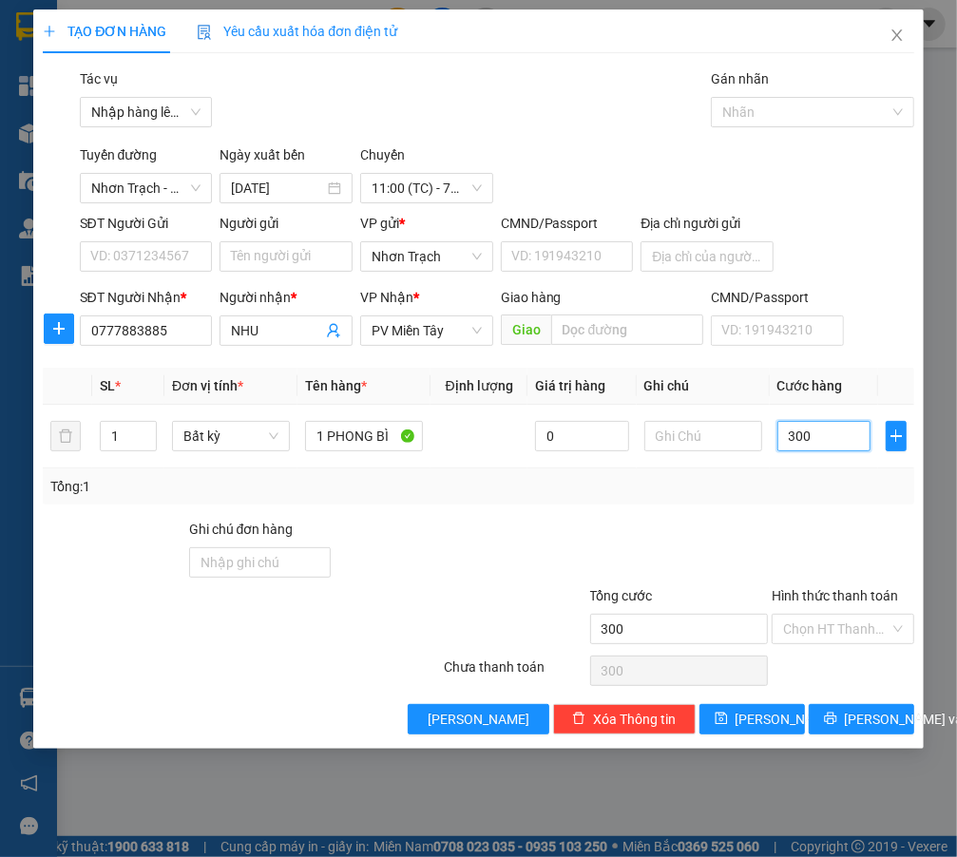
type input "3.000"
type input "30.000"
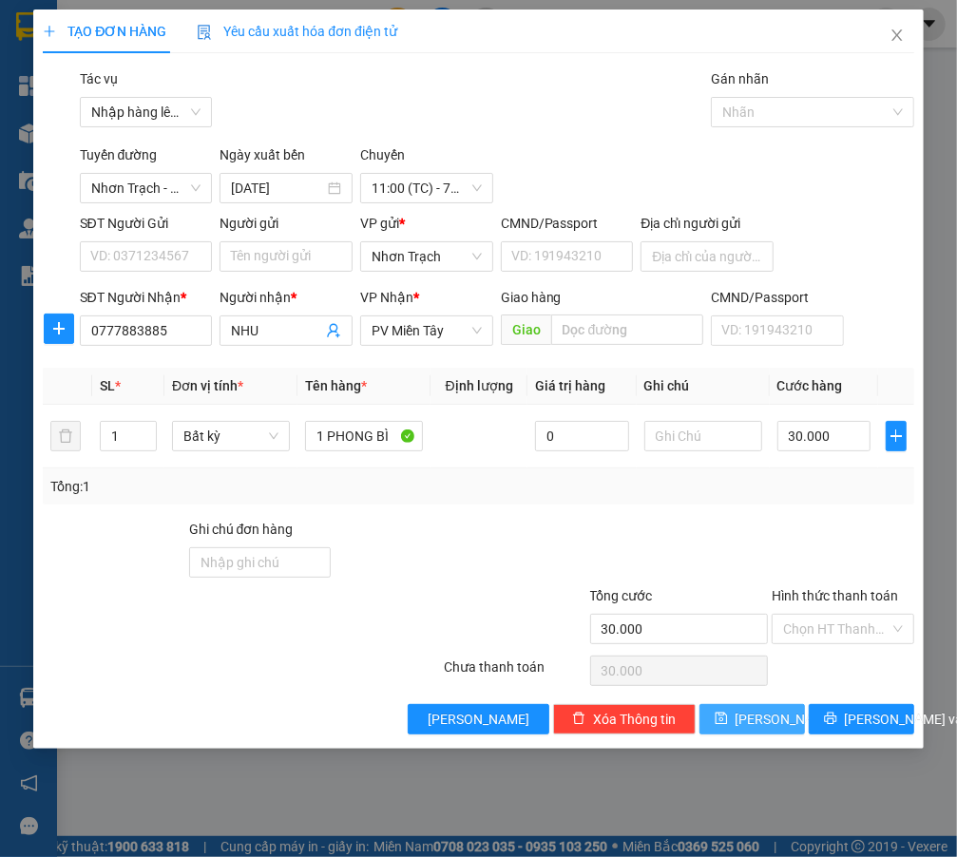
click at [757, 729] on button "[PERSON_NAME]" at bounding box center [751, 719] width 105 height 30
type input "0"
